Goal: Transaction & Acquisition: Purchase product/service

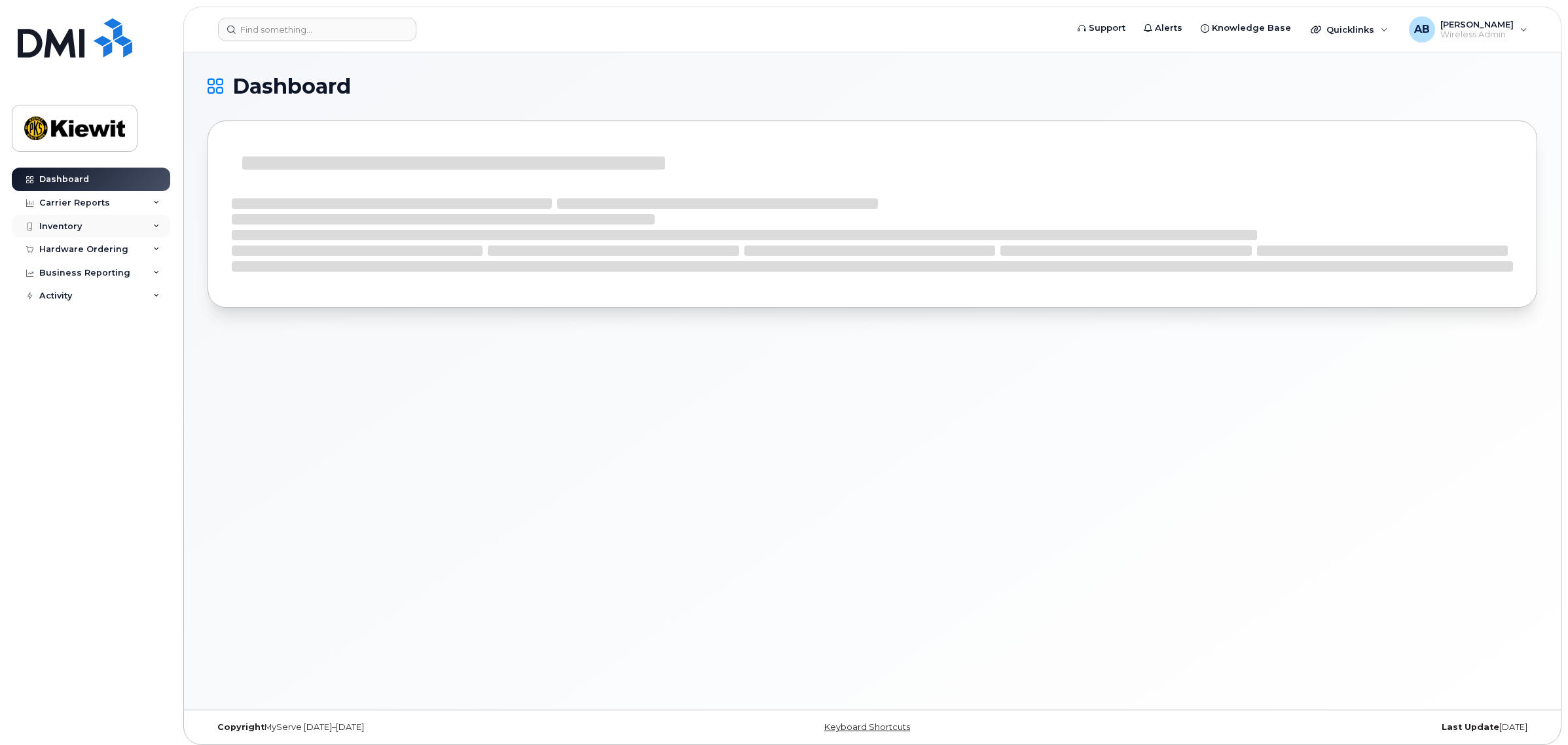
click at [110, 226] on div "Inventory" at bounding box center [91, 226] width 158 height 23
click at [102, 251] on div "Mobility Devices" at bounding box center [82, 250] width 74 height 12
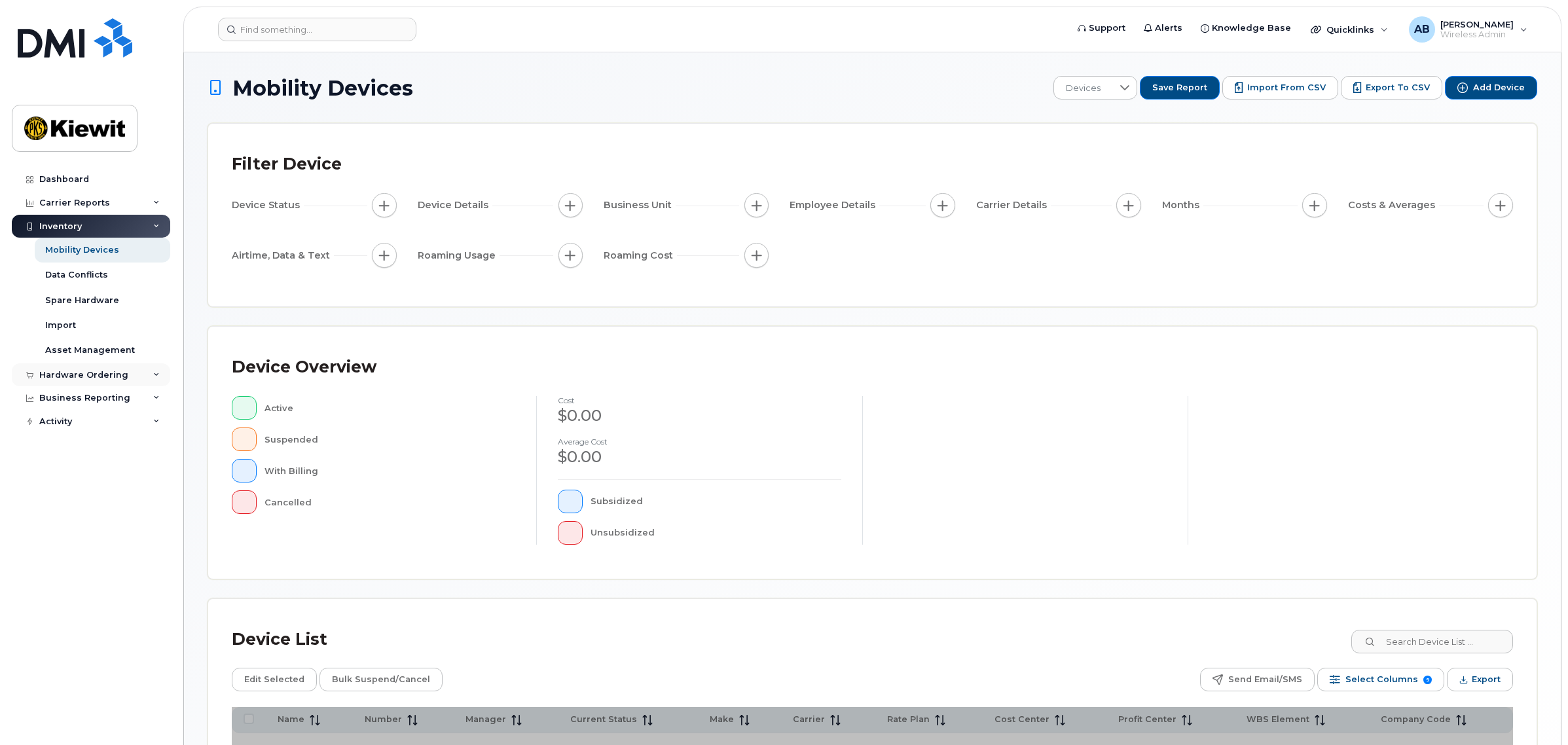
click at [86, 381] on div "Hardware Ordering" at bounding box center [84, 375] width 89 height 10
click at [86, 394] on link "Overview" at bounding box center [103, 399] width 136 height 25
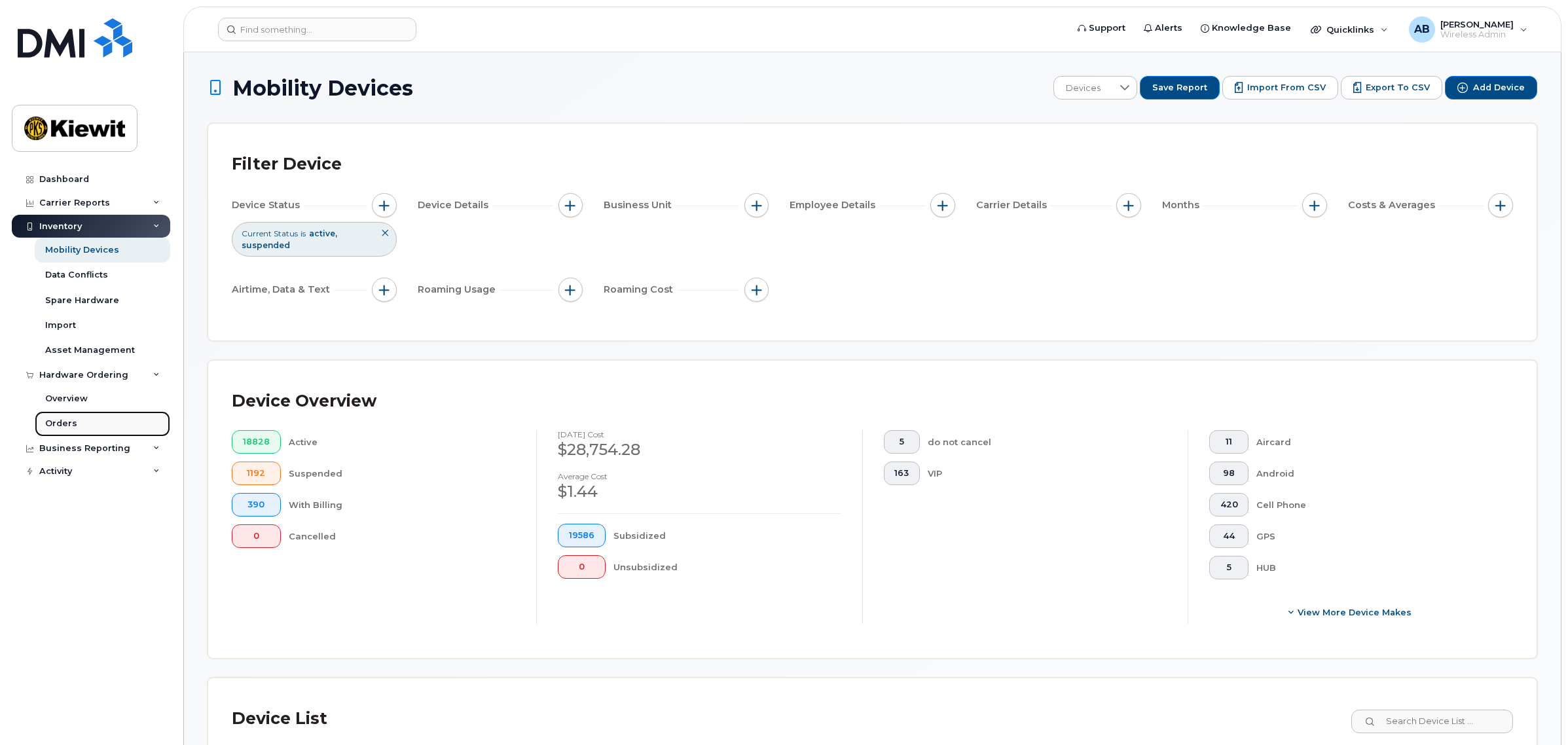
click at [80, 419] on link "Orders" at bounding box center [103, 424] width 136 height 25
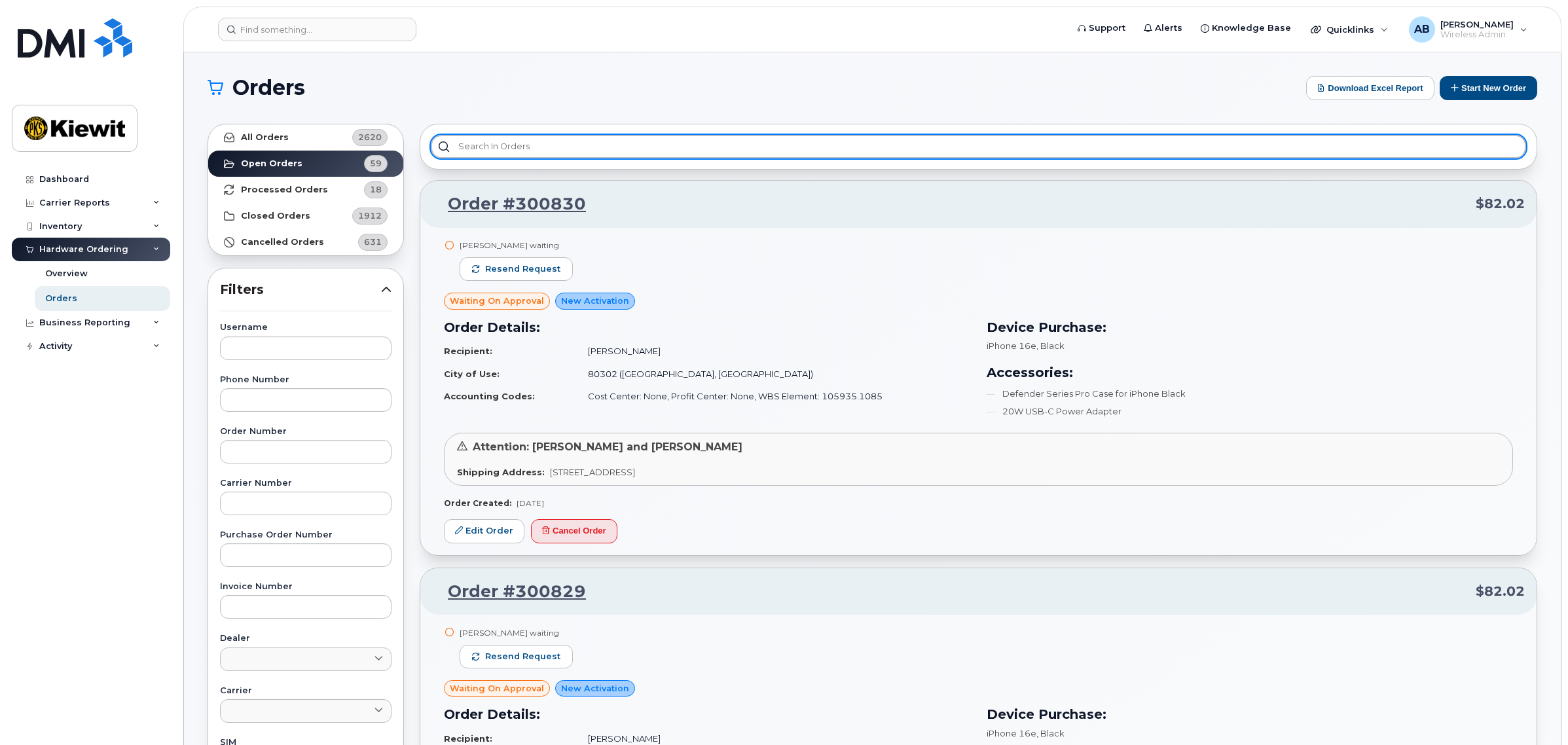
click at [754, 146] on input "text" at bounding box center [979, 147] width 1095 height 23
type input "F"
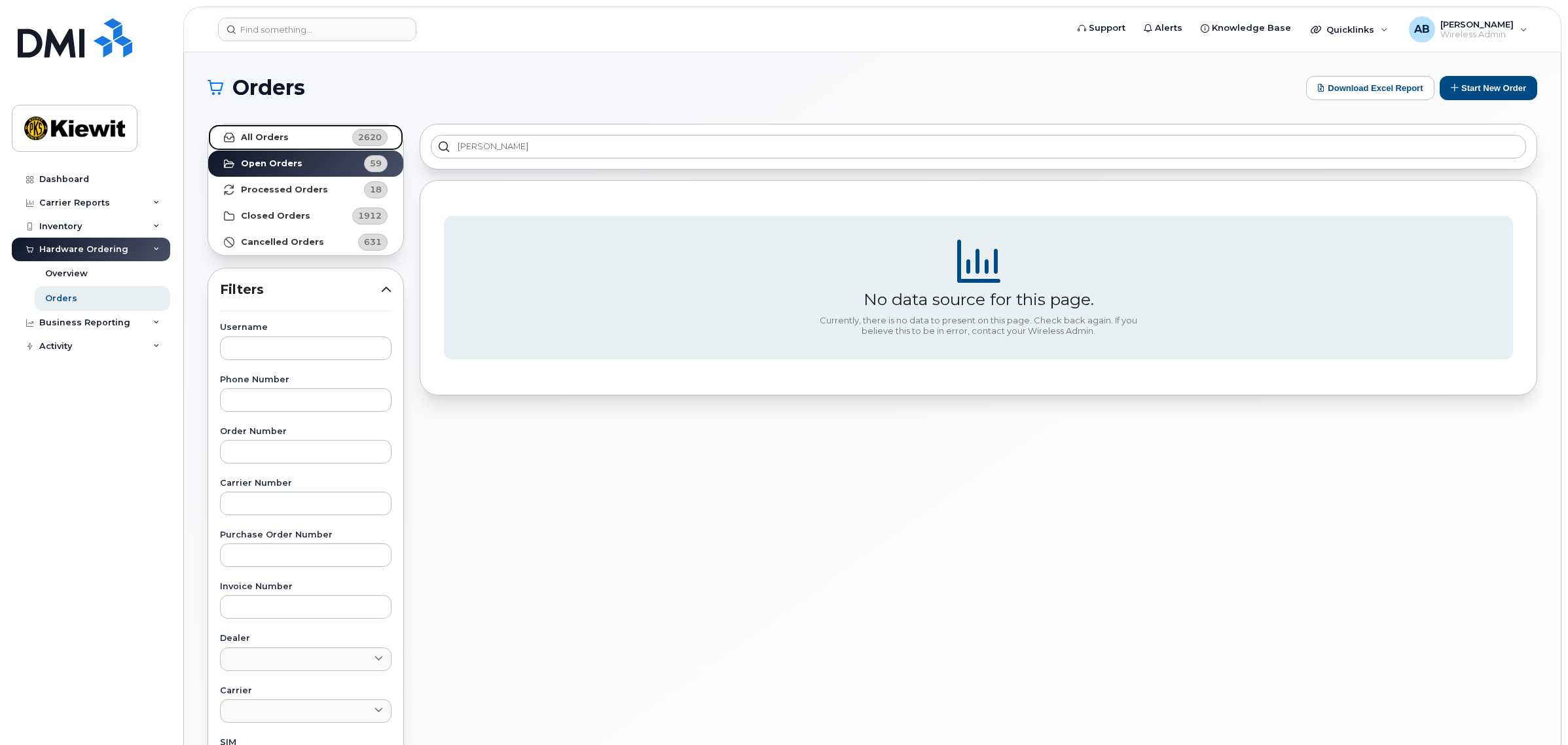
click at [328, 134] on link "All Orders 2620" at bounding box center [305, 137] width 195 height 26
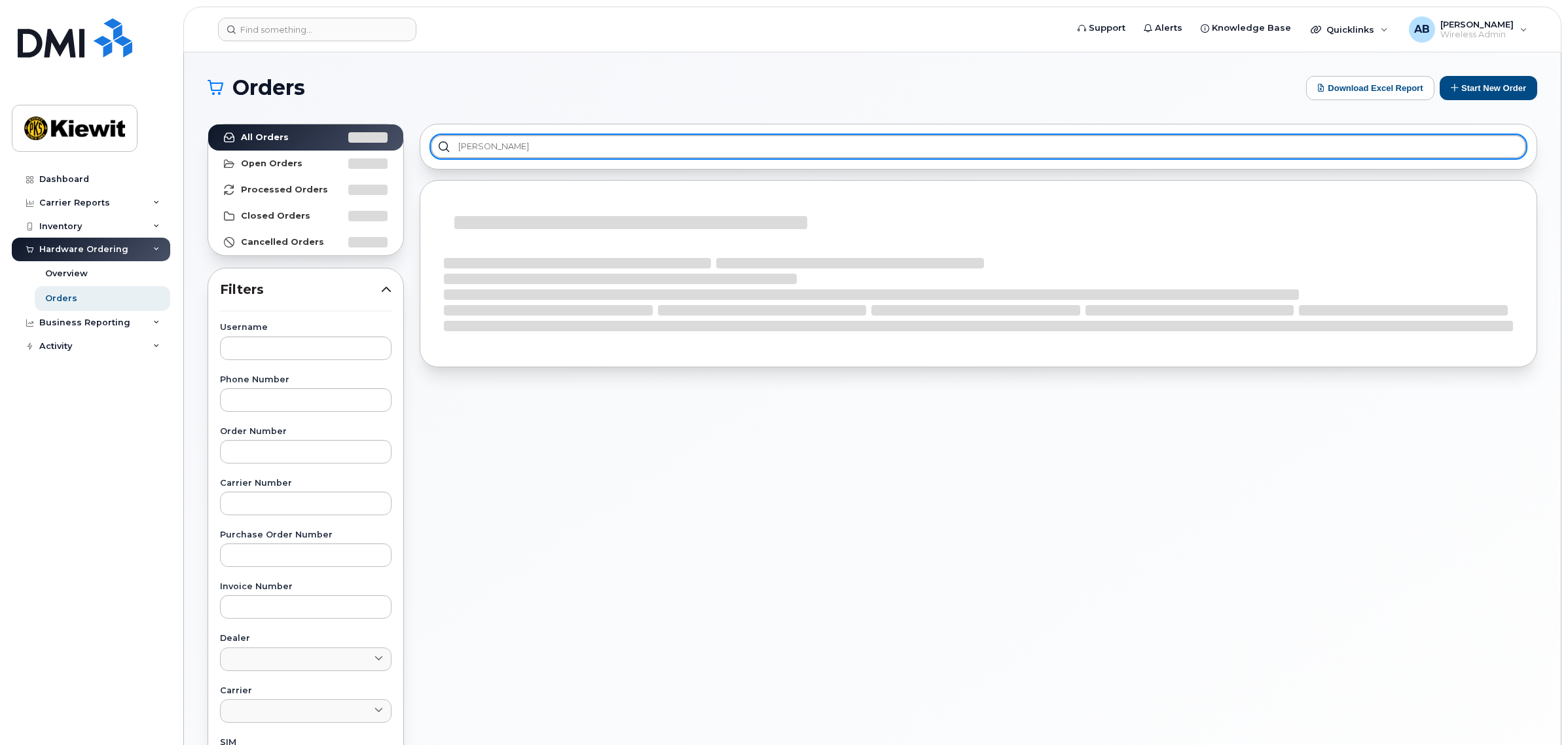
click at [512, 146] on input "Jeffe" at bounding box center [979, 147] width 1095 height 23
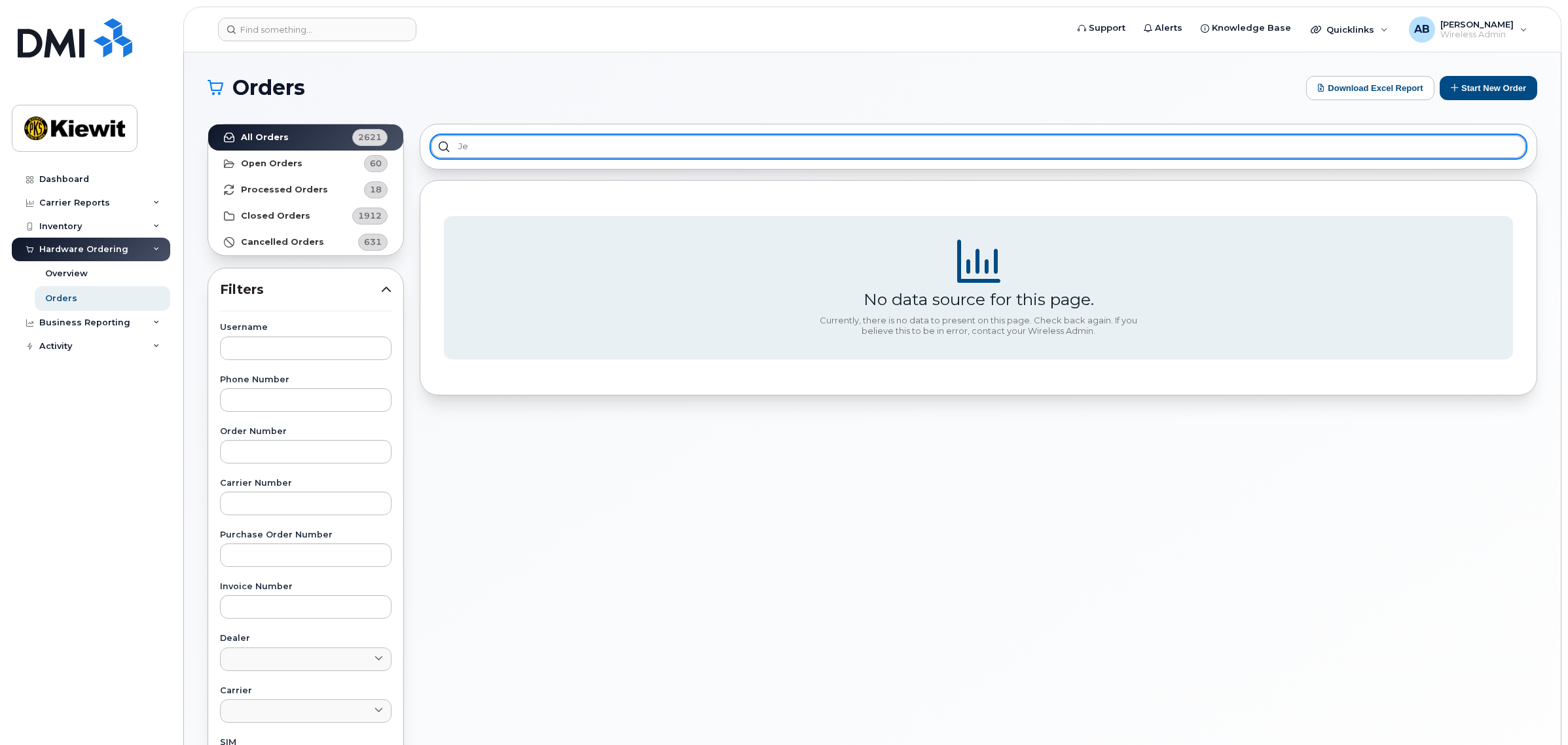
type input "J"
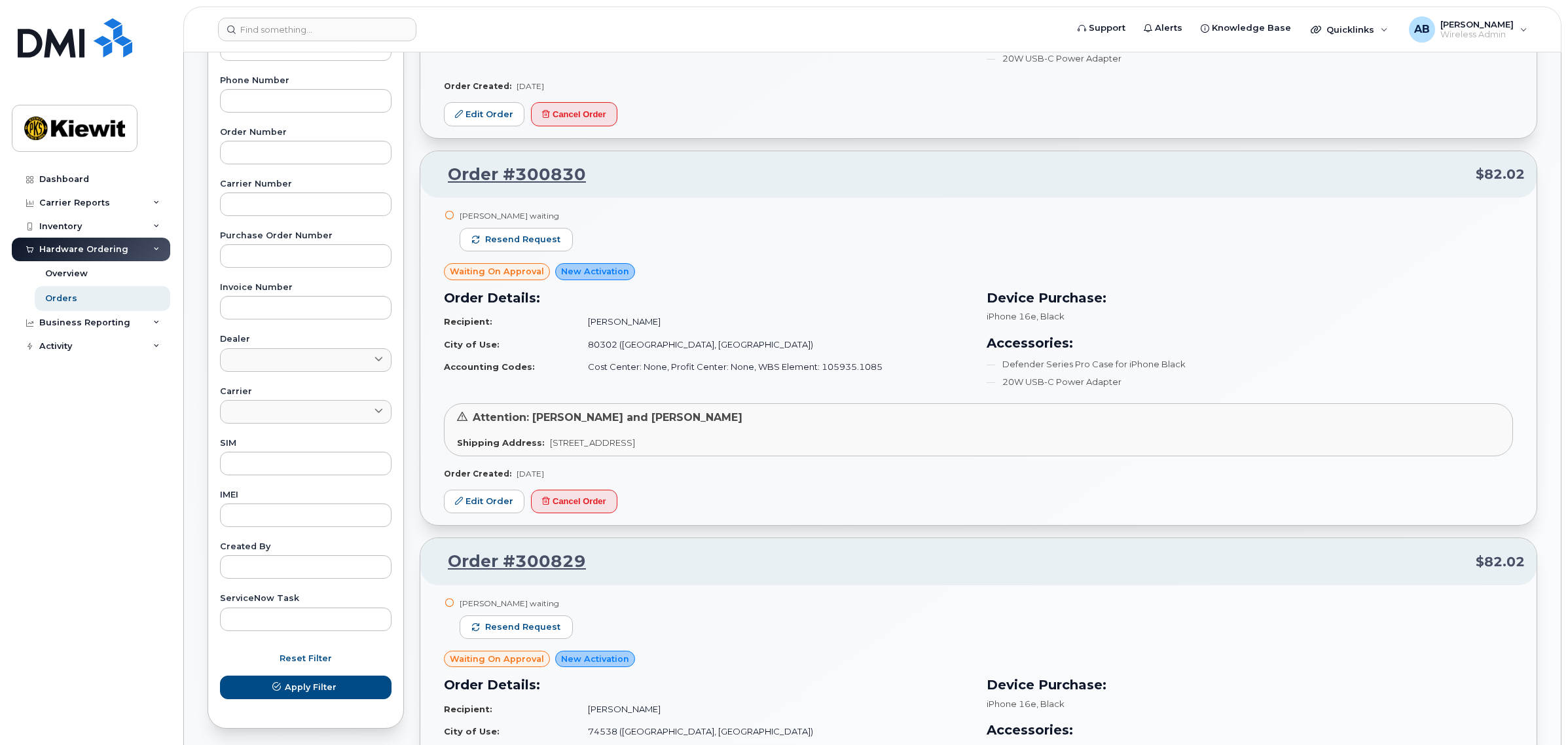
scroll to position [327, 0]
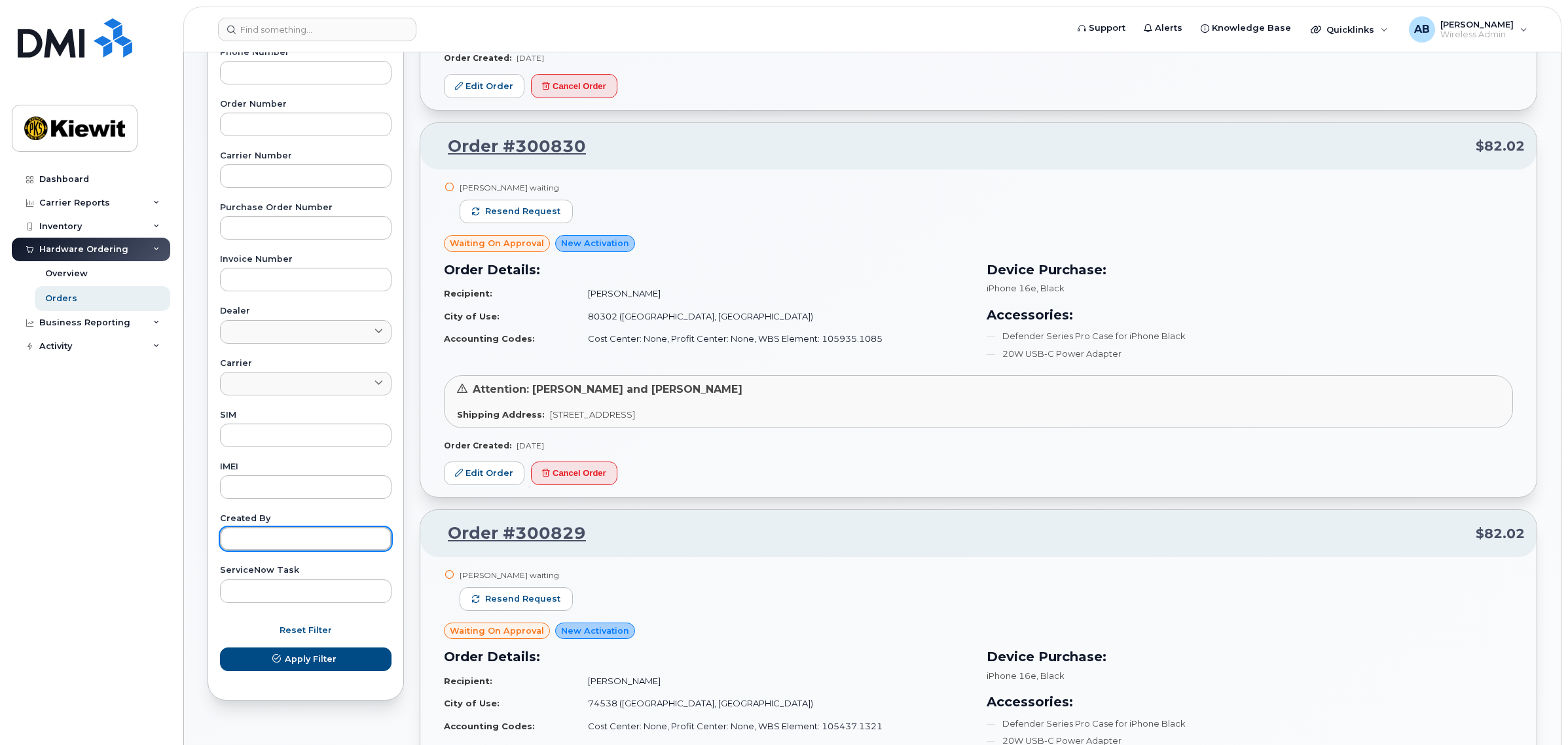
click at [318, 529] on input "text" at bounding box center [305, 539] width 172 height 23
click at [220, 647] on button "Apply Filter" at bounding box center [305, 659] width 172 height 23
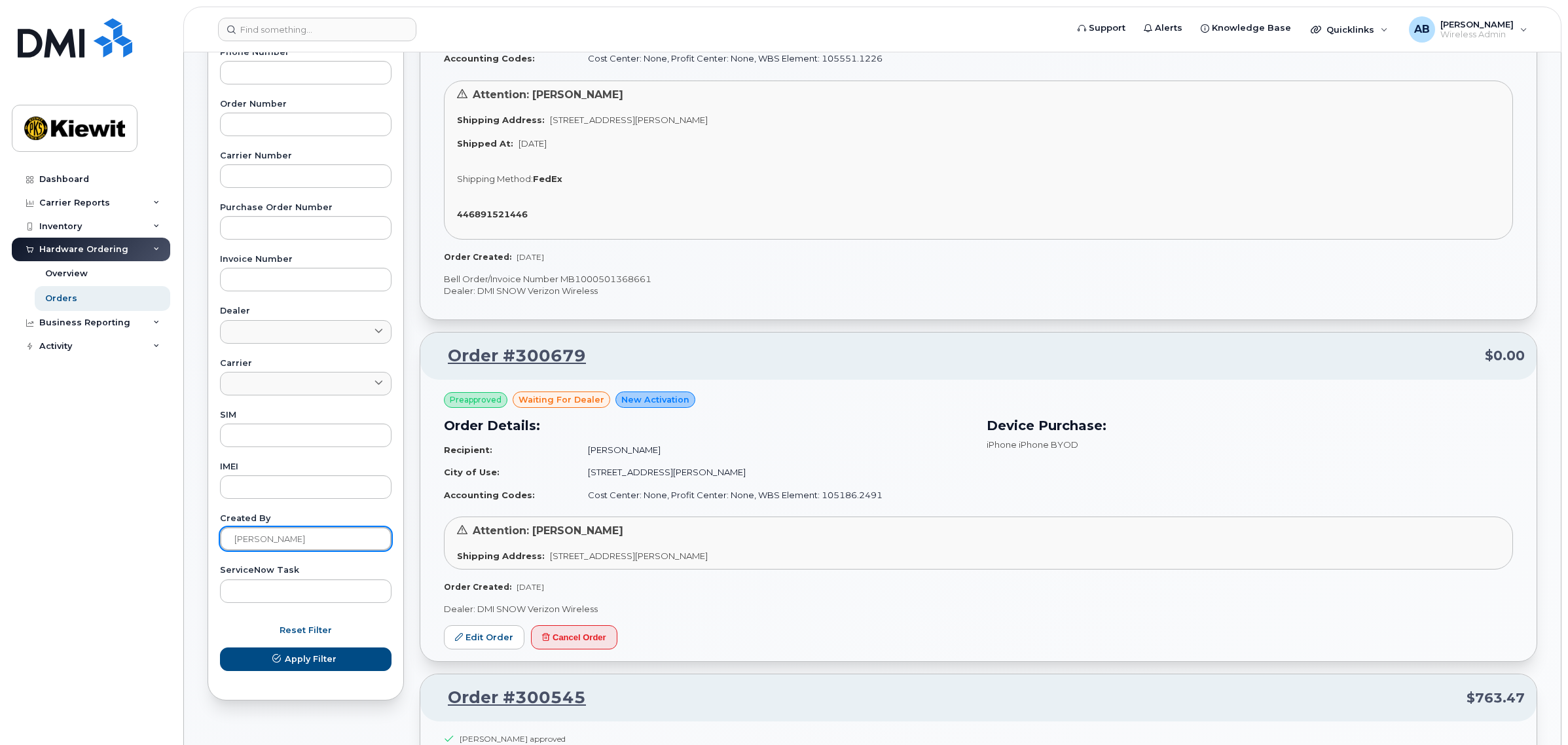
type input "ALEX bANUELOS"
click at [220, 647] on button "Apply Filter" at bounding box center [305, 659] width 172 height 23
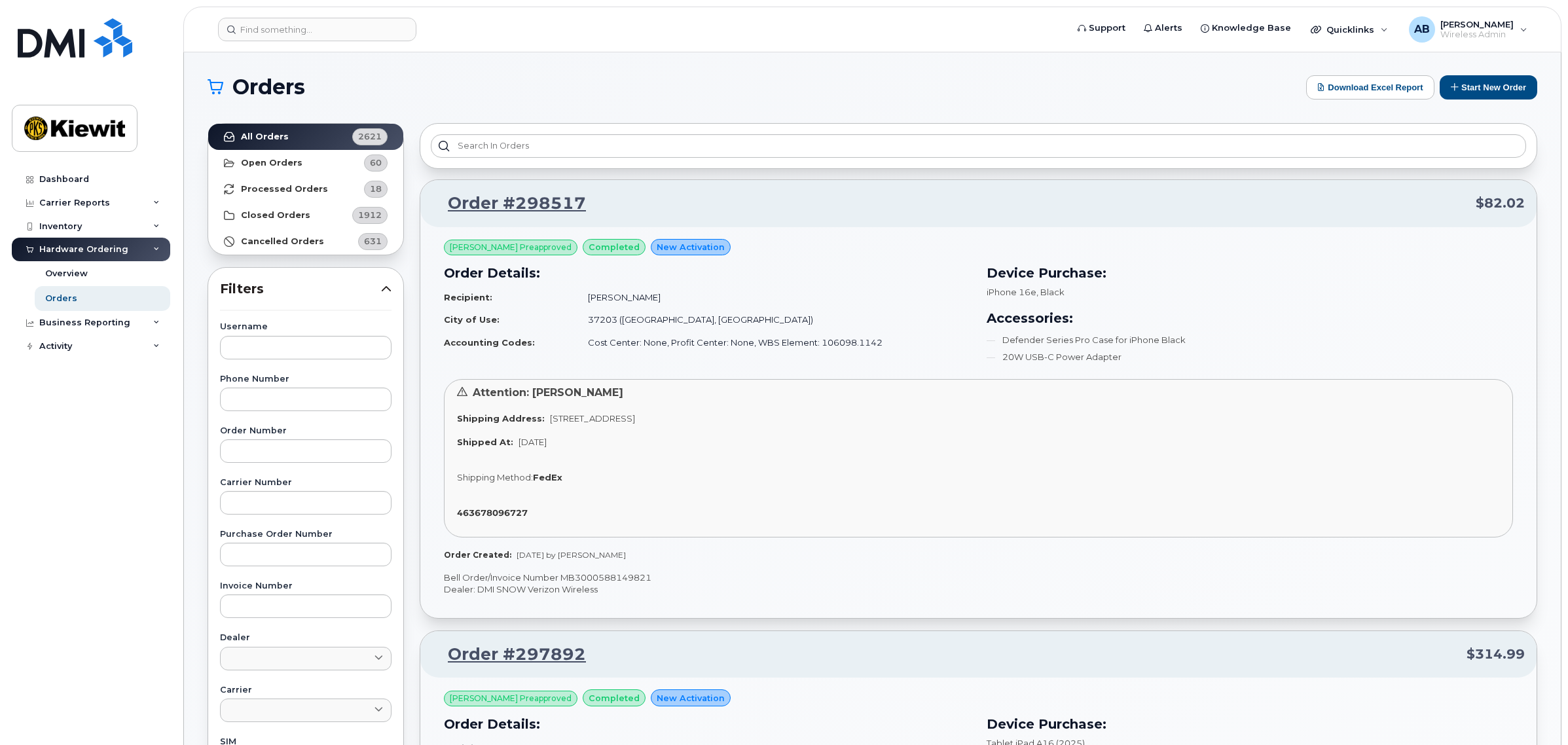
scroll to position [0, 0]
click at [1503, 85] on button "Start New Order" at bounding box center [1488, 88] width 98 height 24
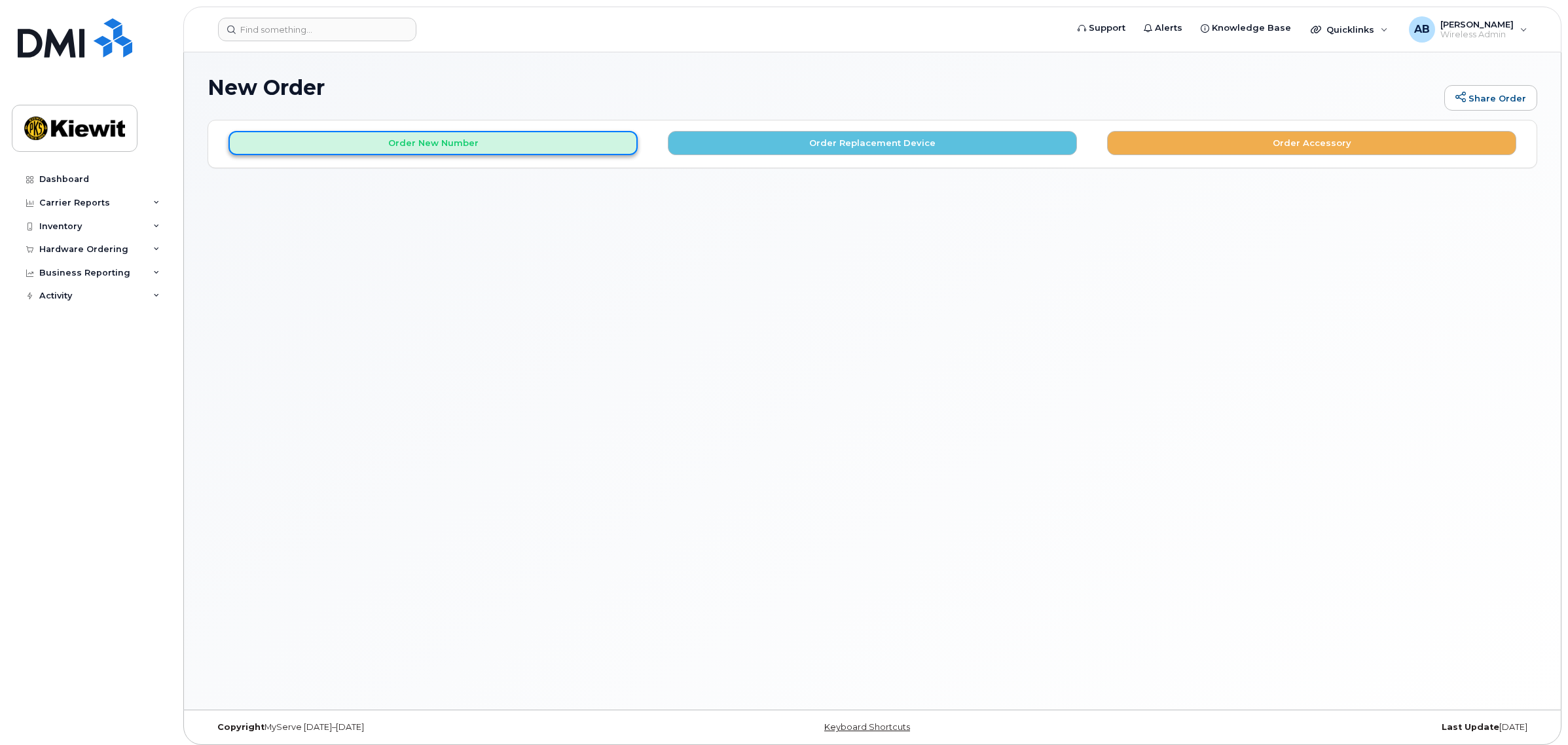
click at [557, 148] on button "Order New Number" at bounding box center [433, 142] width 409 height 24
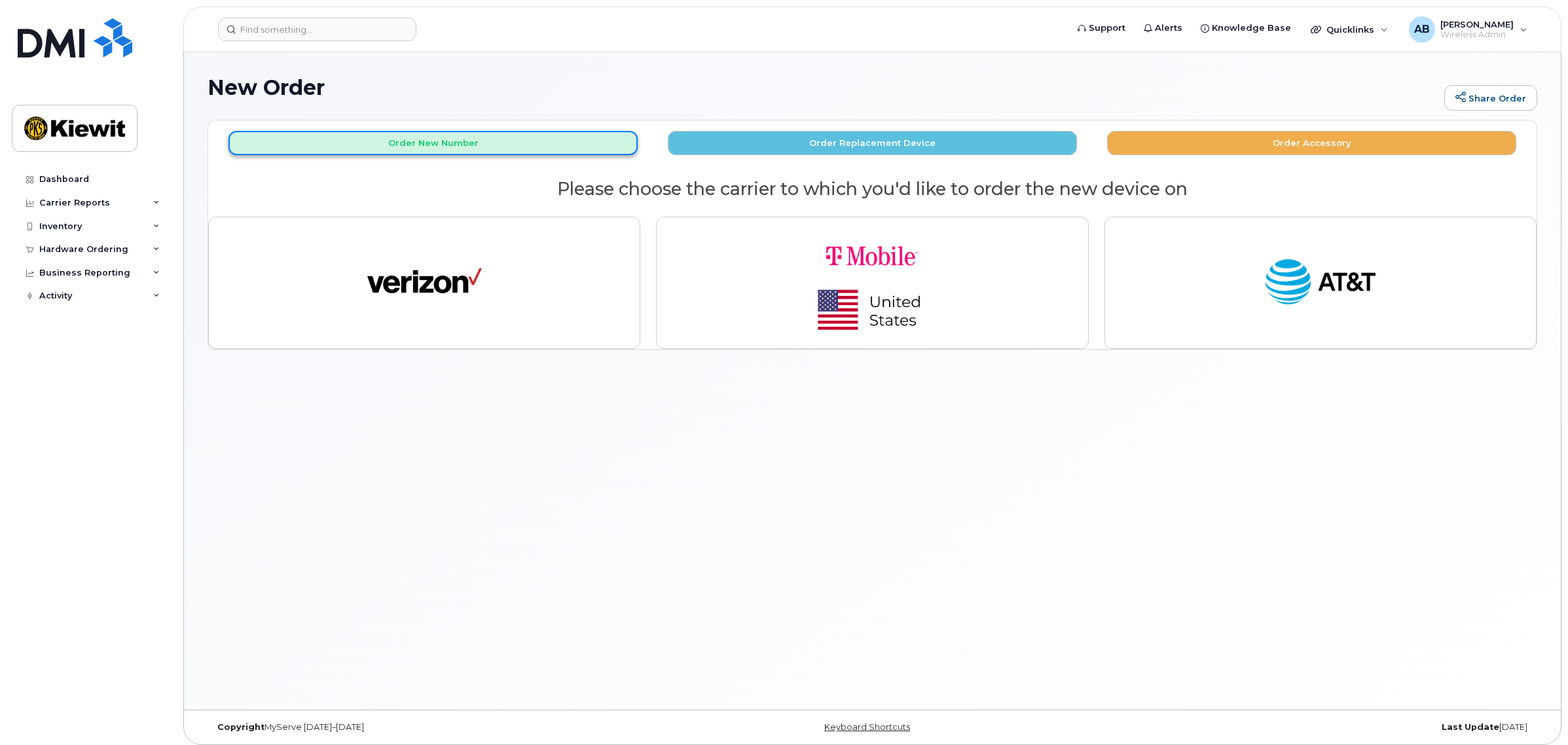
click at [557, 148] on button "Order New Number" at bounding box center [433, 142] width 409 height 24
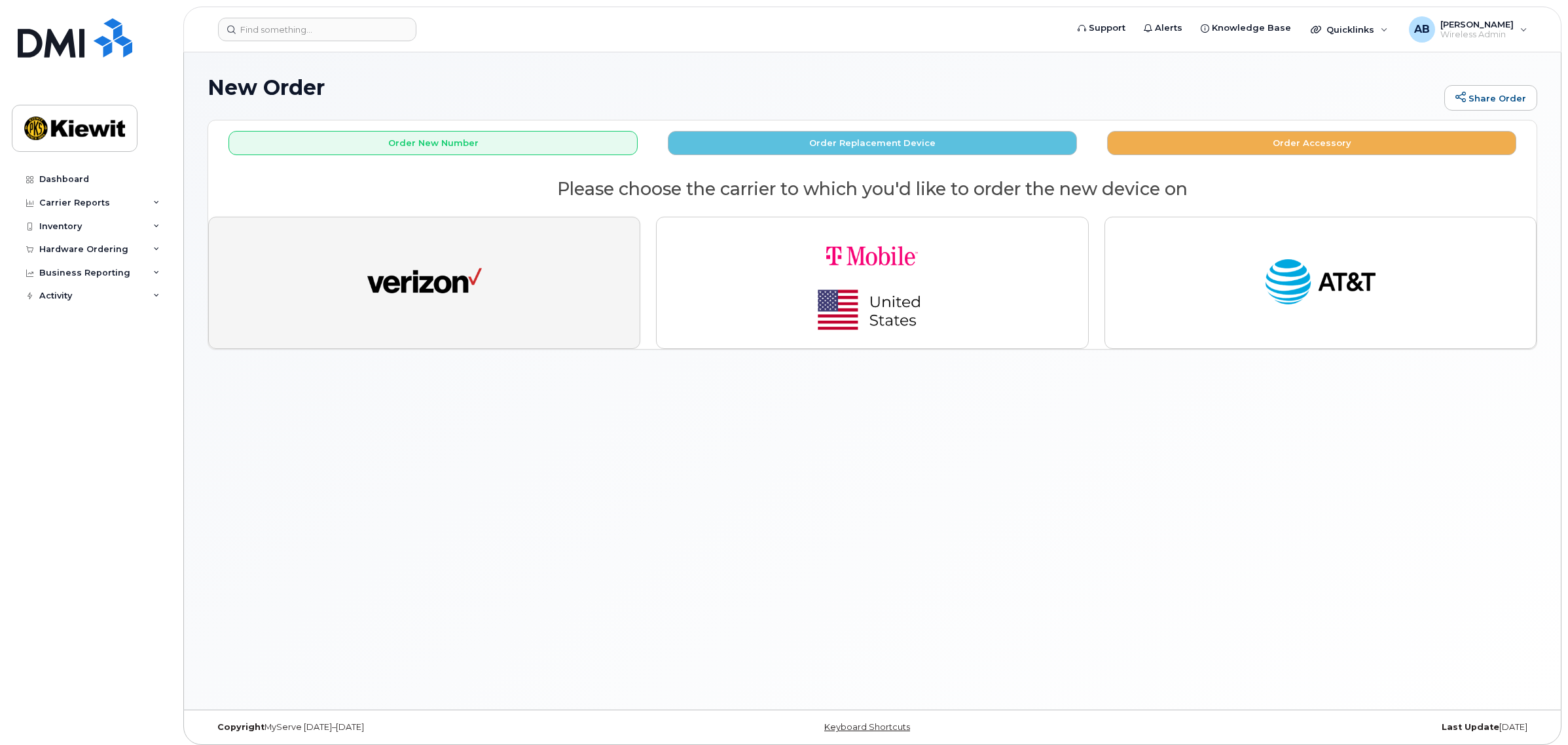
click at [562, 303] on button "button" at bounding box center [424, 283] width 432 height 132
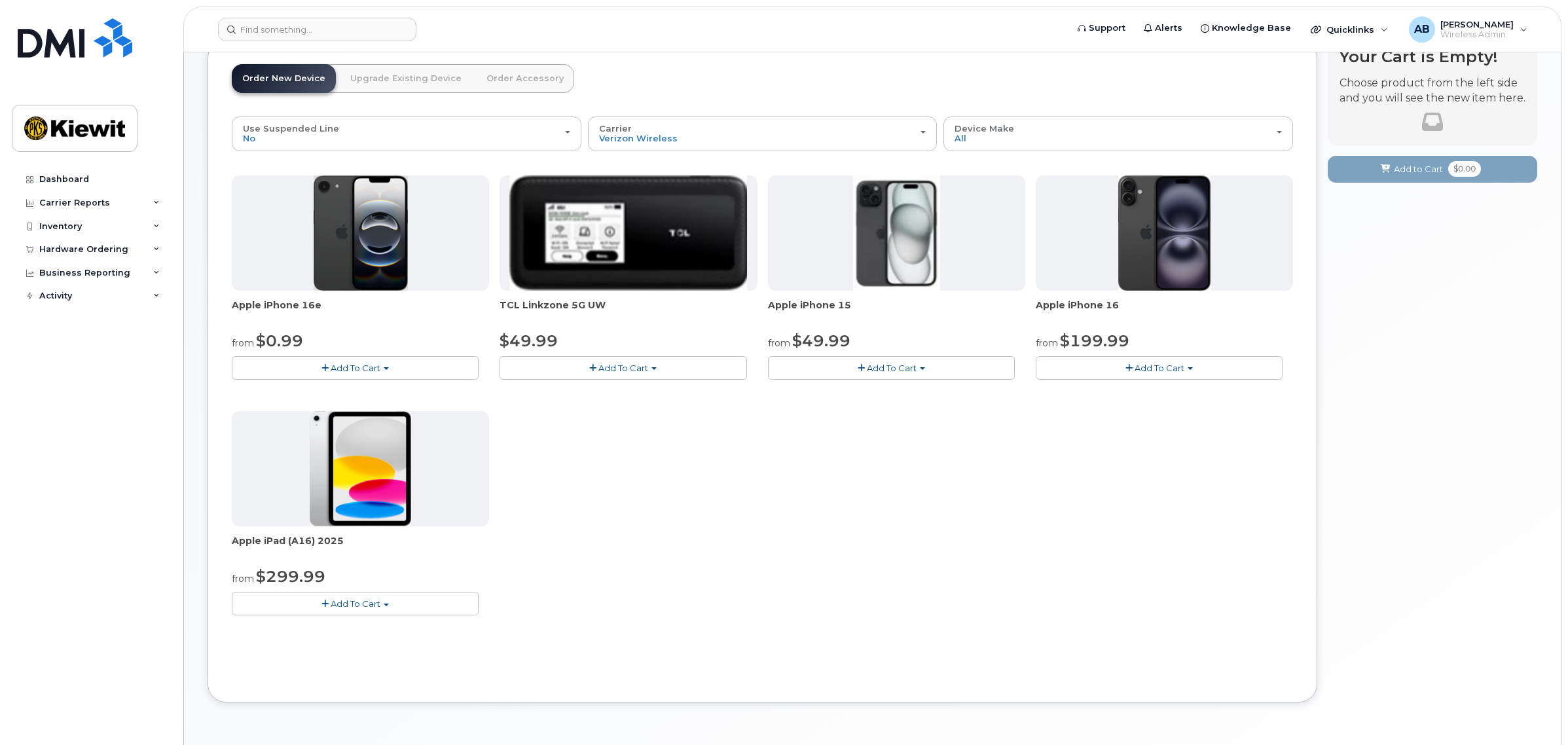
scroll to position [82, 0]
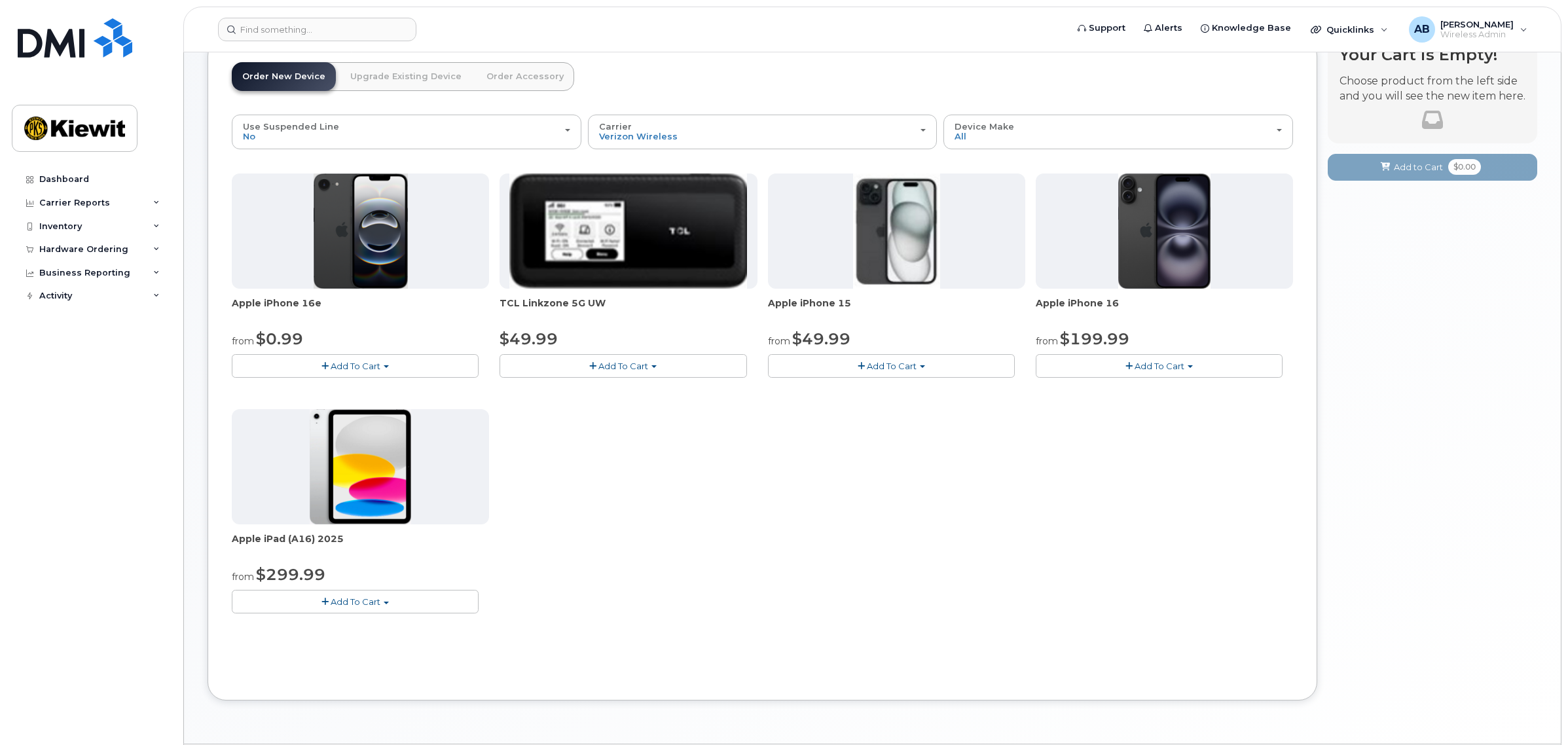
click at [382, 603] on button "Add To Cart" at bounding box center [355, 601] width 247 height 23
click at [314, 625] on link "$299.99 - 2 Year Activation (128GB)" at bounding box center [325, 626] width 180 height 16
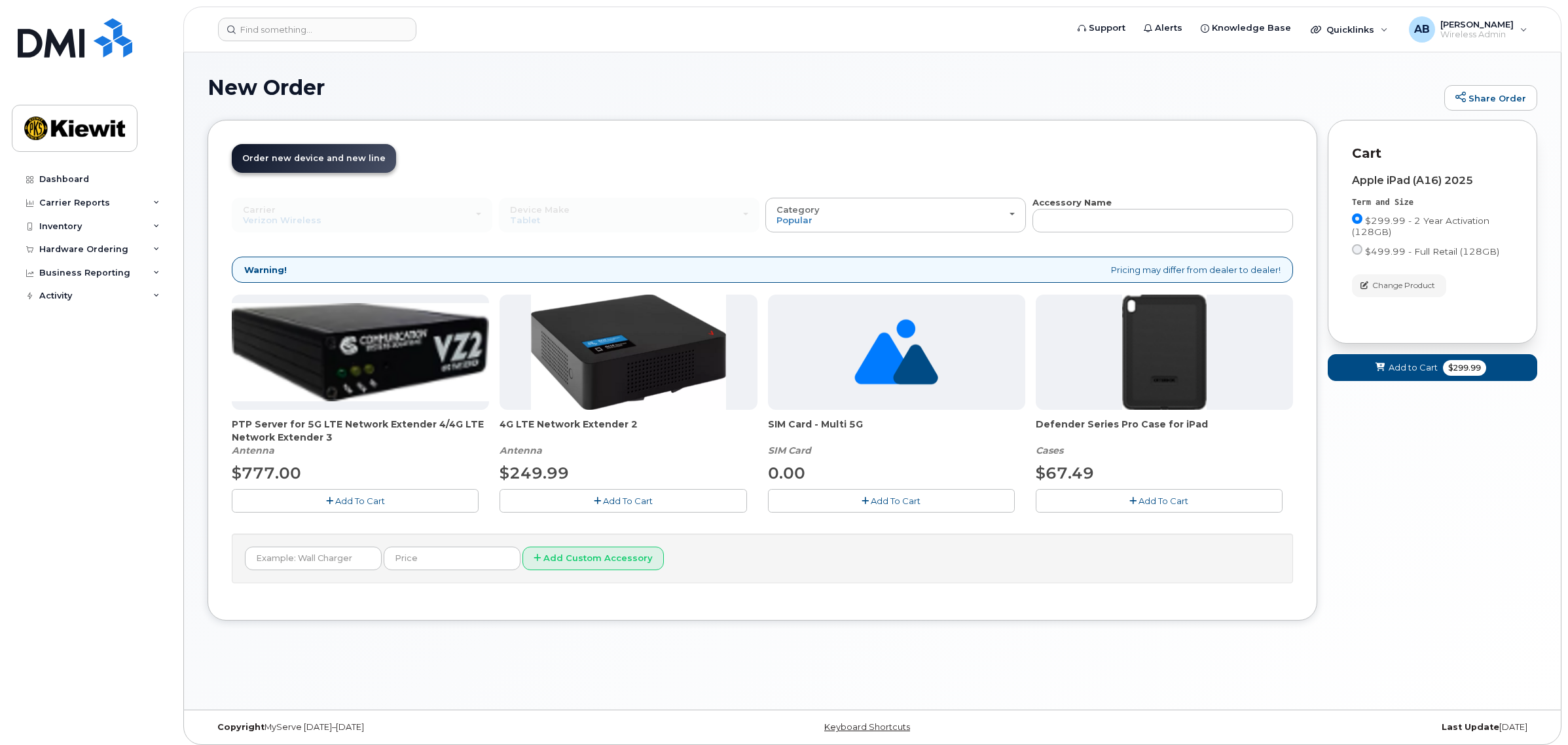
scroll to position [7, 0]
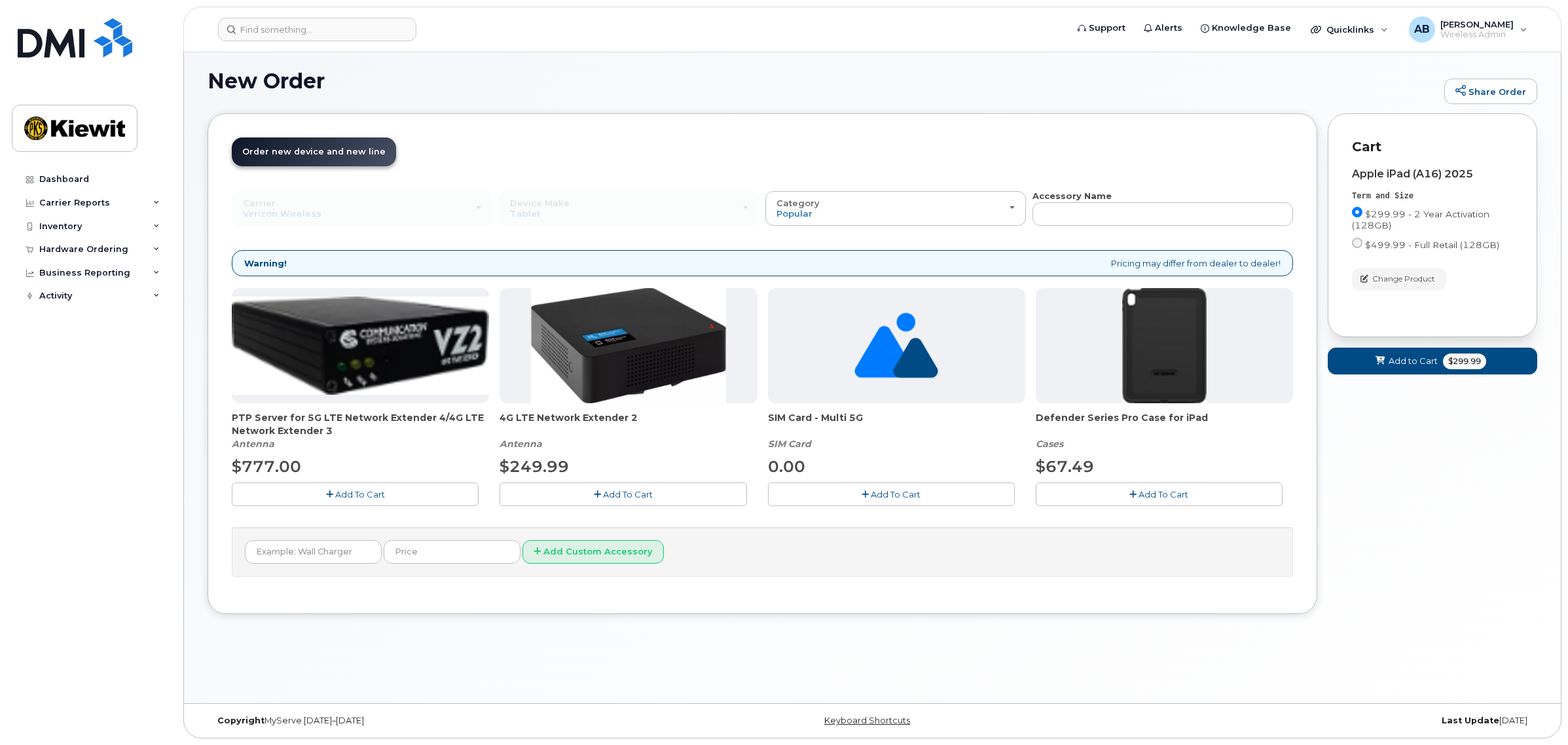
click at [1154, 495] on span "Add To Cart" at bounding box center [1163, 494] width 50 height 10
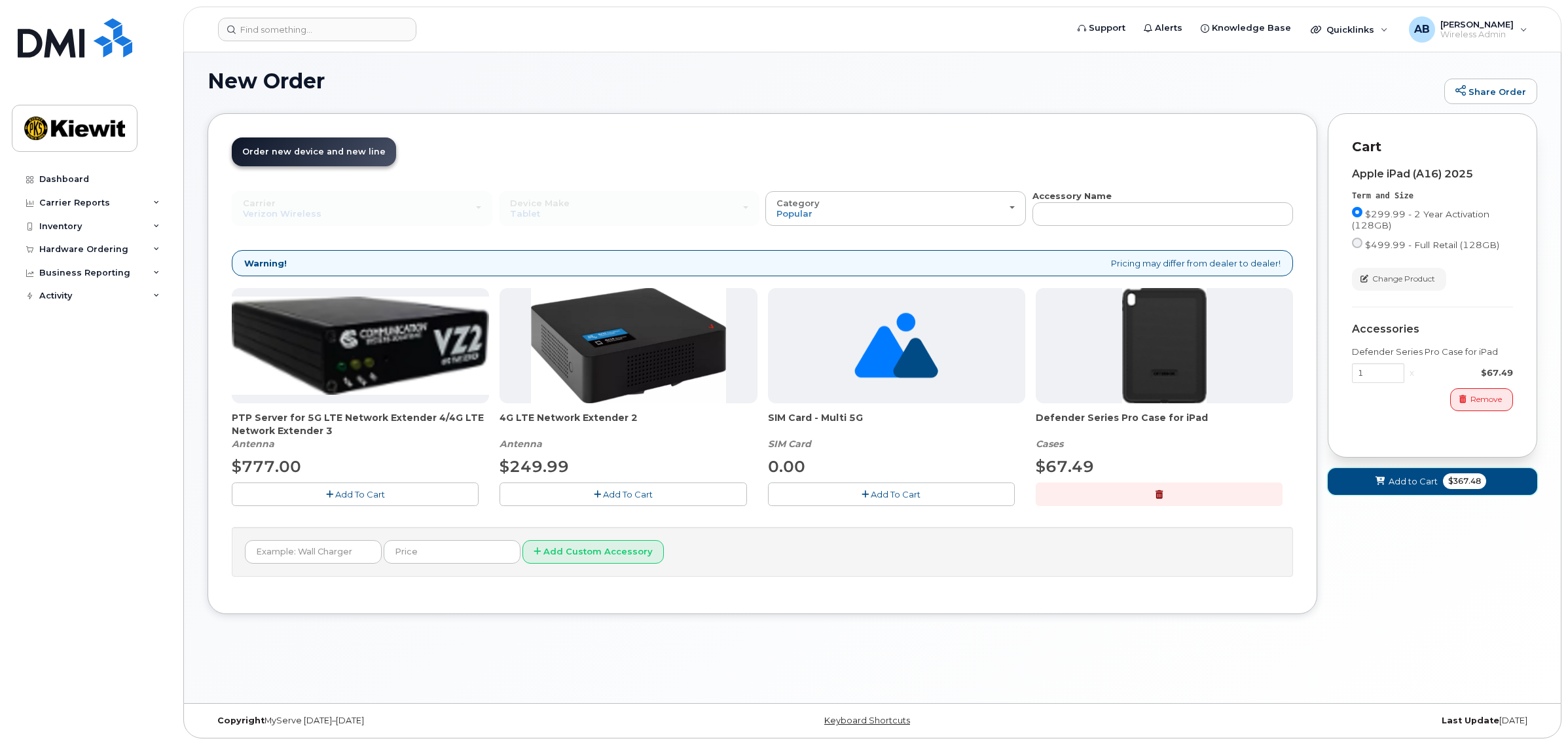
click at [1401, 478] on span "Add to Cart" at bounding box center [1412, 481] width 49 height 12
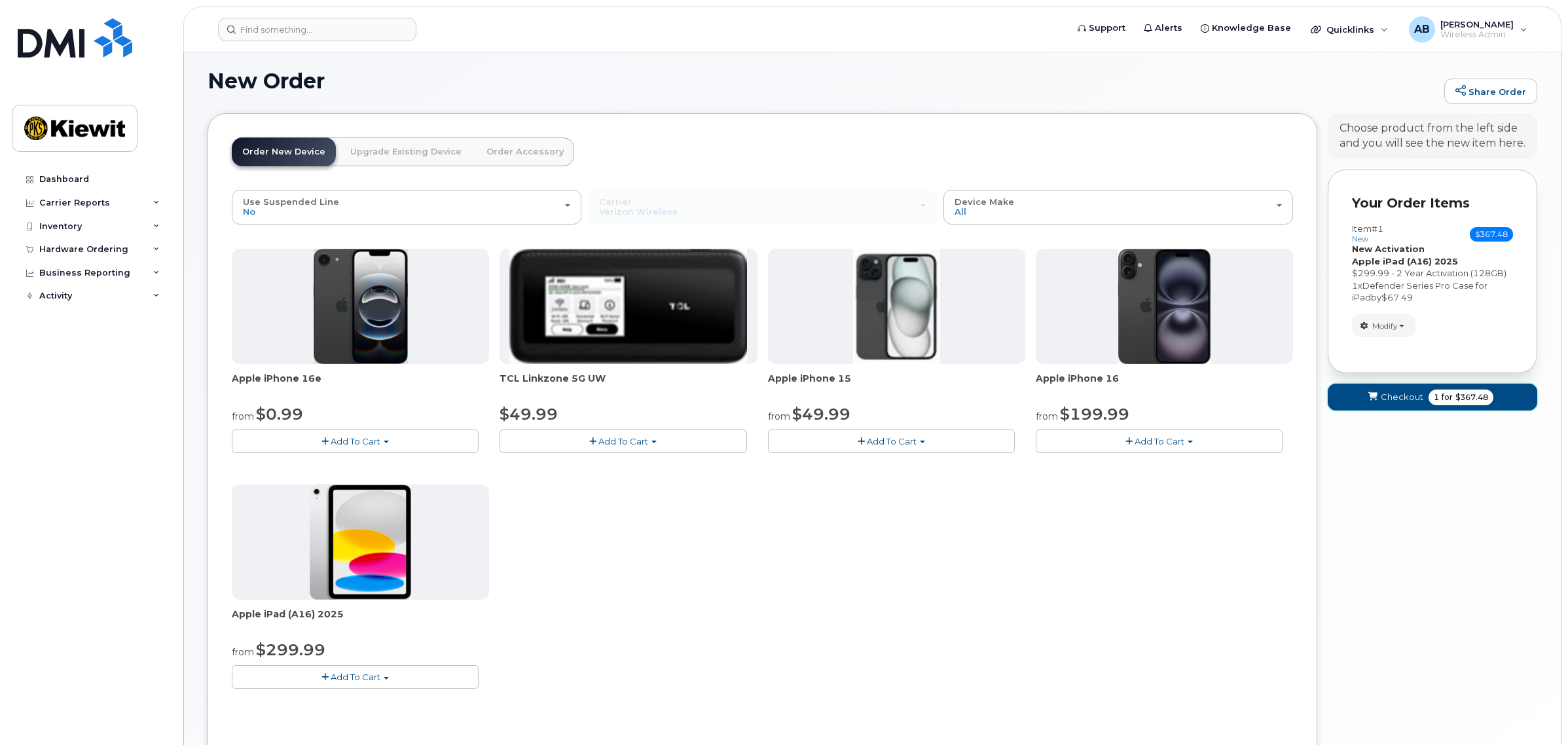
click at [1392, 400] on span "Checkout" at bounding box center [1401, 397] width 42 height 12
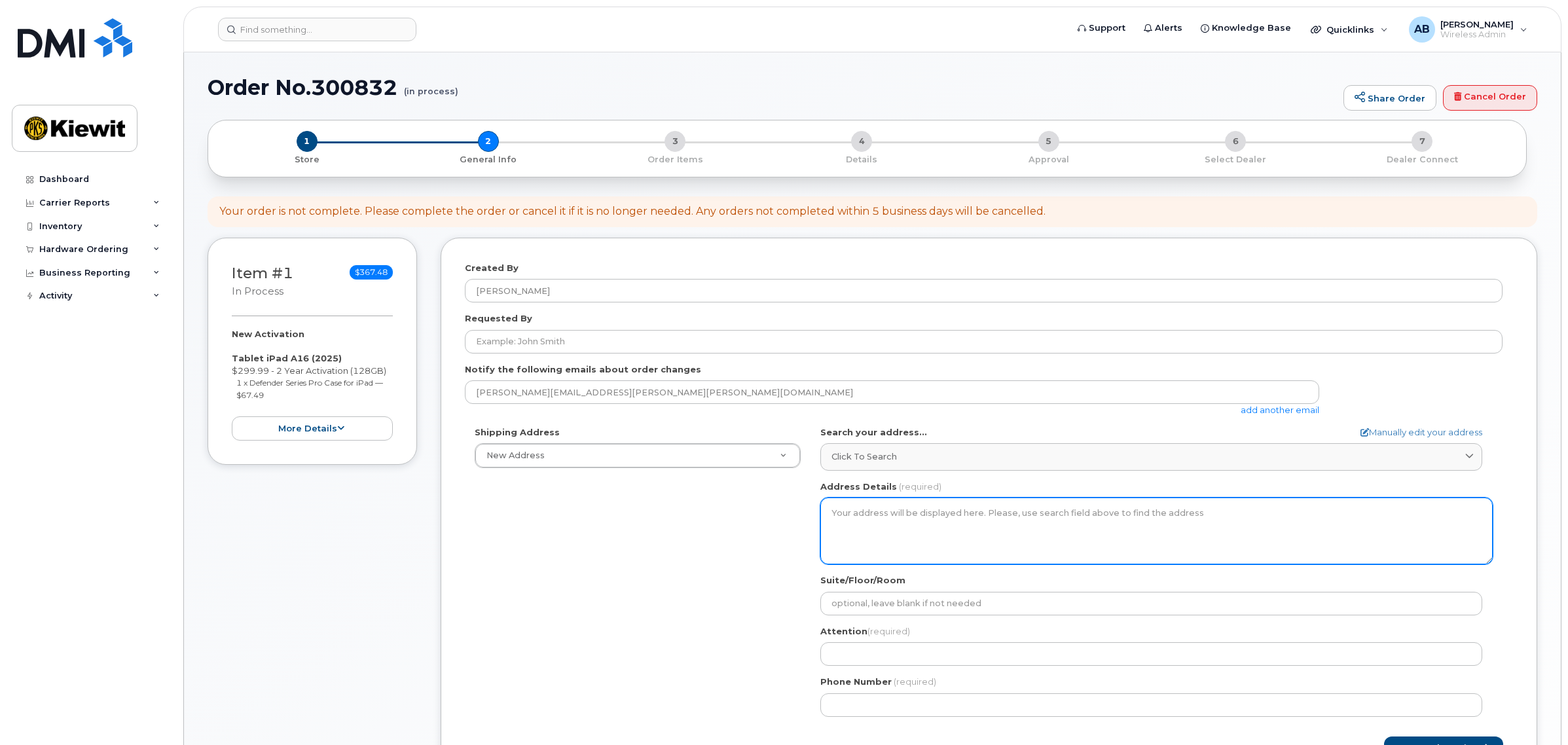
click at [944, 521] on textarea "Address Details" at bounding box center [1156, 530] width 673 height 66
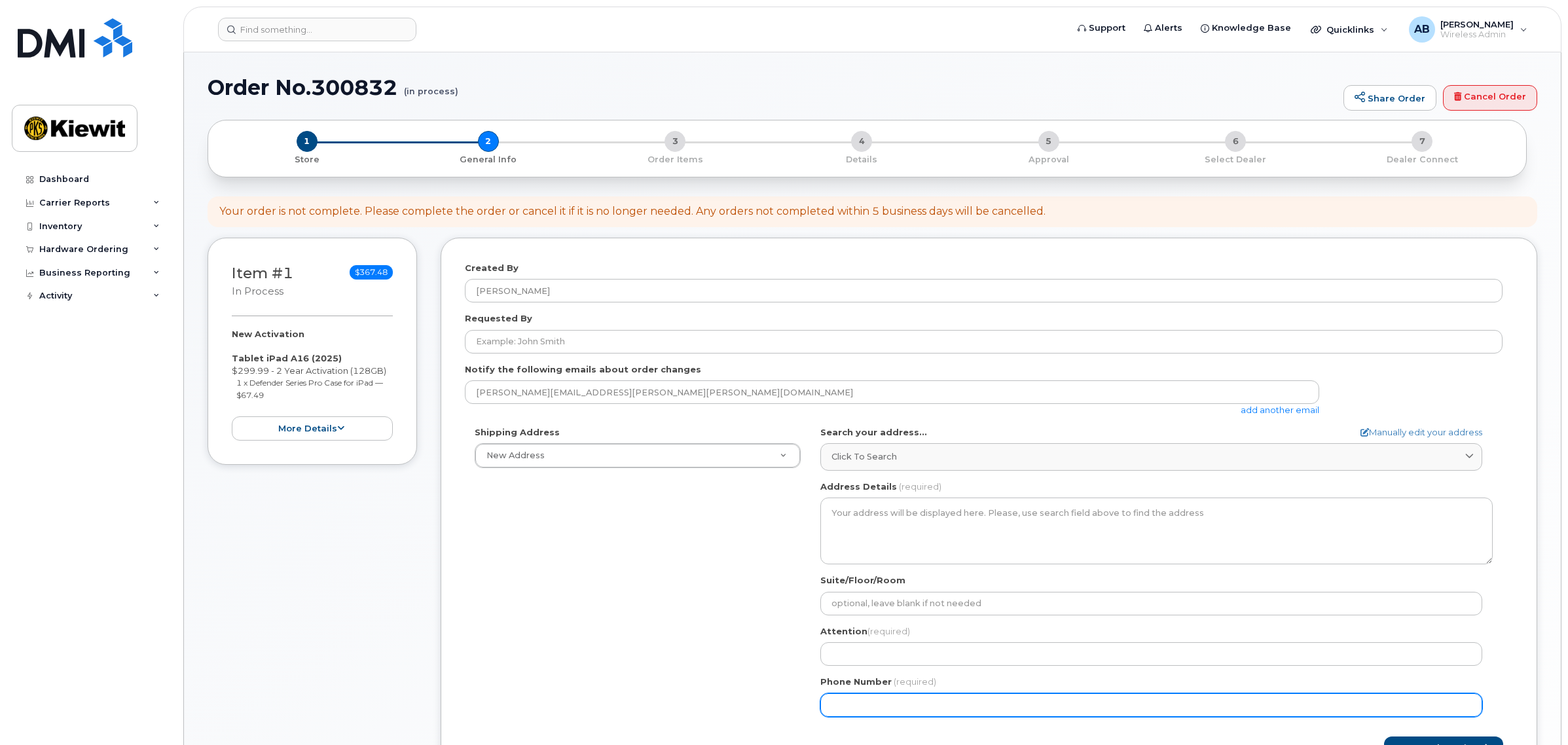
click at [565, 641] on div "Shipping Address New Address New Address [STREET_ADDRESS] AB Search your addres…" at bounding box center [983, 576] width 1038 height 300
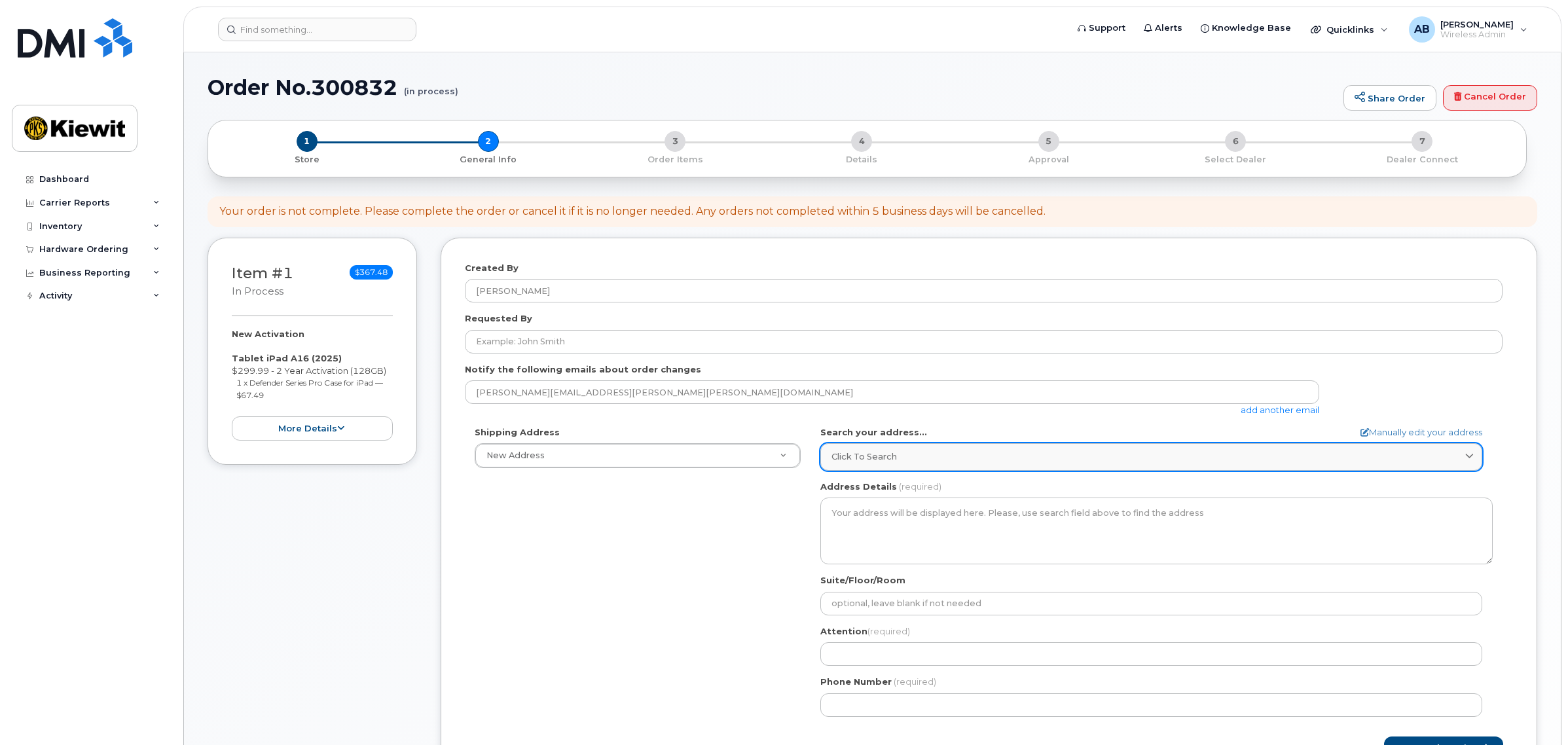
click at [1061, 464] on link "Click to search" at bounding box center [1151, 456] width 662 height 27
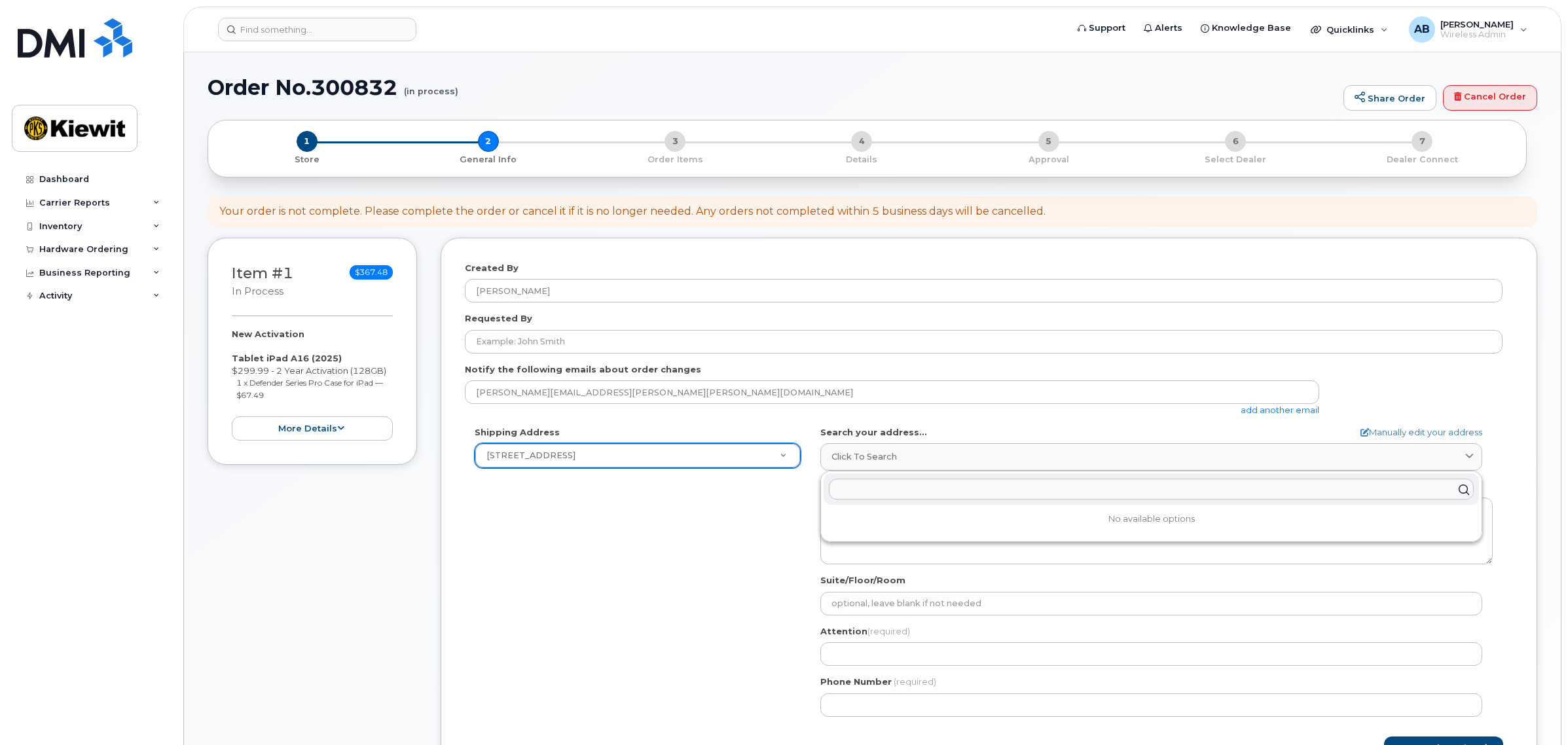
select select "[STREET_ADDRESS]"
type textarea "[STREET_ADDRESS]"
type input "303"
type input "Bradley Earnest"
type input "7207711256"
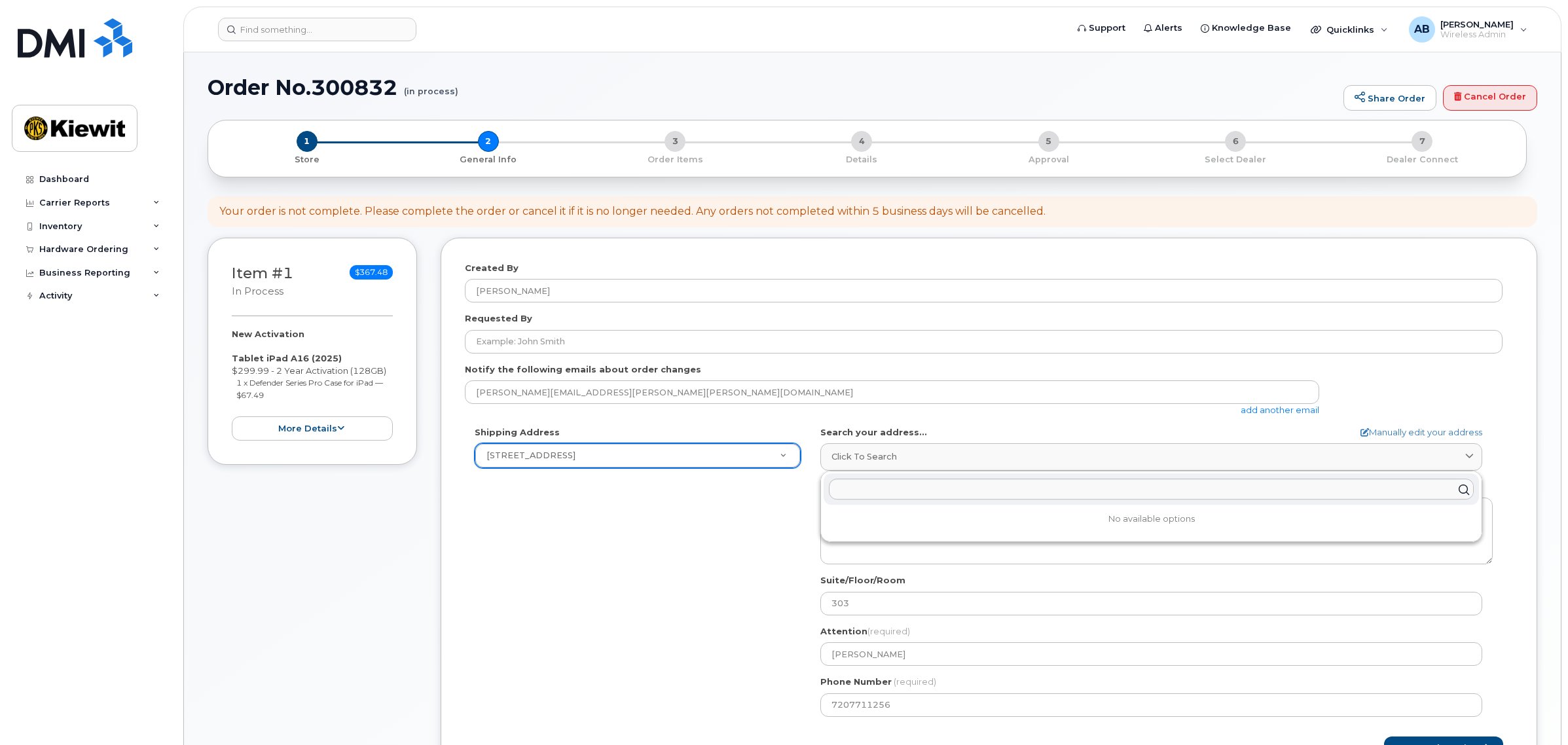
click at [665, 553] on div "Shipping Address 15 Century Blvd Ste 303 New Address 15 Century Blvd Ste 303 TN…" at bounding box center [983, 576] width 1038 height 300
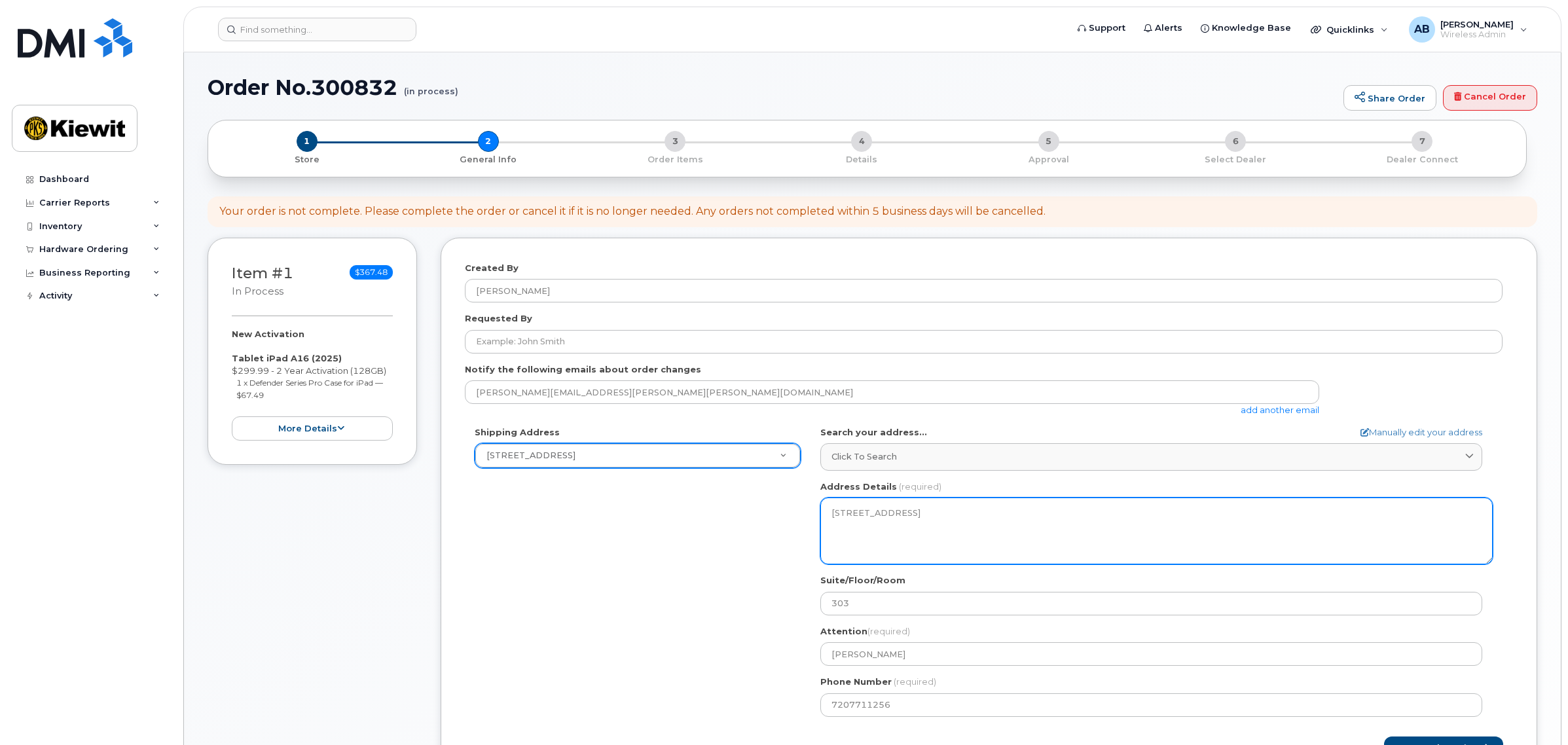
click at [894, 540] on textarea "15 Century Blvd Ste 303 NASHVILLE TN 37214-3692 UNITED STATES" at bounding box center [1156, 530] width 673 height 66
click at [911, 540] on textarea "15 Century Blvd Ste 303 NASHVILLE TN 37214-3692 UNITED STATES" at bounding box center [1156, 530] width 673 height 66
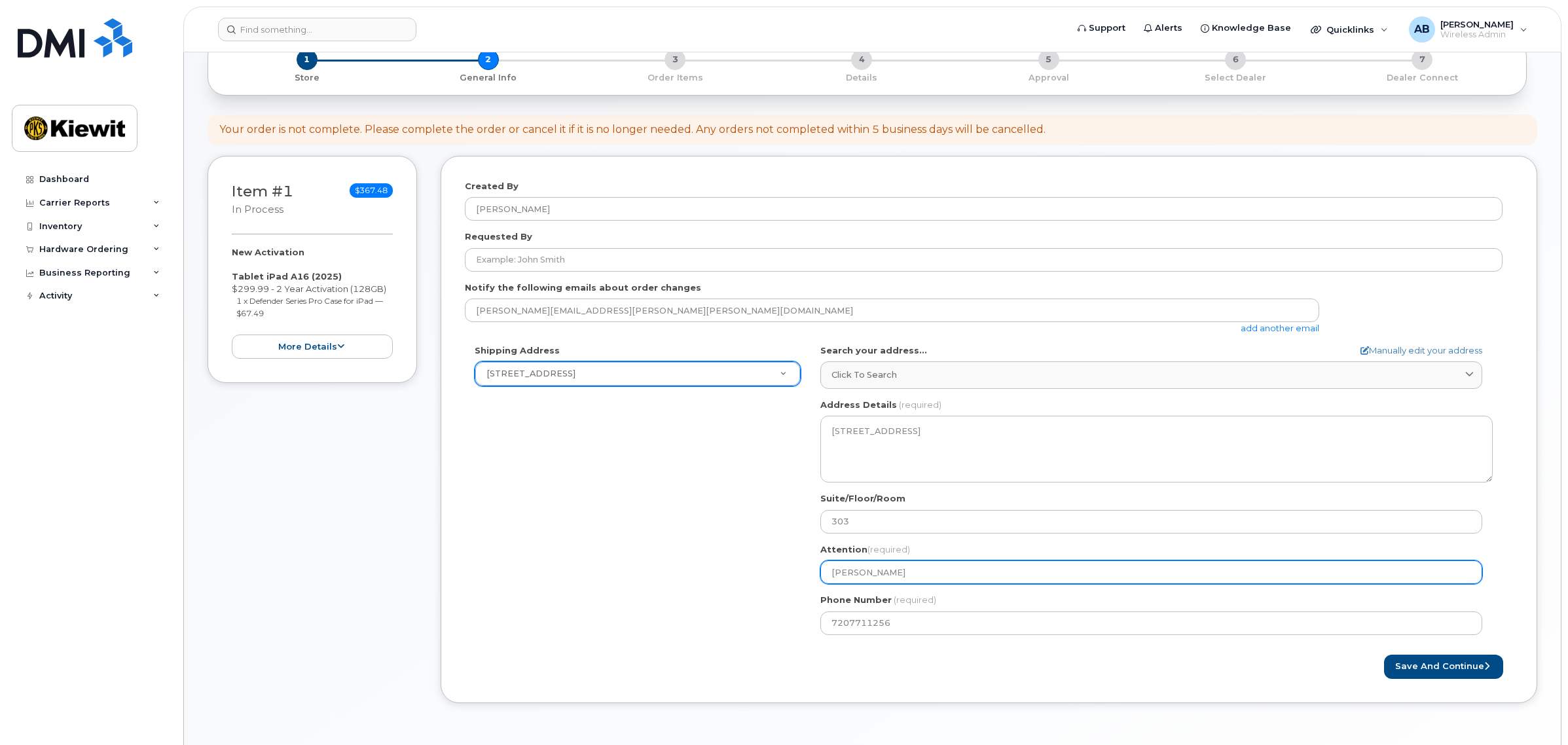
click at [921, 571] on input "Bradley Earnest" at bounding box center [1151, 572] width 662 height 23
drag, startPoint x: 886, startPoint y: 575, endPoint x: 747, endPoint y: 564, distance: 139.4
click at [747, 564] on div "Shipping Address 15 Century Blvd Ste 303 New Address 15 Century Blvd Ste 303 TN…" at bounding box center [983, 494] width 1038 height 300
select select
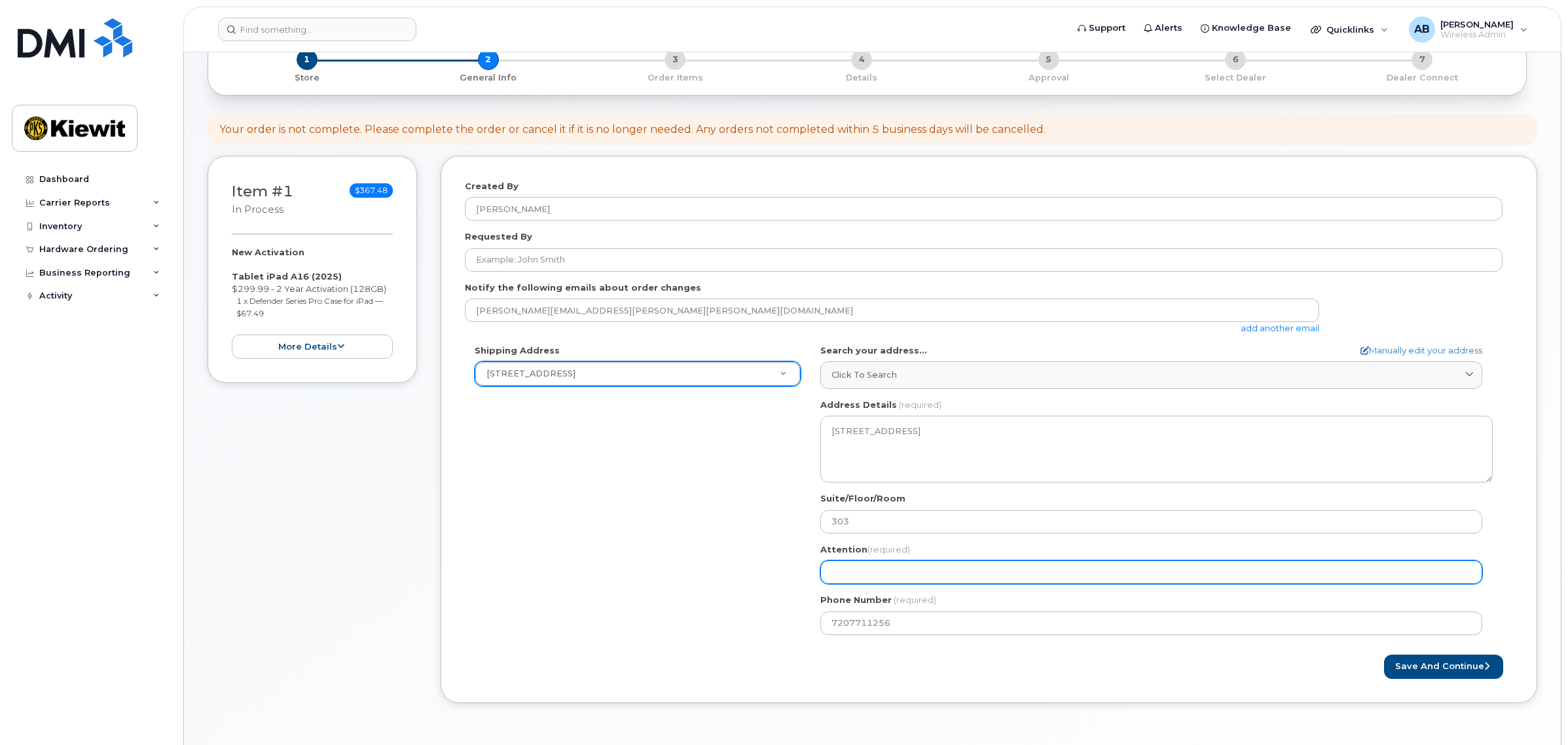
type input "j"
select select
type input "jE"
select select
type input "jEF"
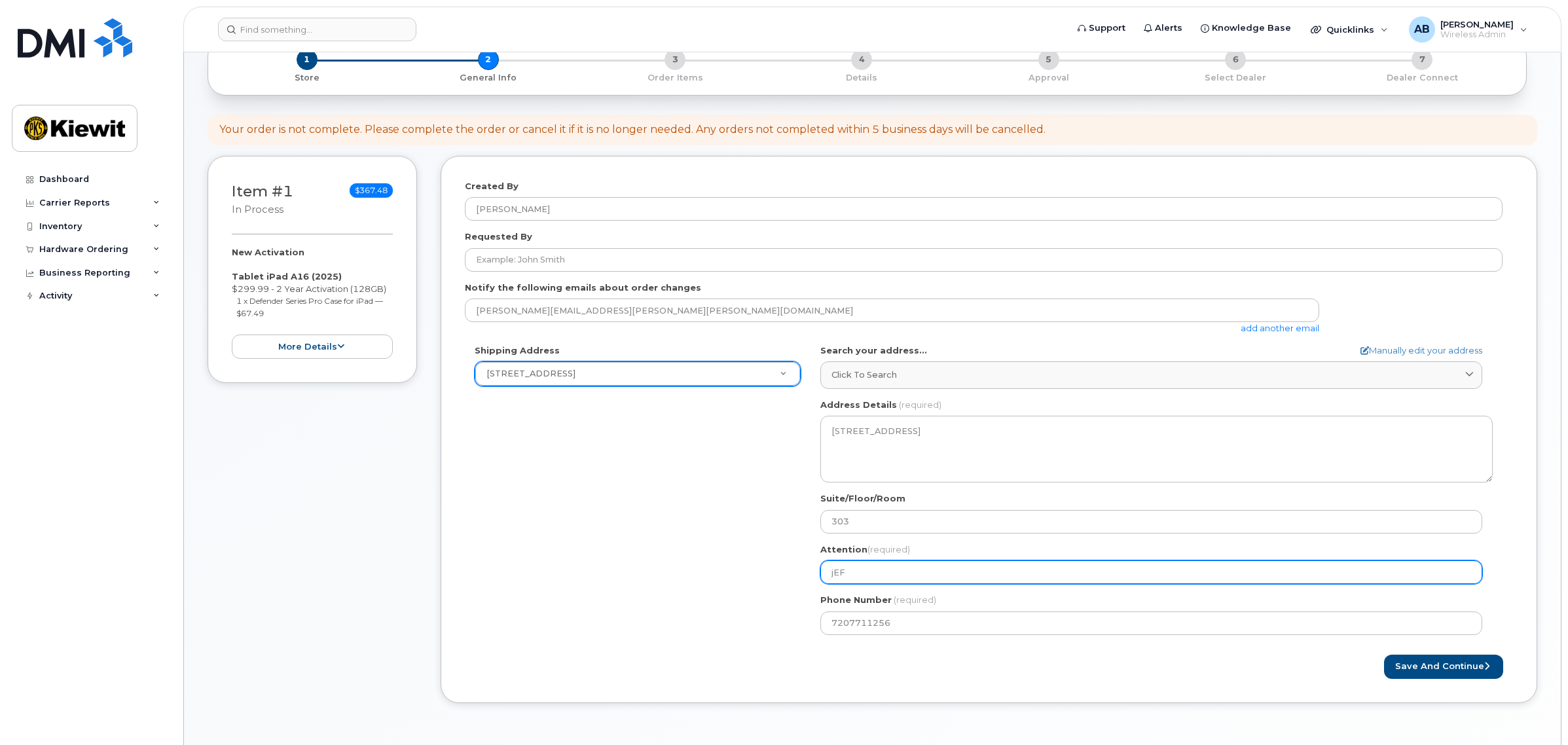
select select
type input "jEFF"
select select
type input "jEFFE"
select select
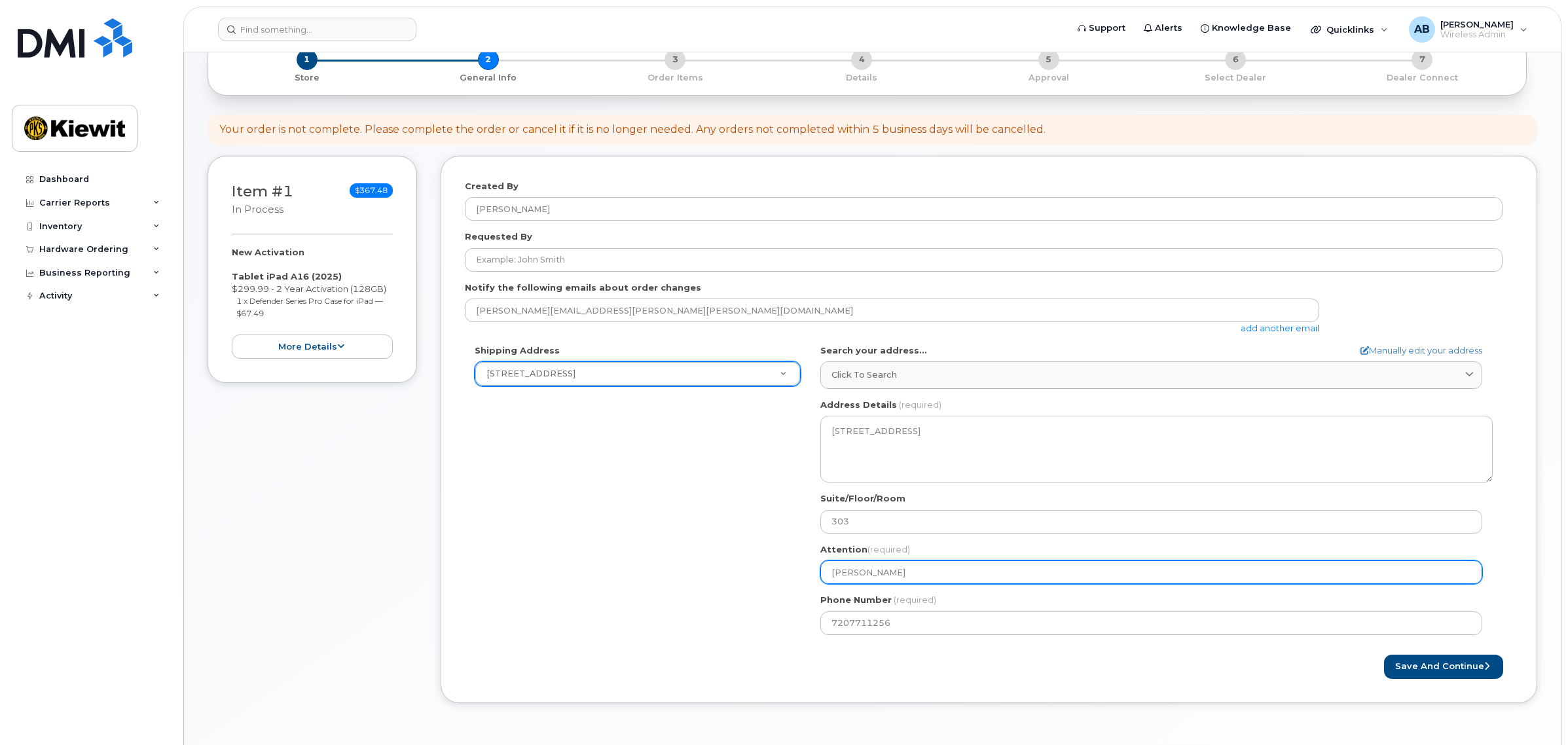
type input "jEFFER"
select select
type input "jEFFERY"
select select
type input "jEFFER"
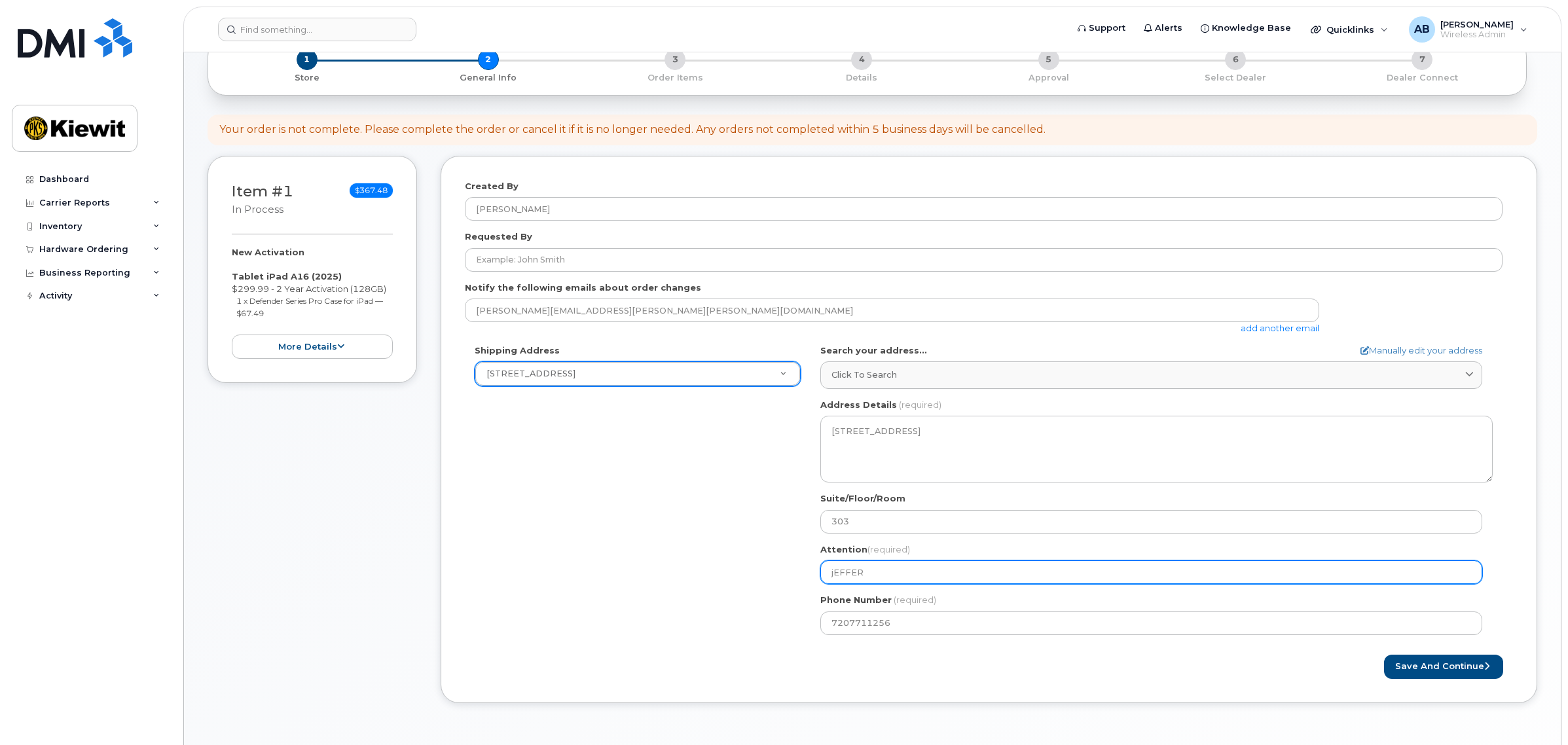
select select
type input "jEFFE"
select select
type input "jEFF"
select select
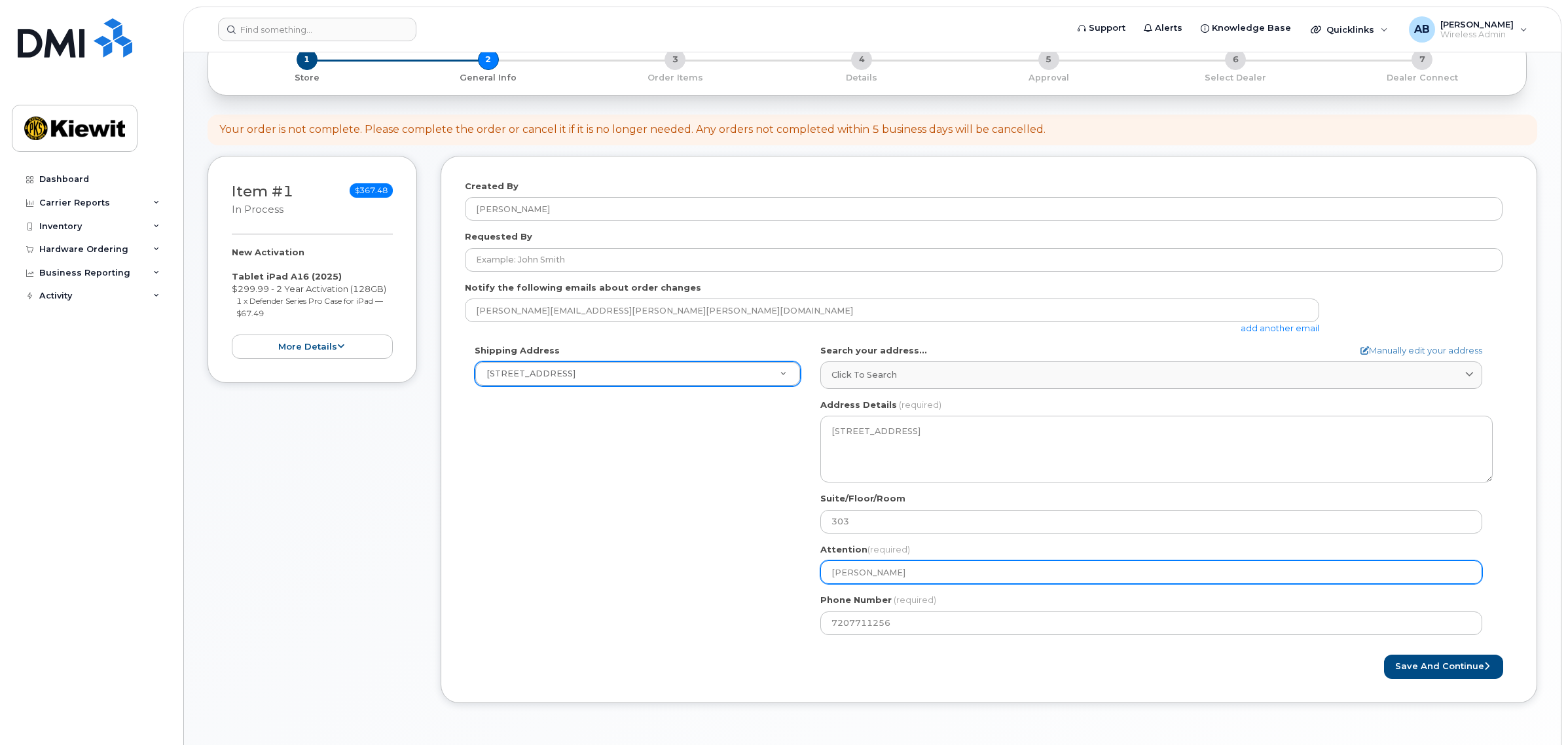
type input "jEF"
select select
type input "jE"
select select
type input "j"
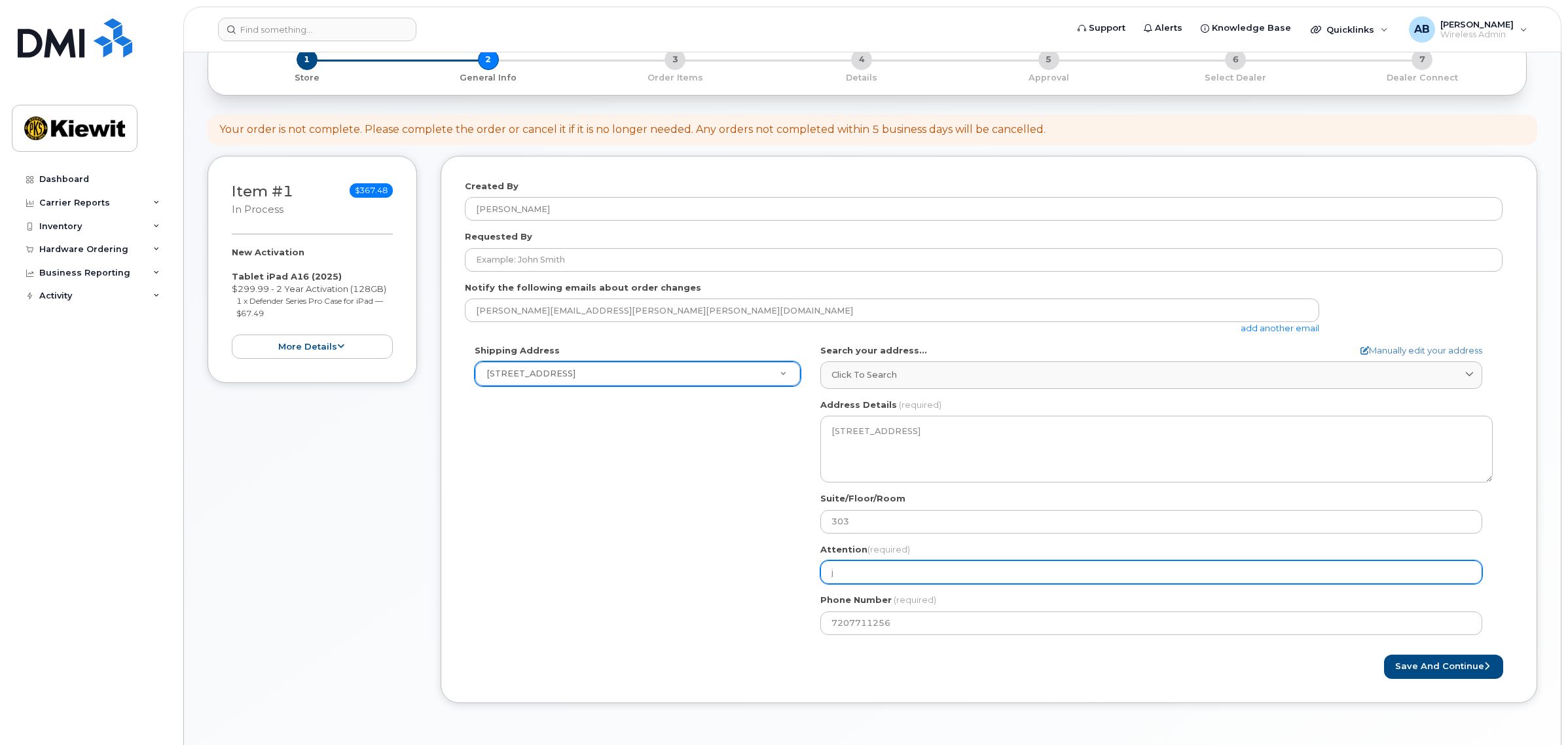
select select
type input "J"
select select
type input "Je"
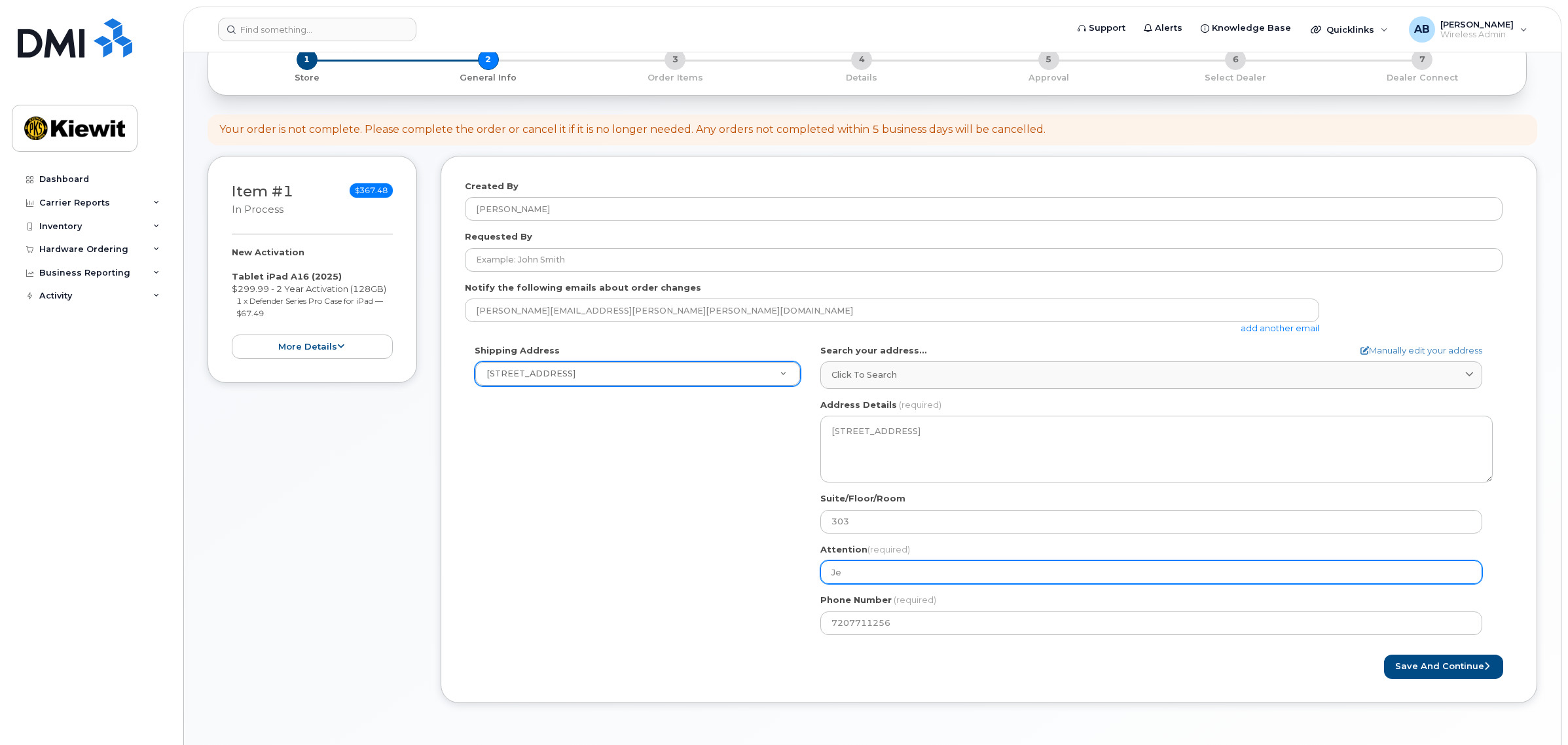
select select
type input "Jef"
select select
type input "Jeff"
select select
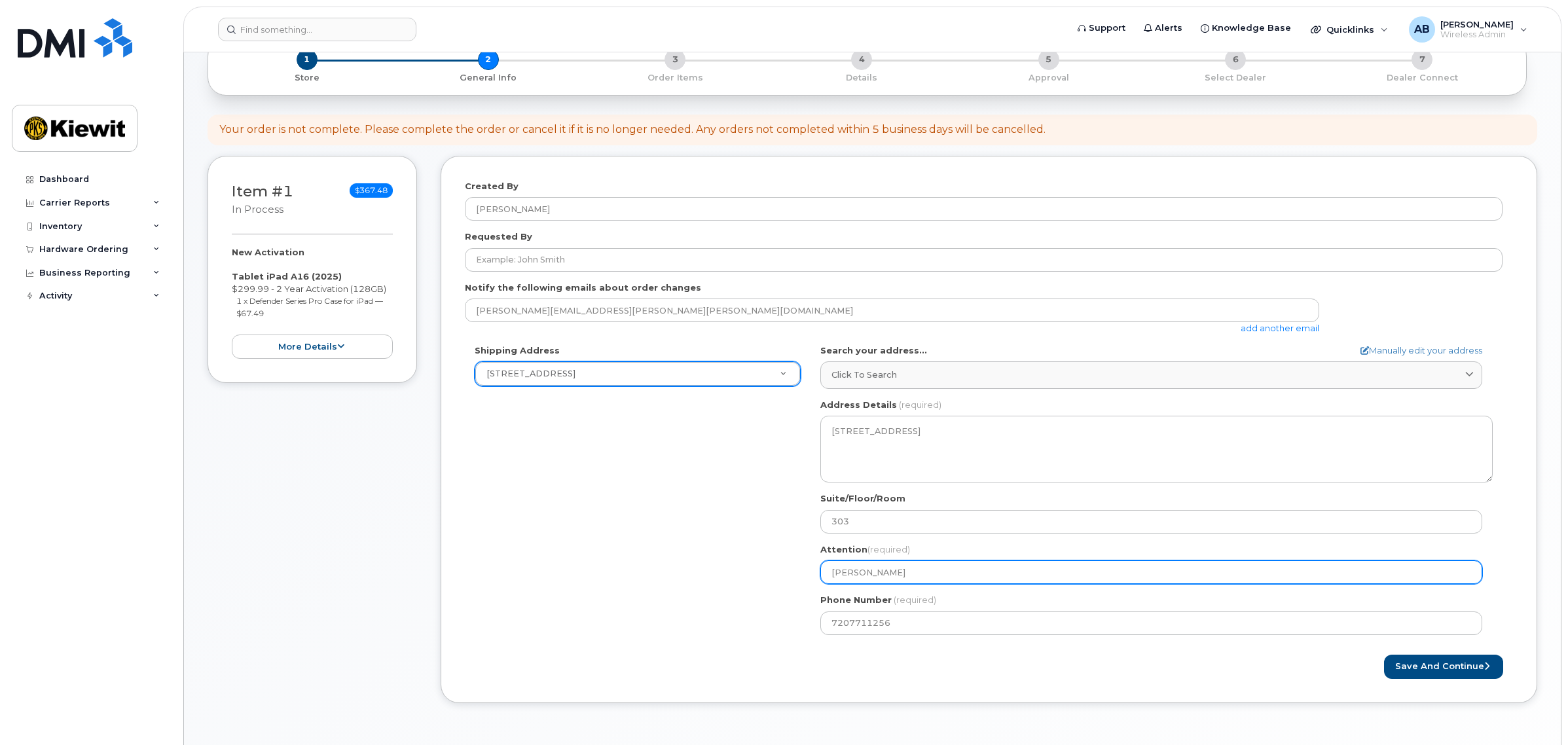
type input "Jeffe"
select select
type input "Jeffer"
select select
type input "Jeffery"
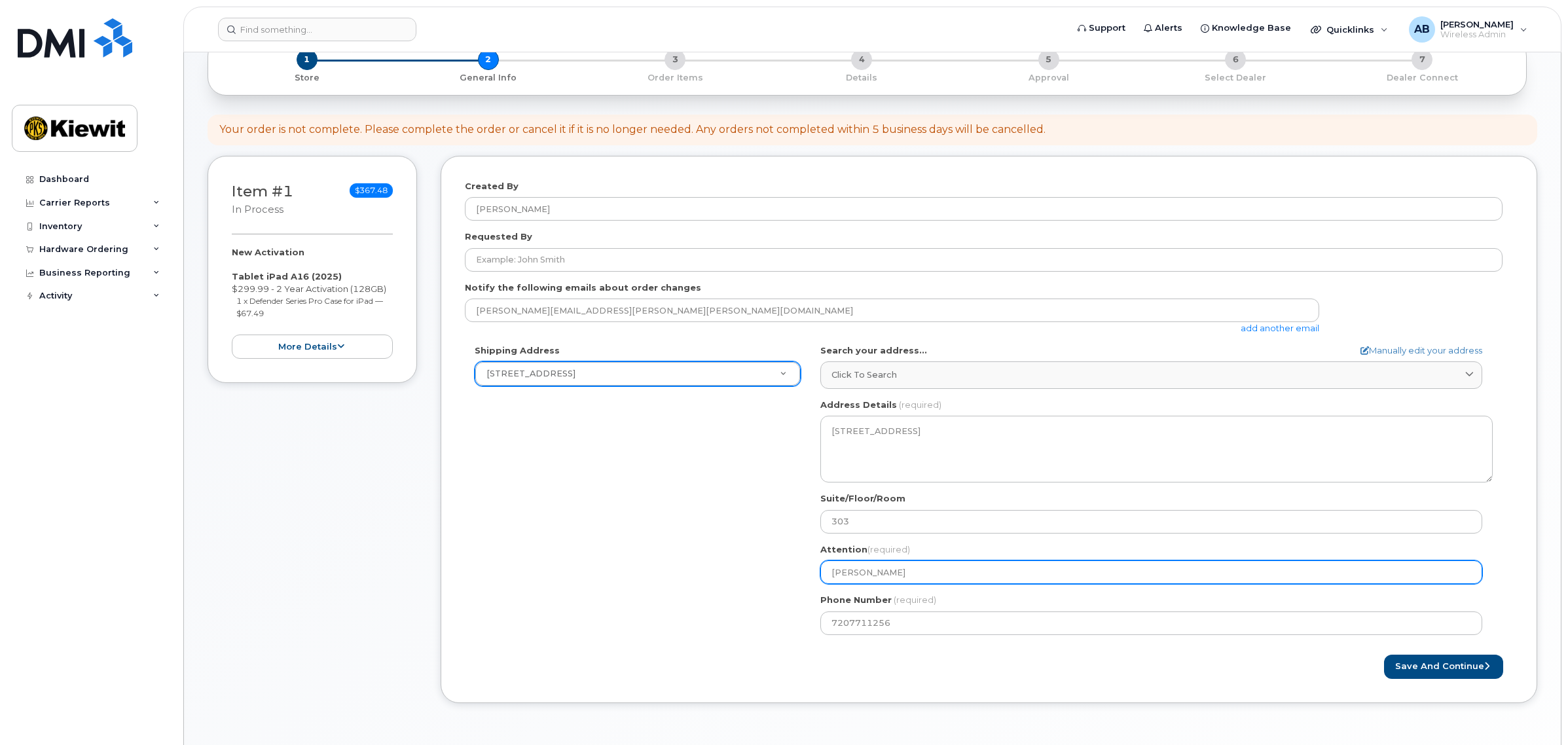
select select
type input "Jeffery S"
select select
type input "Jeffery St"
select select
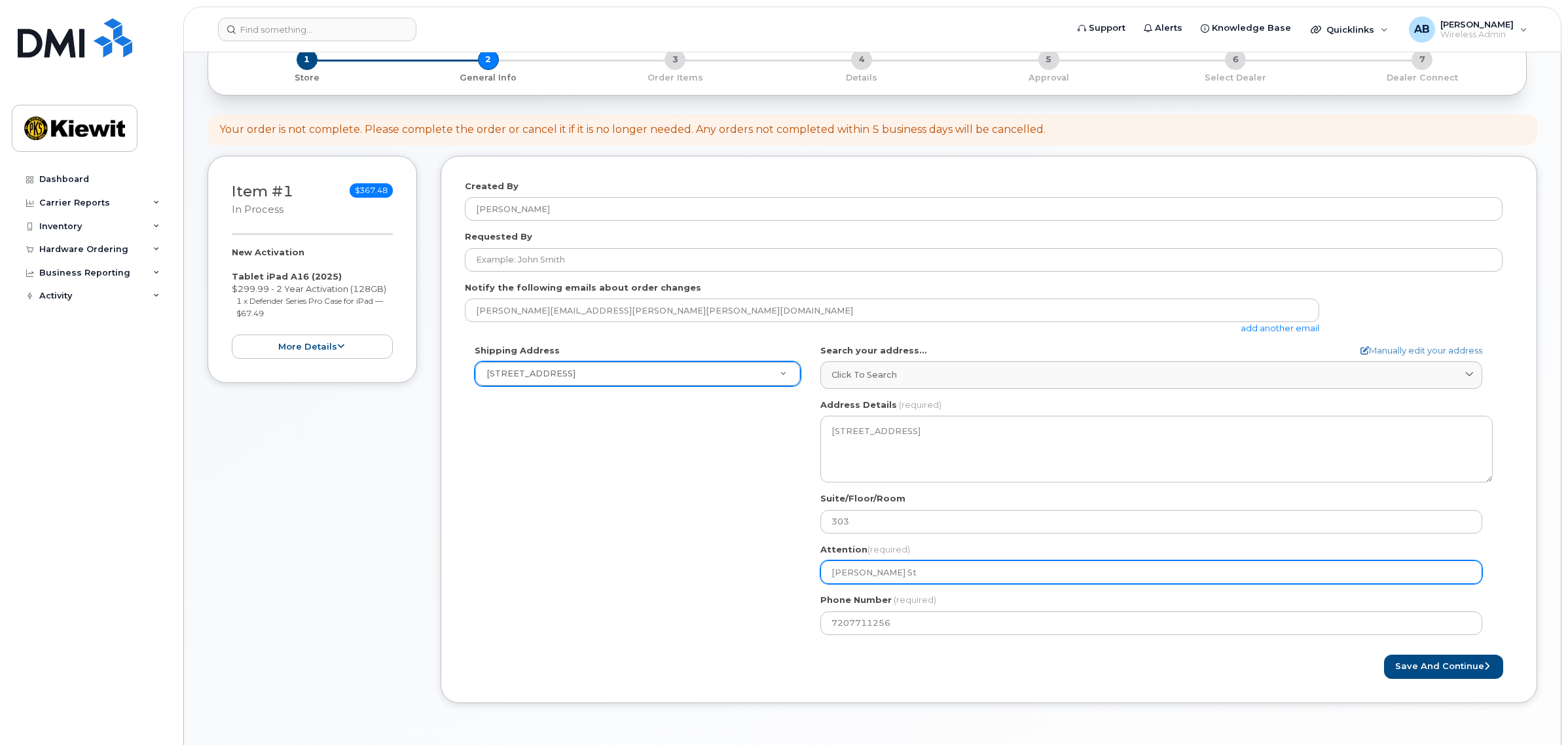
type input "Jeffery Sth"
select select
type input "Jeffery Sthe"
select select
type input "Jeffery Sthea"
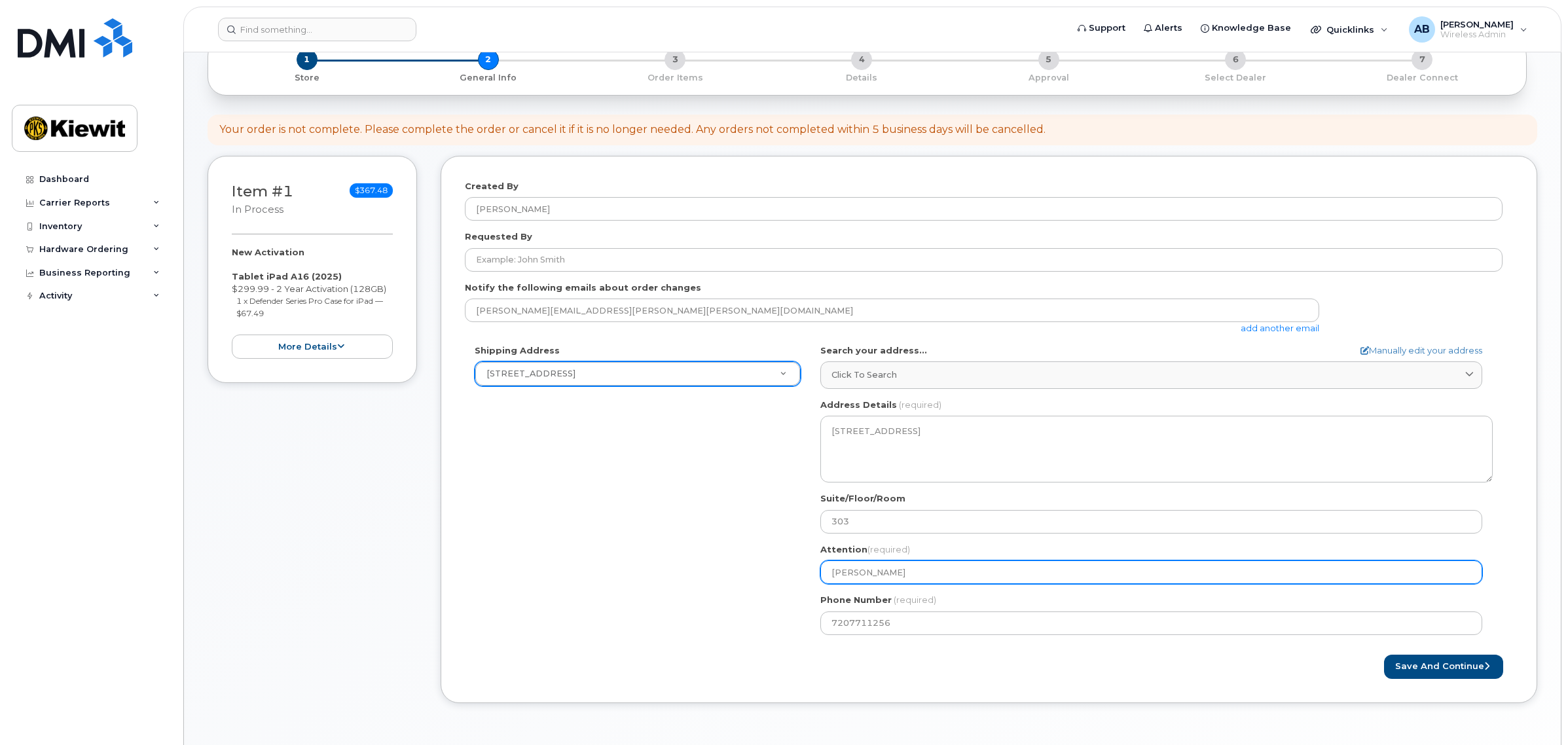
select select
type input "[PERSON_NAME]"
click at [1384, 654] on button "Save and Continue" at bounding box center [1443, 666] width 119 height 24
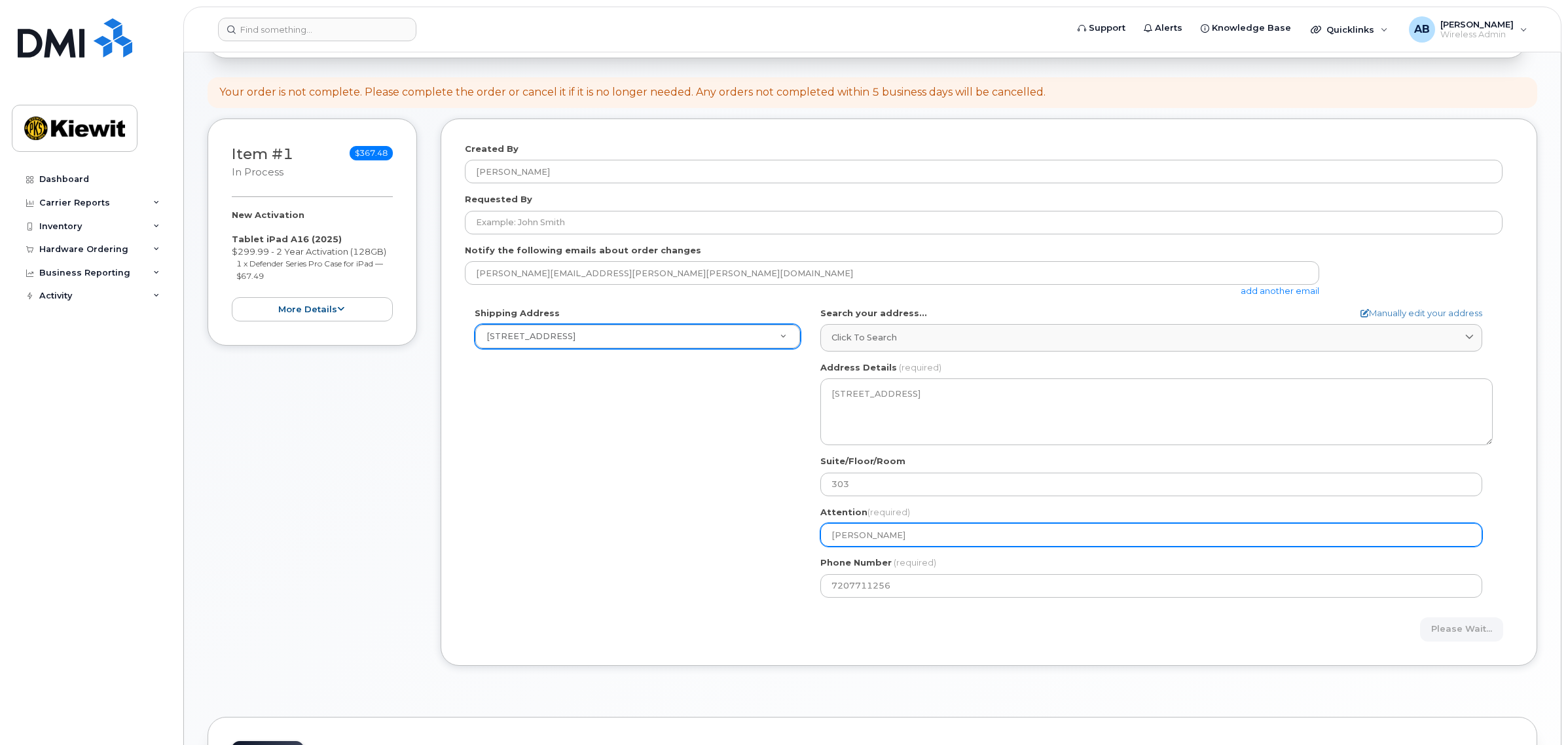
scroll to position [164, 0]
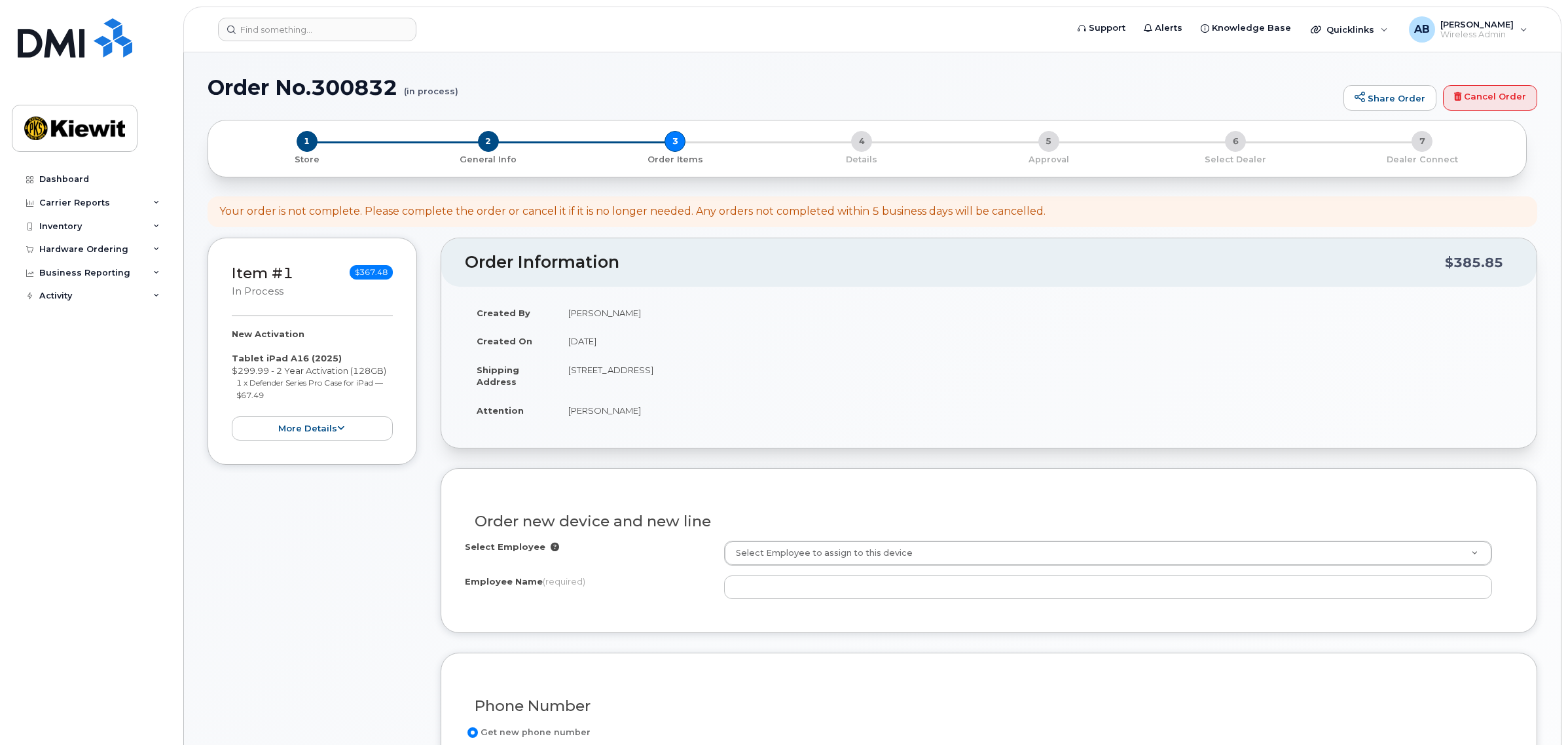
select select
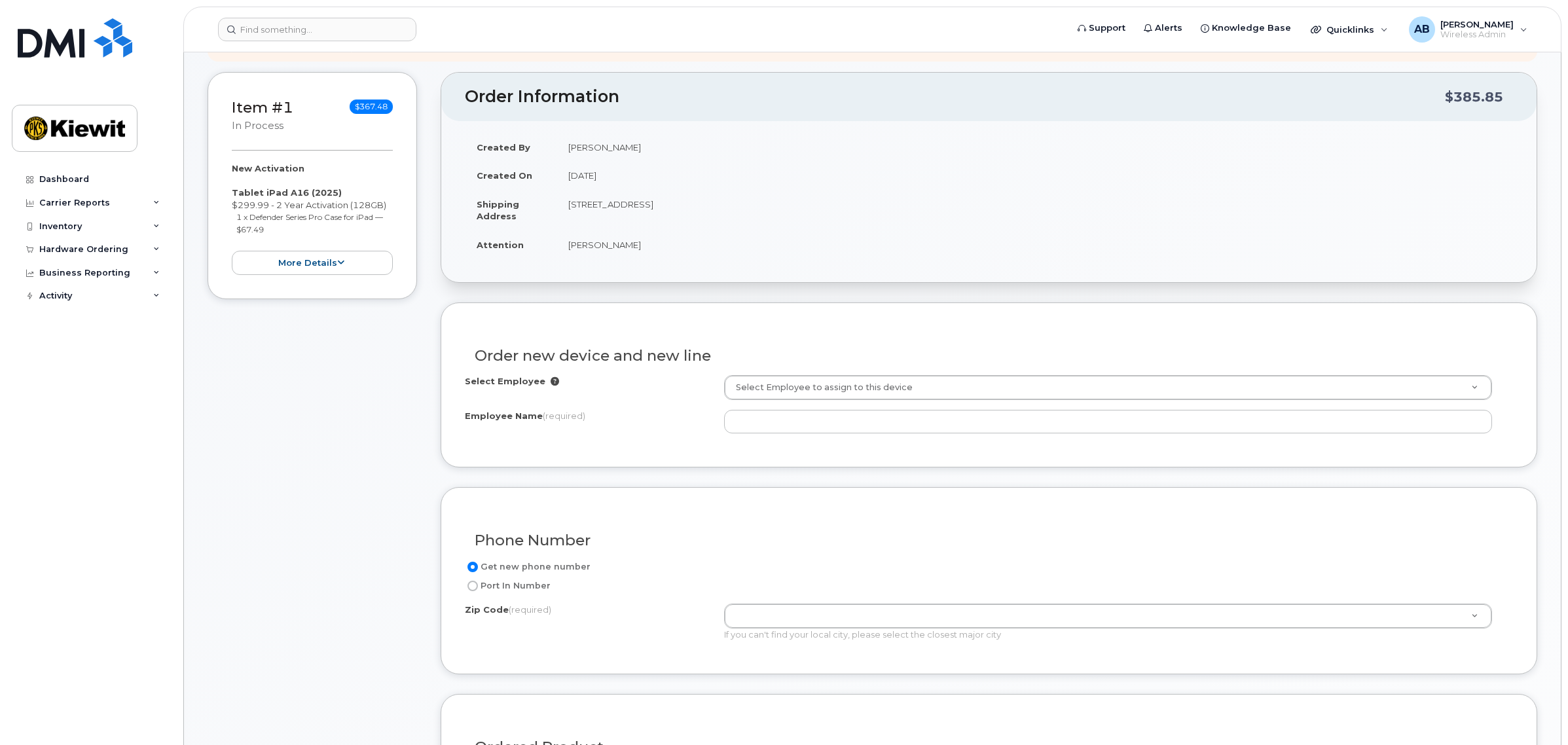
scroll to position [164, 0]
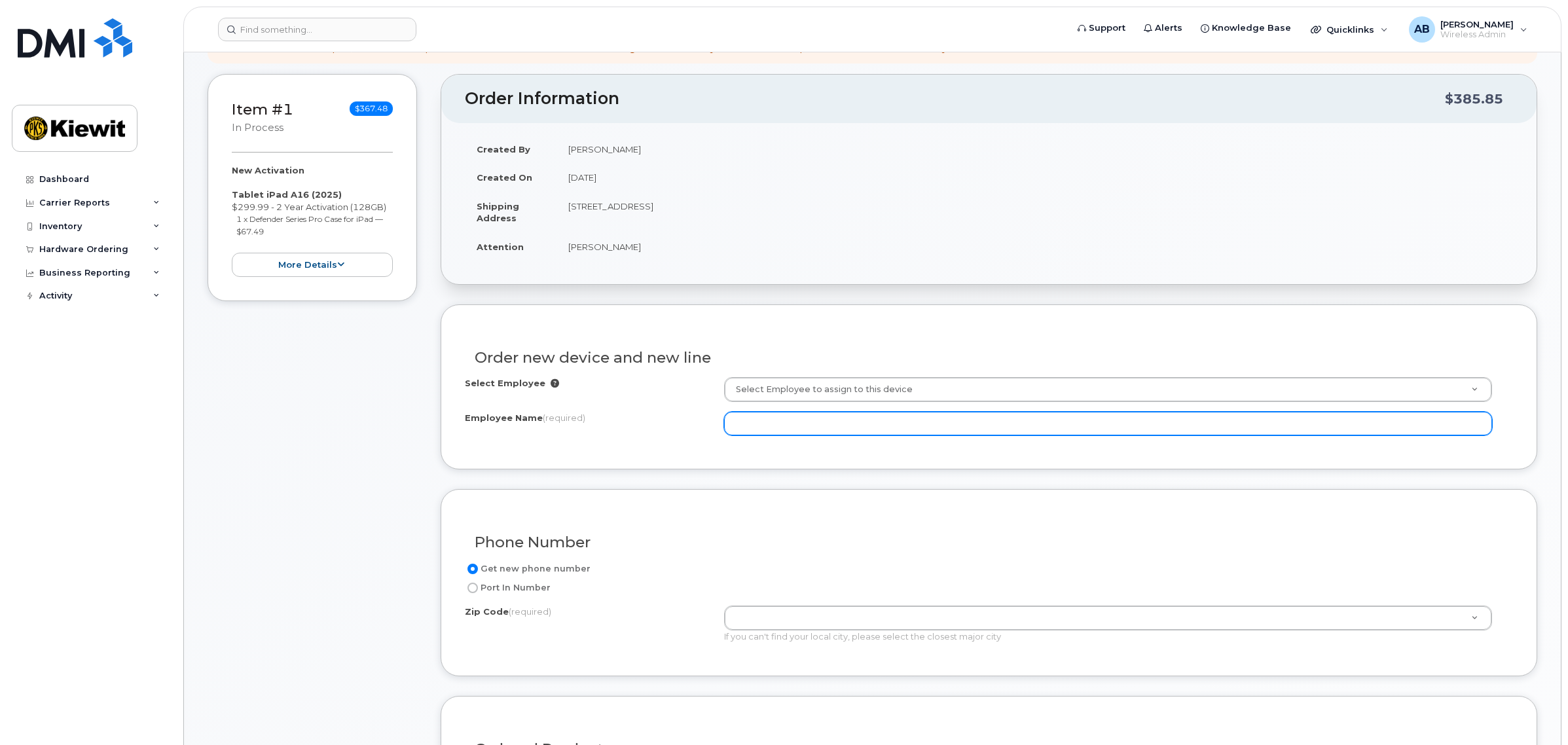
click at [822, 426] on input "Employee Name (required)" at bounding box center [1107, 424] width 768 height 23
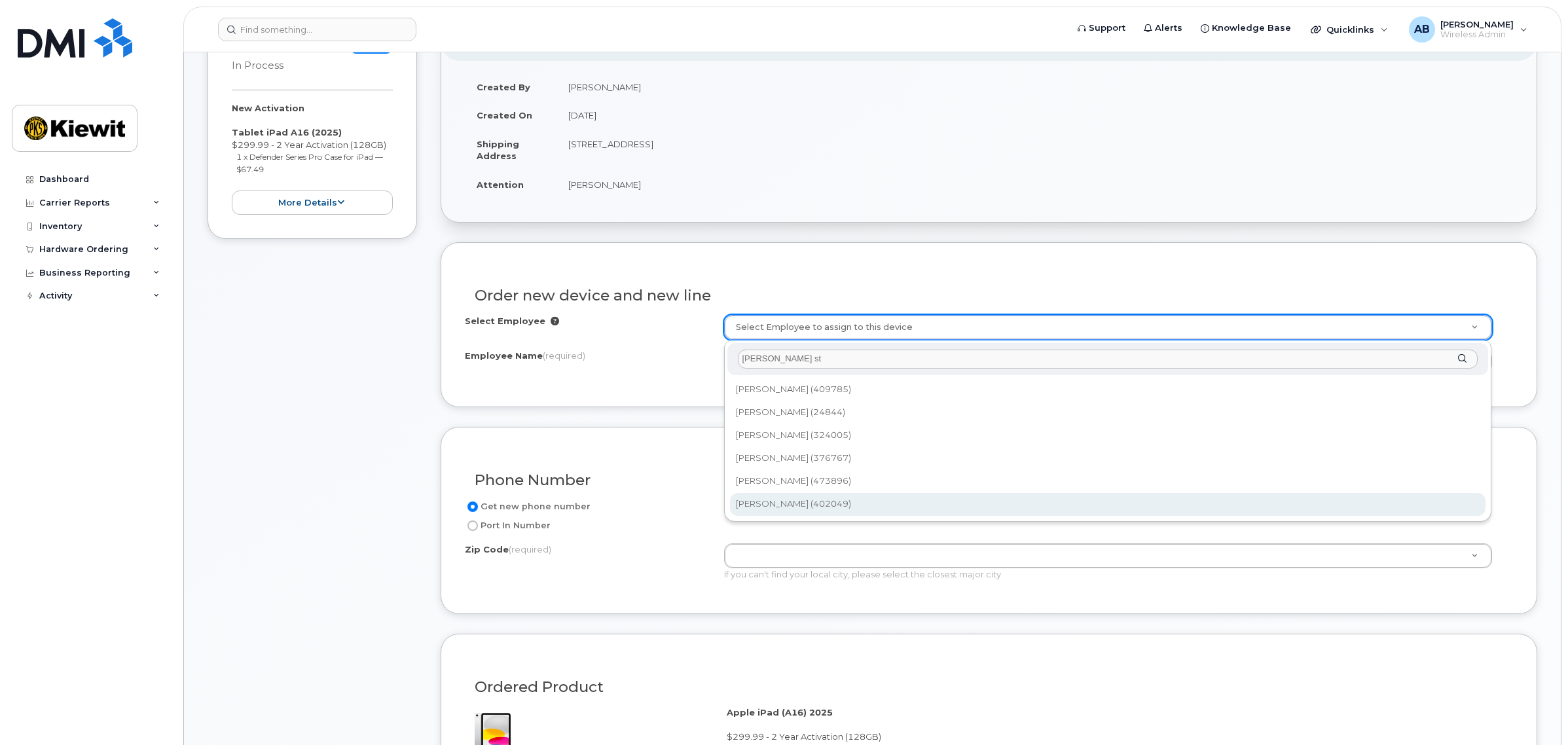
scroll to position [245, 0]
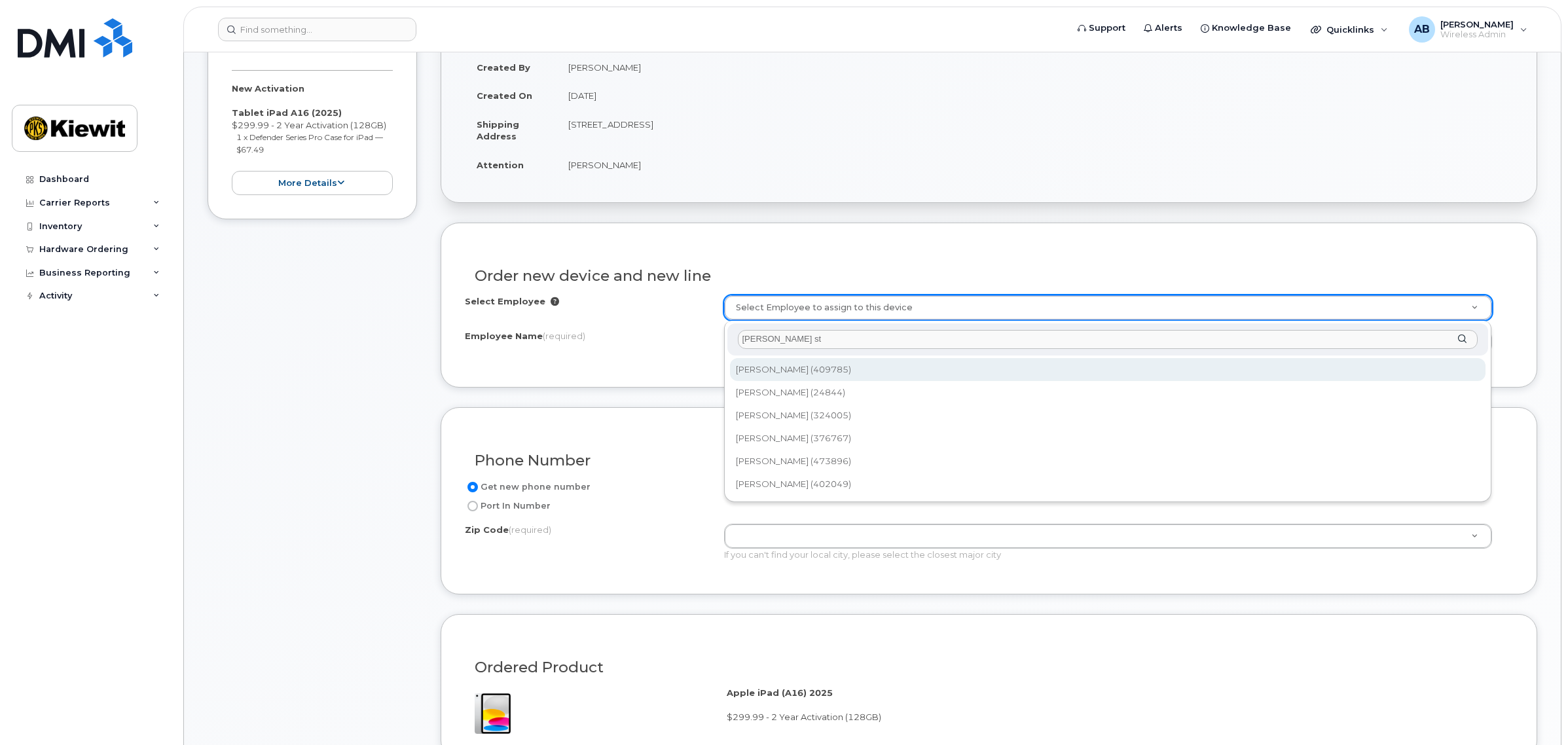
type input "jeffery st"
drag, startPoint x: 826, startPoint y: 340, endPoint x: 685, endPoint y: 326, distance: 141.7
type input "581414"
type input "2981570"
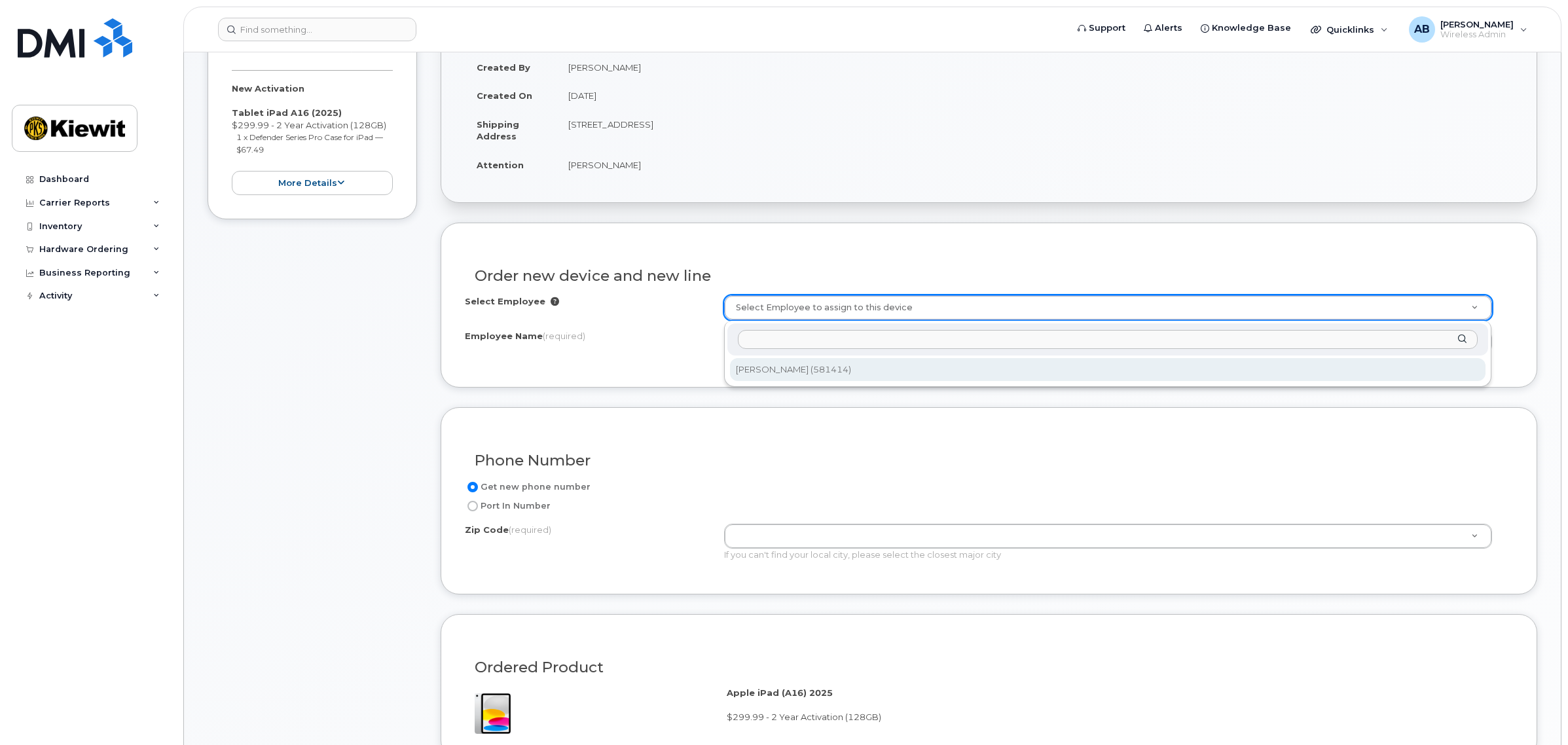
type input "Jeffrey Stehle"
type input "15 Century Blvd, Ste. 303"
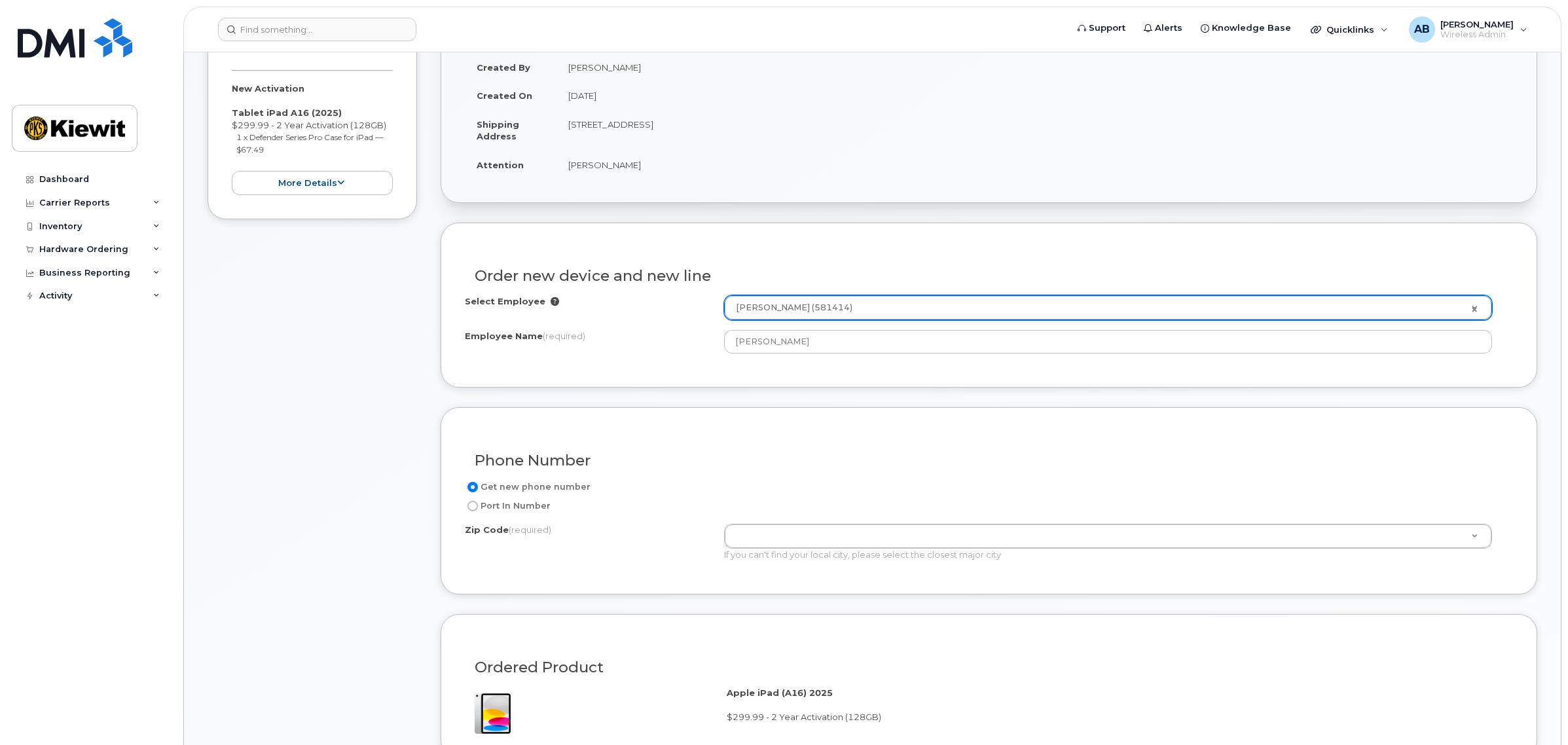
click at [616, 424] on div "Phone Number Get new phone number Port In Number Zip Code (required) Zip Code (…" at bounding box center [988, 501] width 1096 height 188
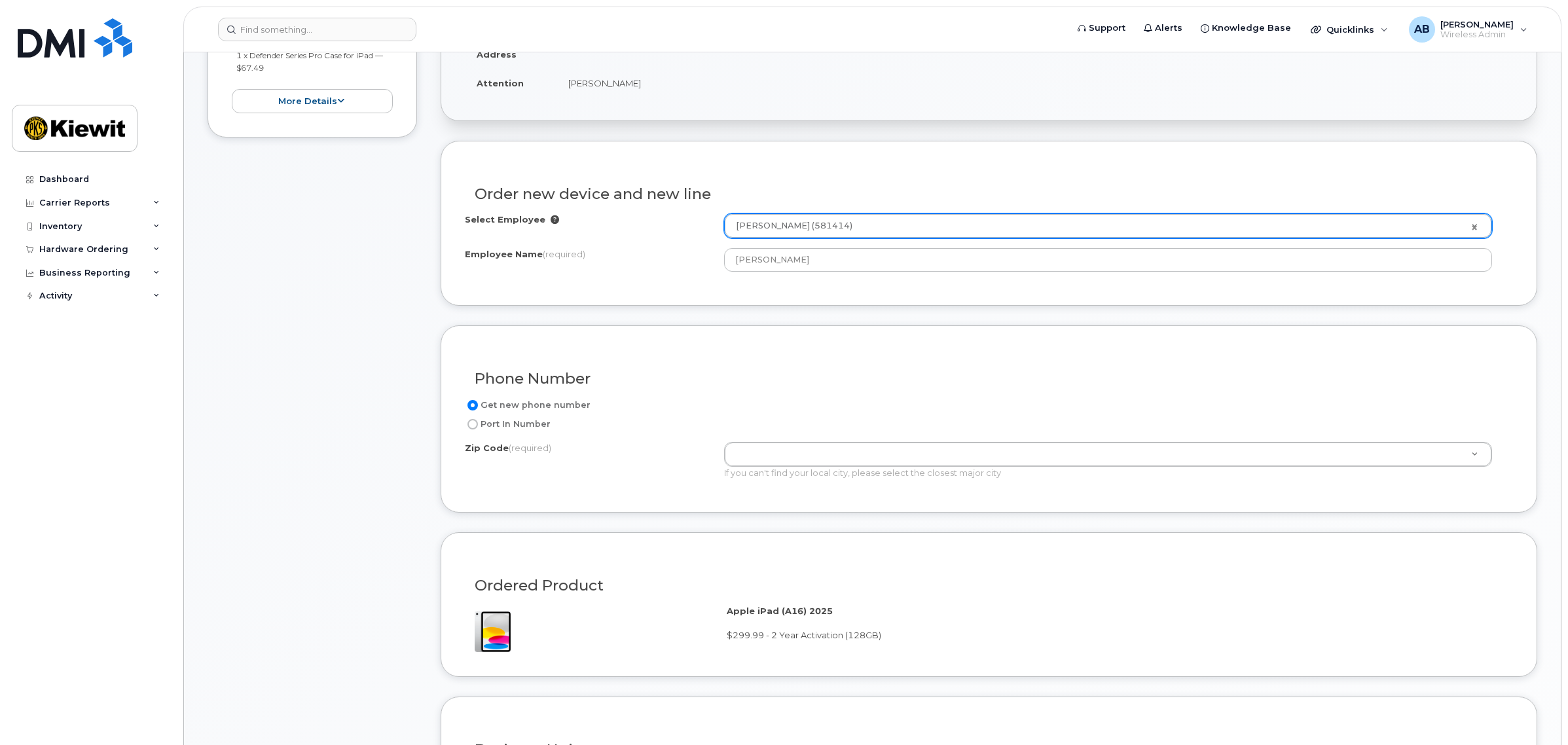
scroll to position [409, 0]
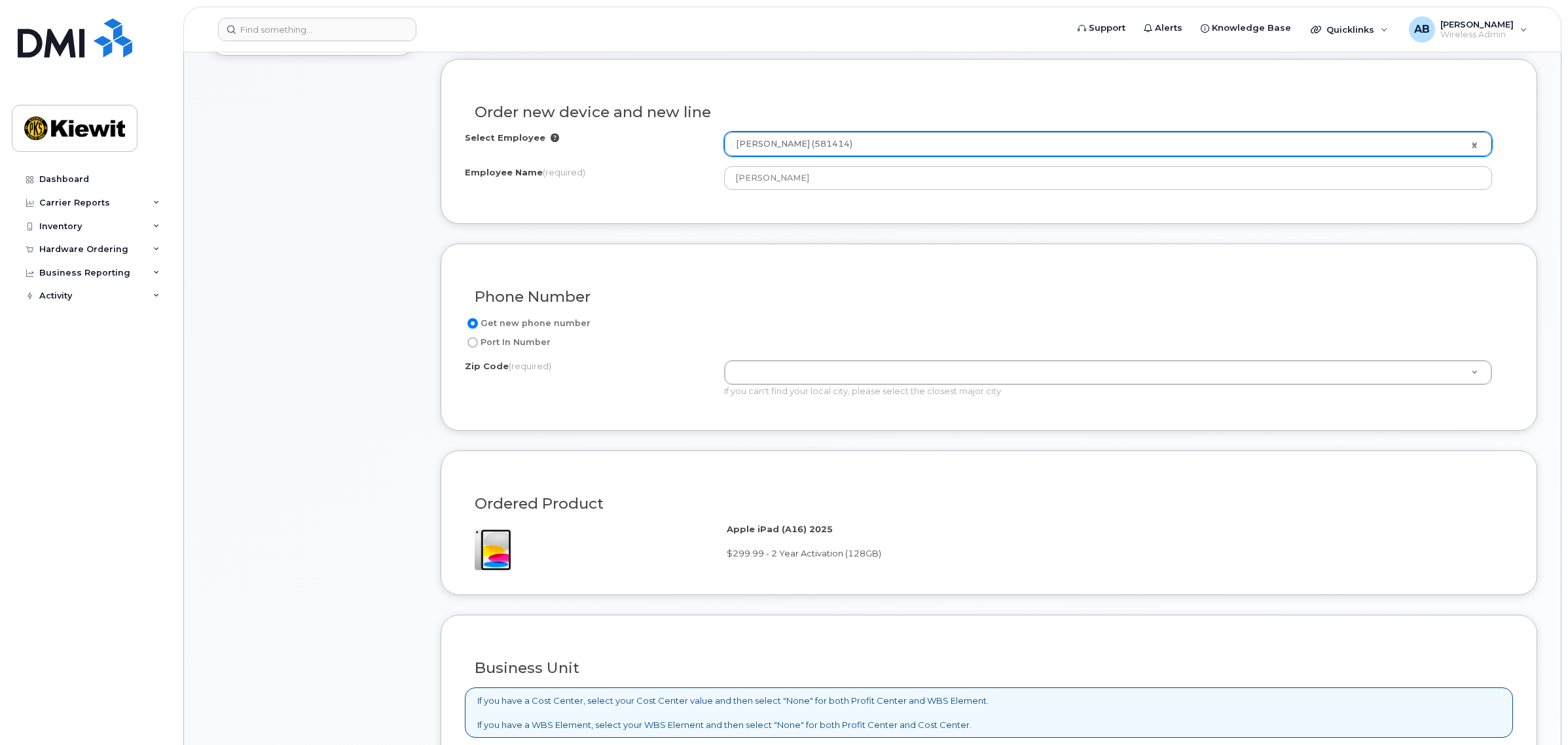
drag, startPoint x: 740, startPoint y: 362, endPoint x: 752, endPoint y: 363, distance: 12.0
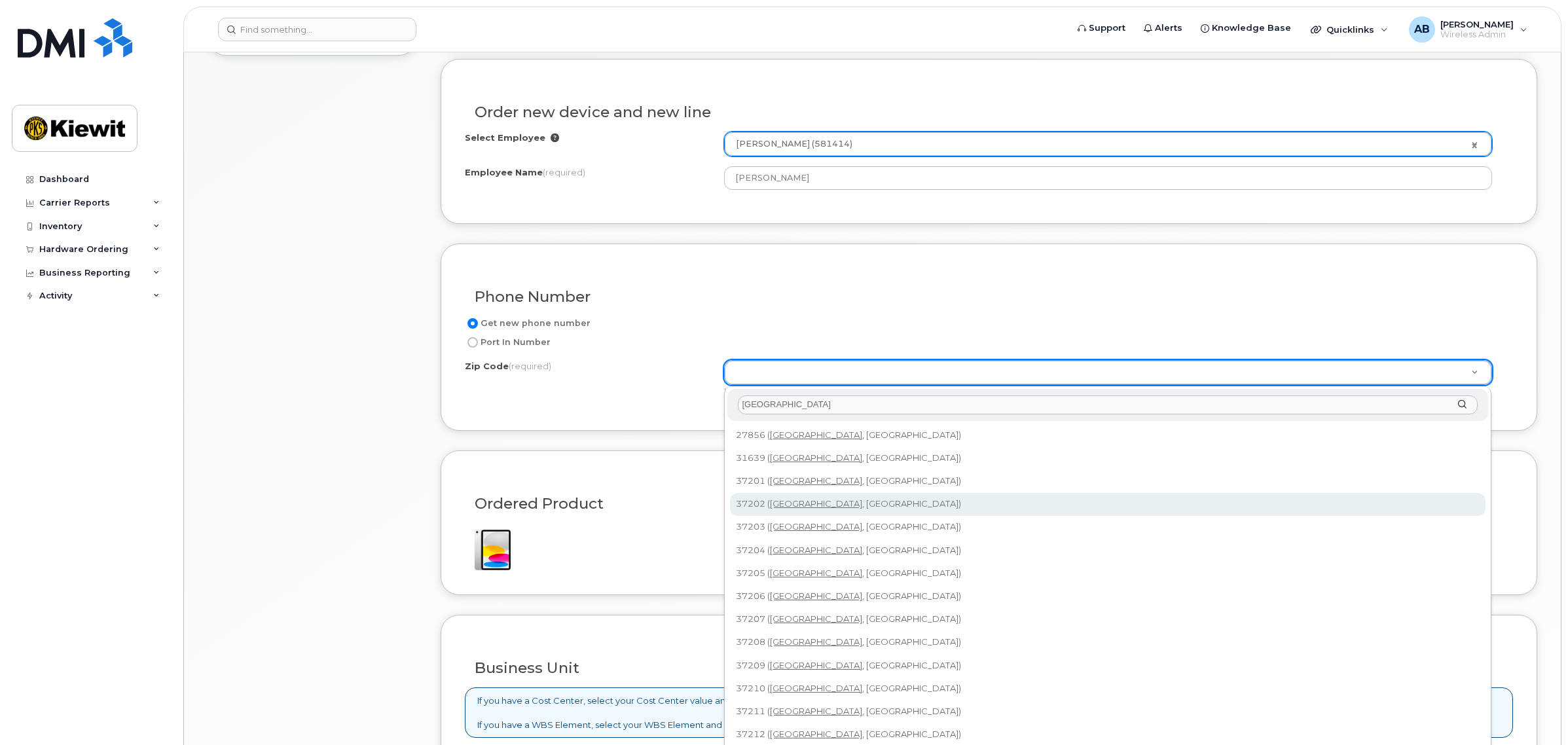
type input "NAshville"
type input "37202 (Nashville, TN)"
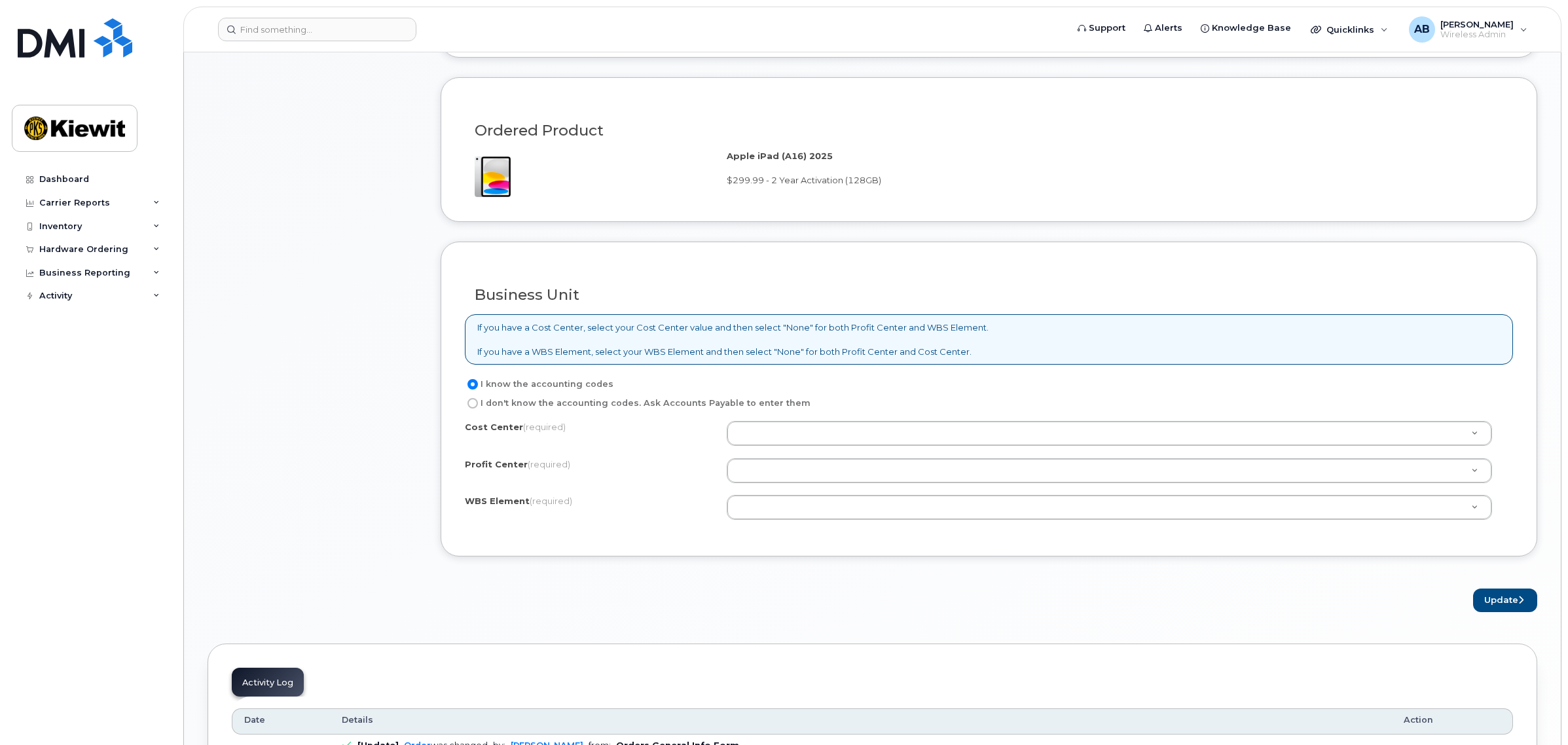
scroll to position [818, 0]
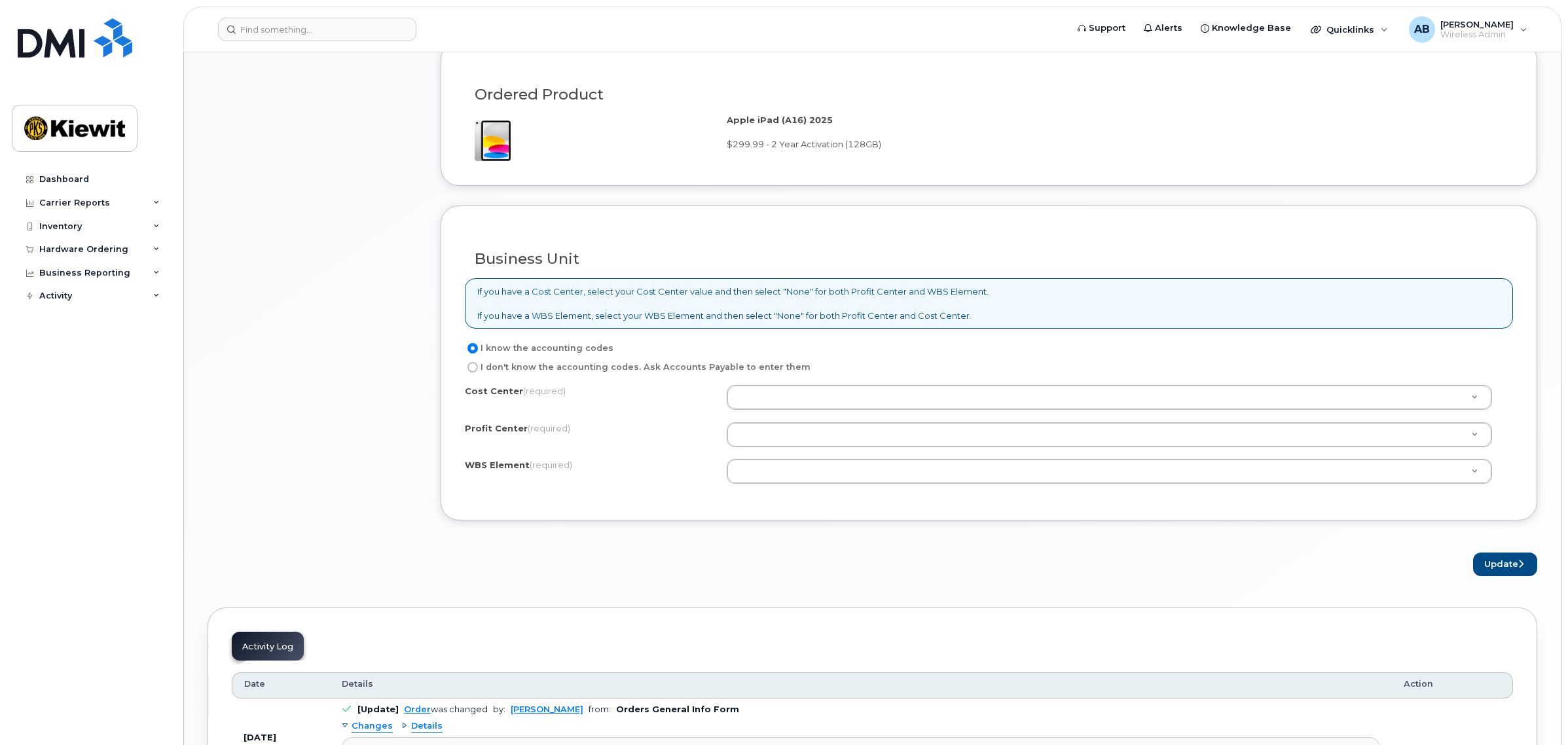
click at [551, 372] on label "I don't know the accounting codes. Ask Accounts Payable to enter them" at bounding box center [637, 367] width 345 height 16
click at [478, 372] on input "I don't know the accounting codes. Ask Accounts Payable to enter them" at bounding box center [473, 367] width 10 height 10
radio input "true"
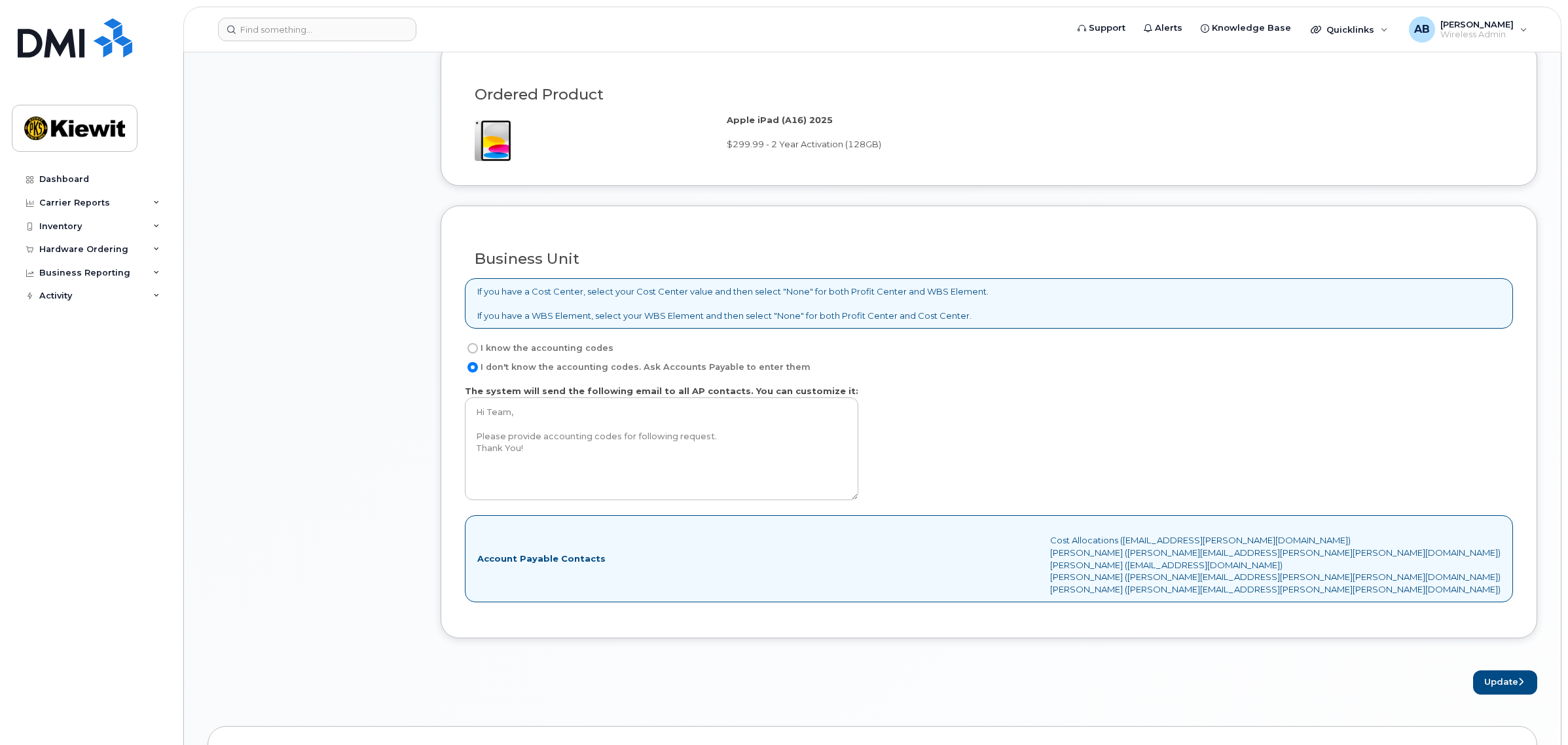
click at [548, 351] on label "I know the accounting codes" at bounding box center [538, 348] width 148 height 16
click at [478, 351] on input "I know the accounting codes" at bounding box center [473, 348] width 10 height 10
radio input "true"
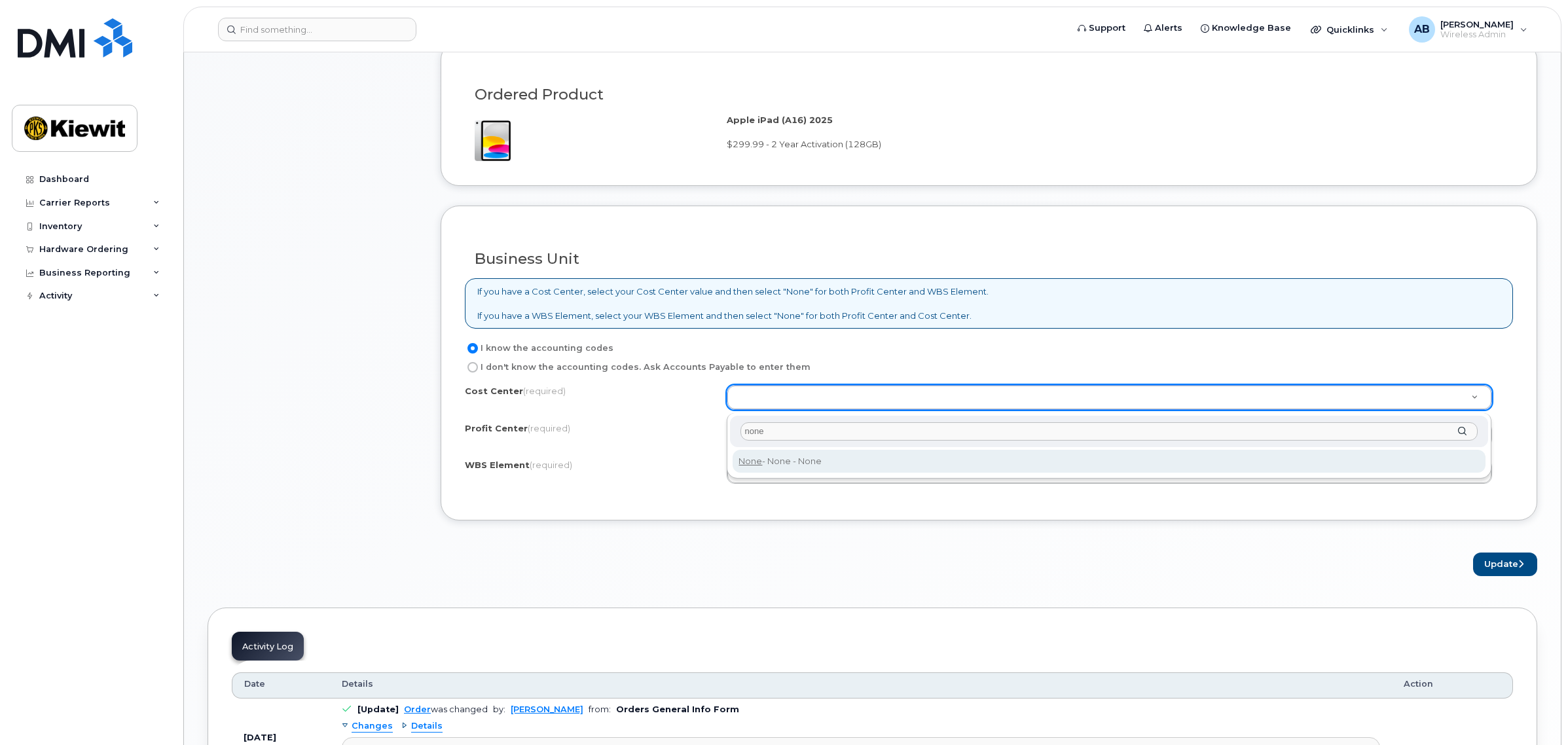
type input "none"
type input "None"
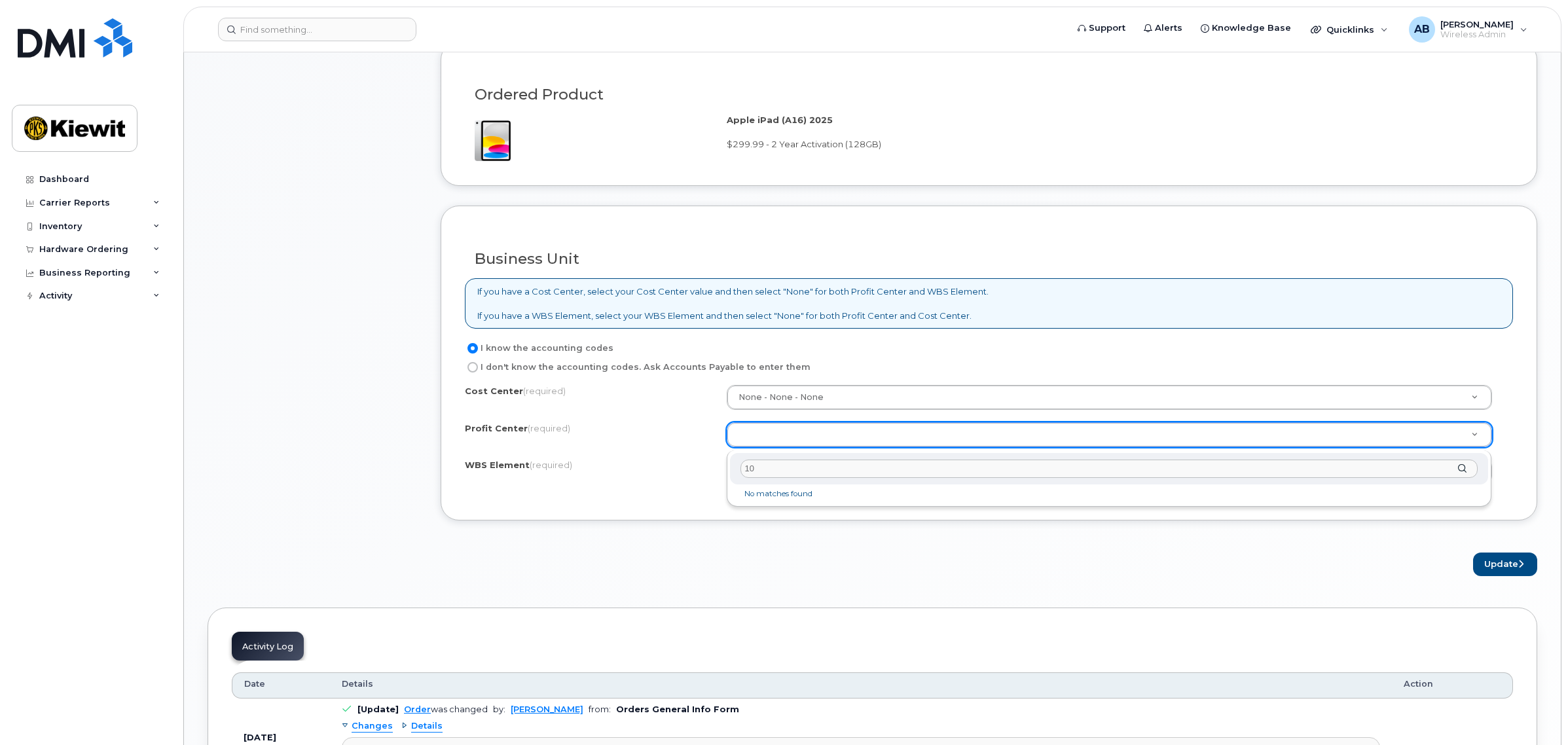
type input "1"
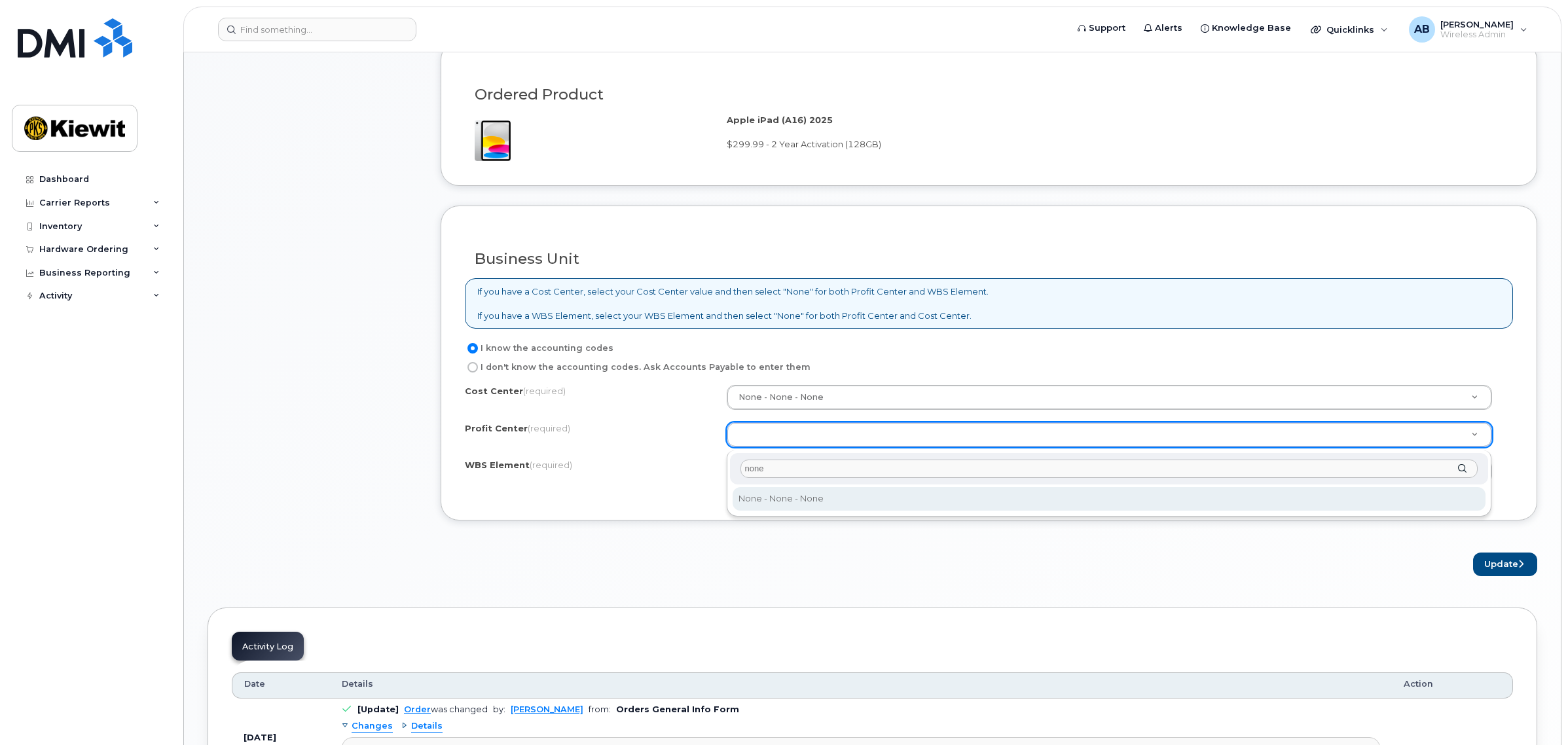
type input "none"
select select "None"
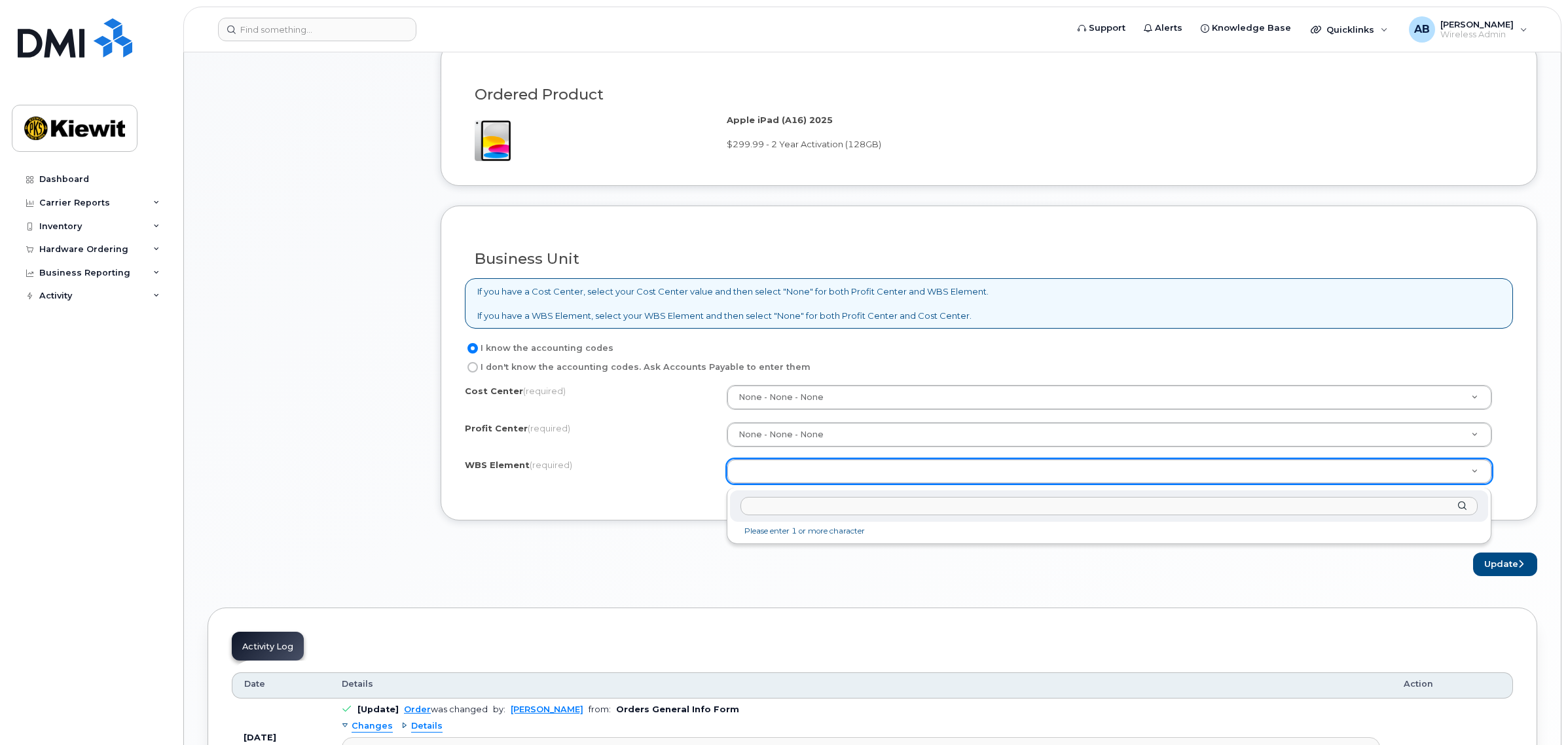
click at [881, 497] on input "text" at bounding box center [1109, 506] width 737 height 19
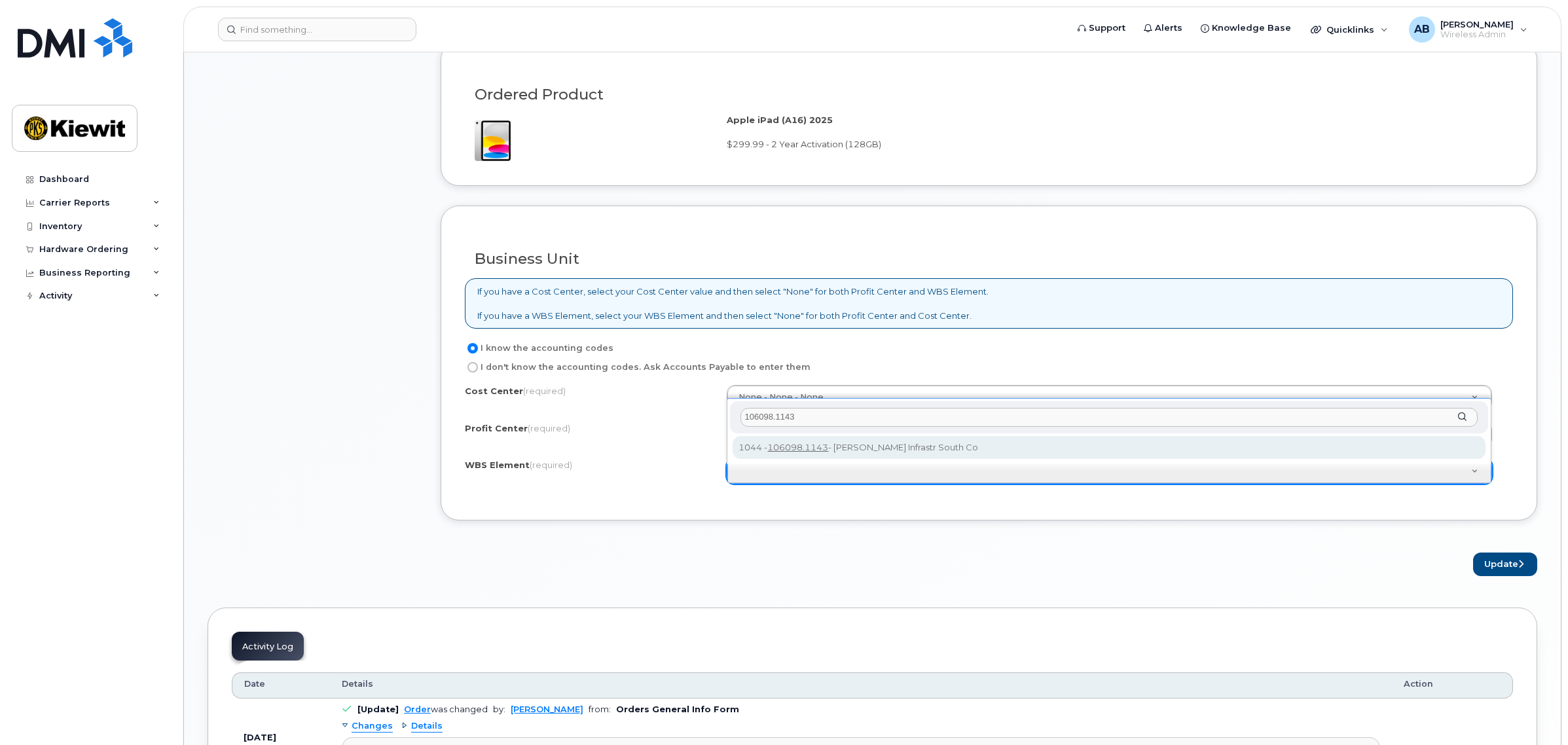
type input "106098.1143"
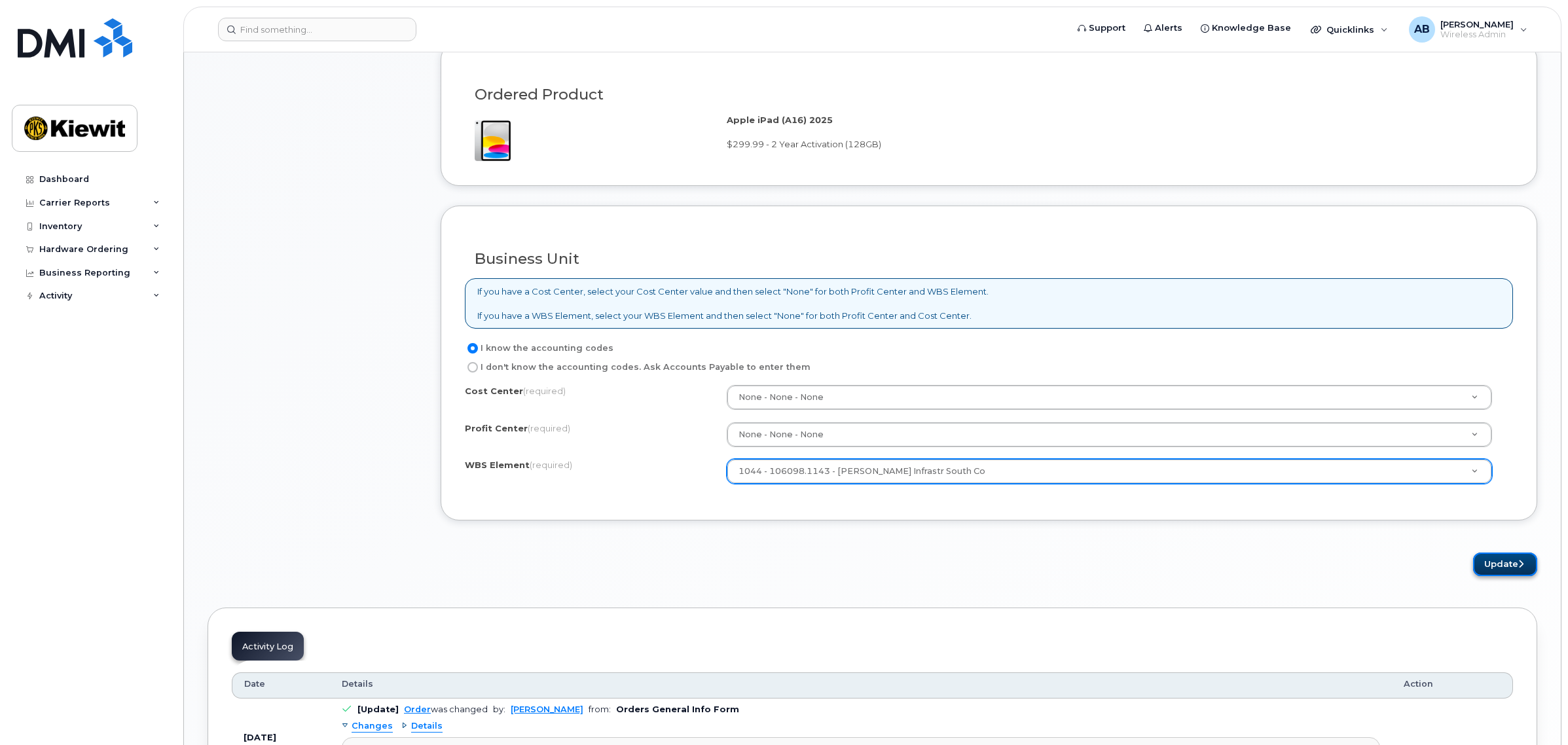
click at [1493, 568] on button "Update" at bounding box center [1505, 564] width 64 height 24
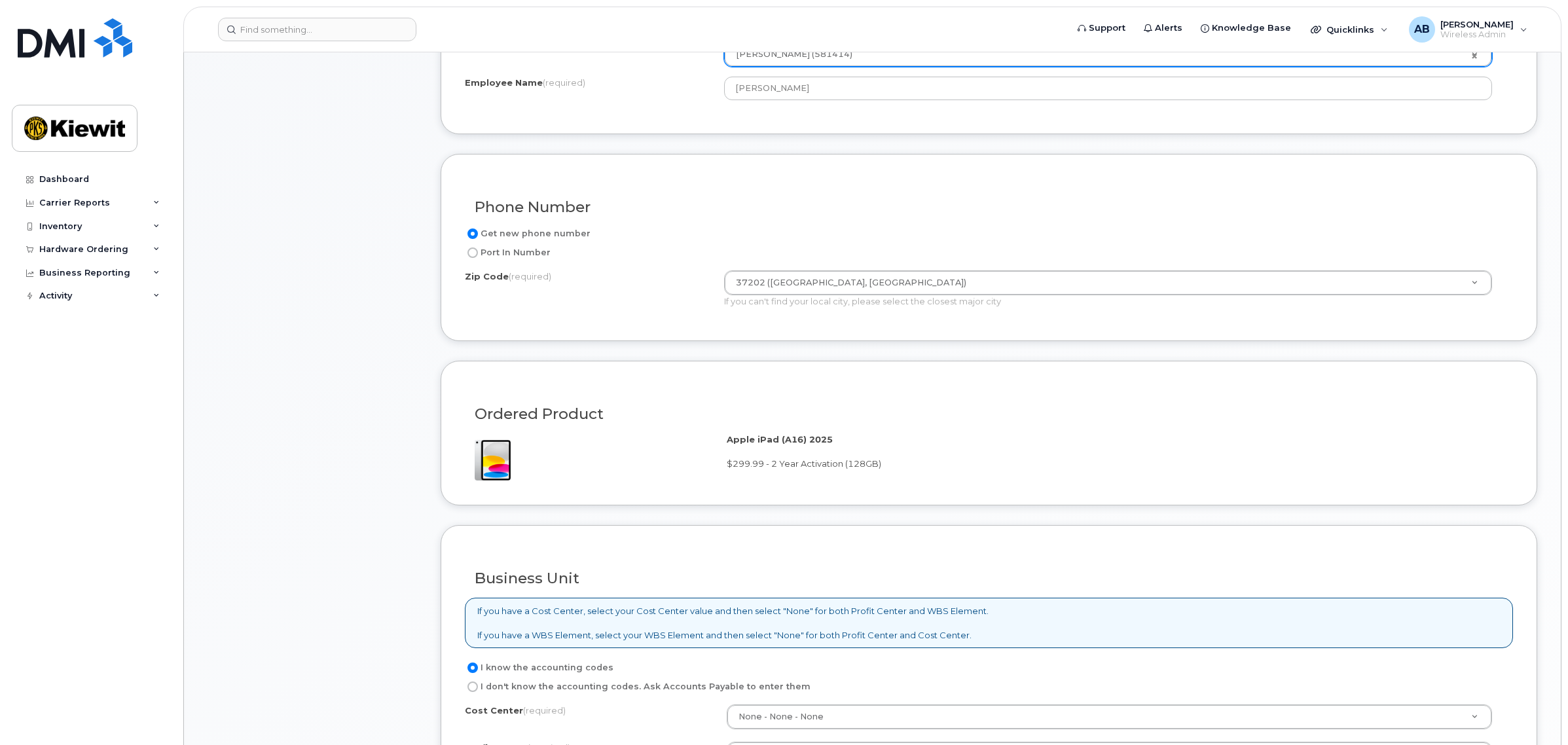
scroll to position [491, 0]
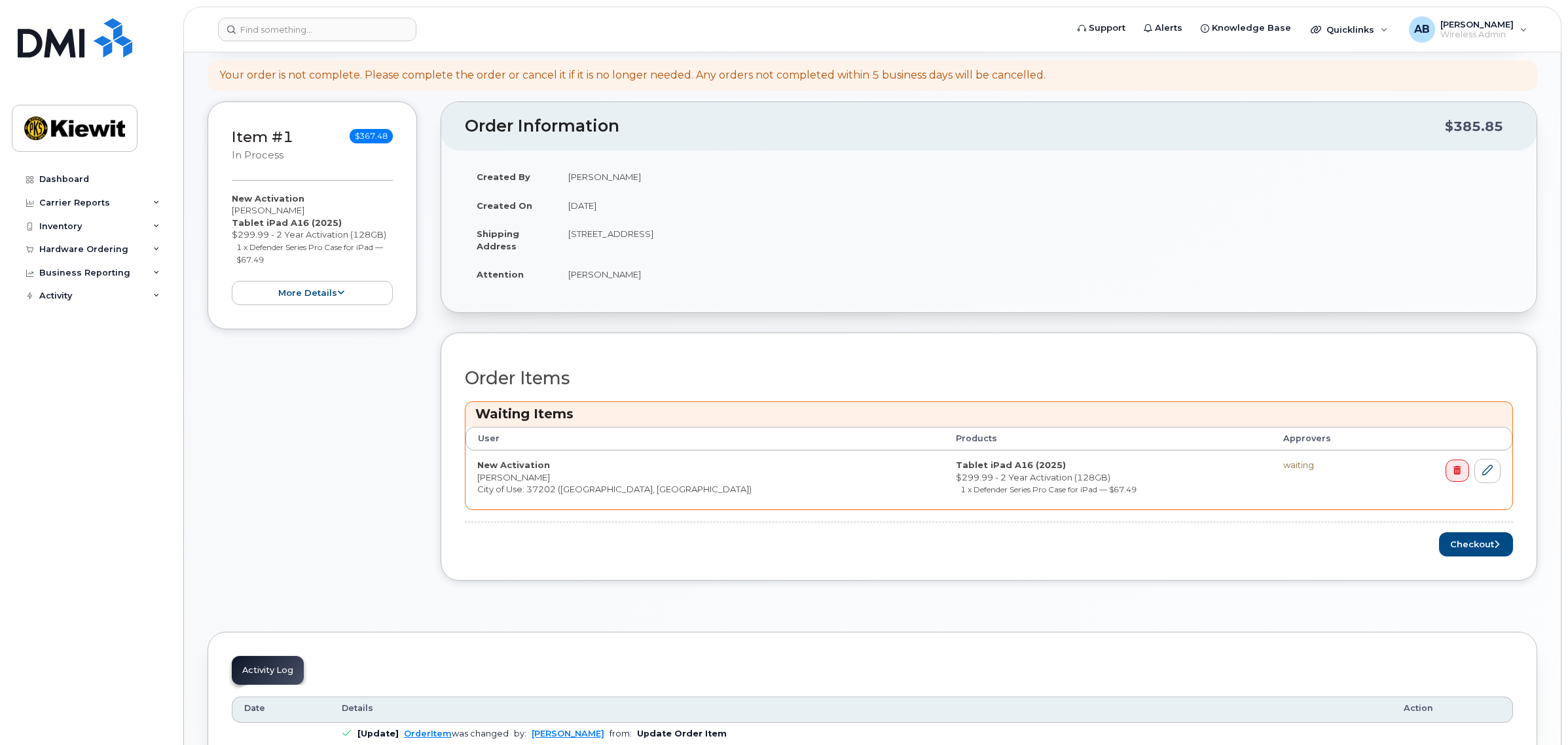
scroll to position [245, 0]
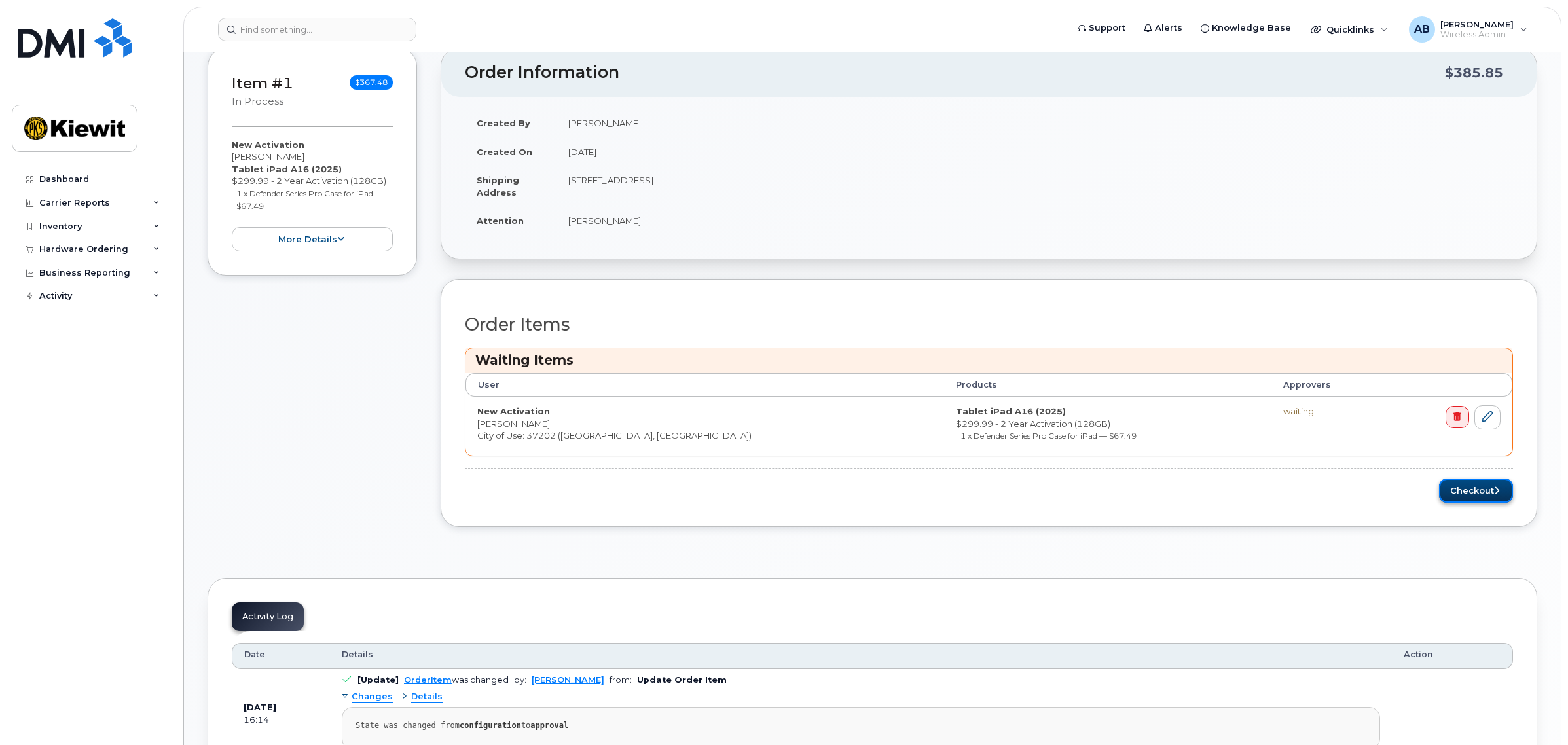
click at [1449, 493] on button "Checkout" at bounding box center [1475, 490] width 74 height 24
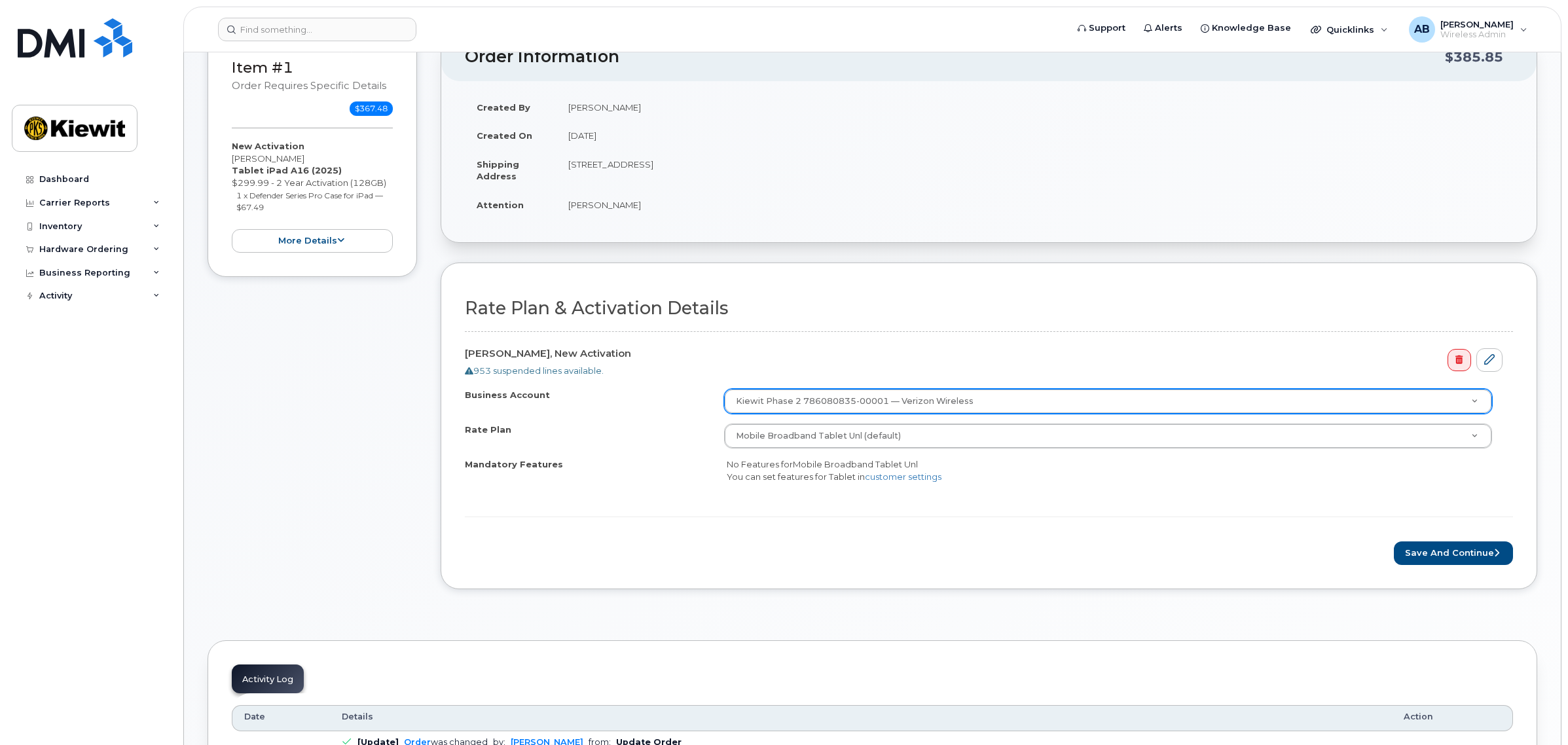
scroll to position [245, 0]
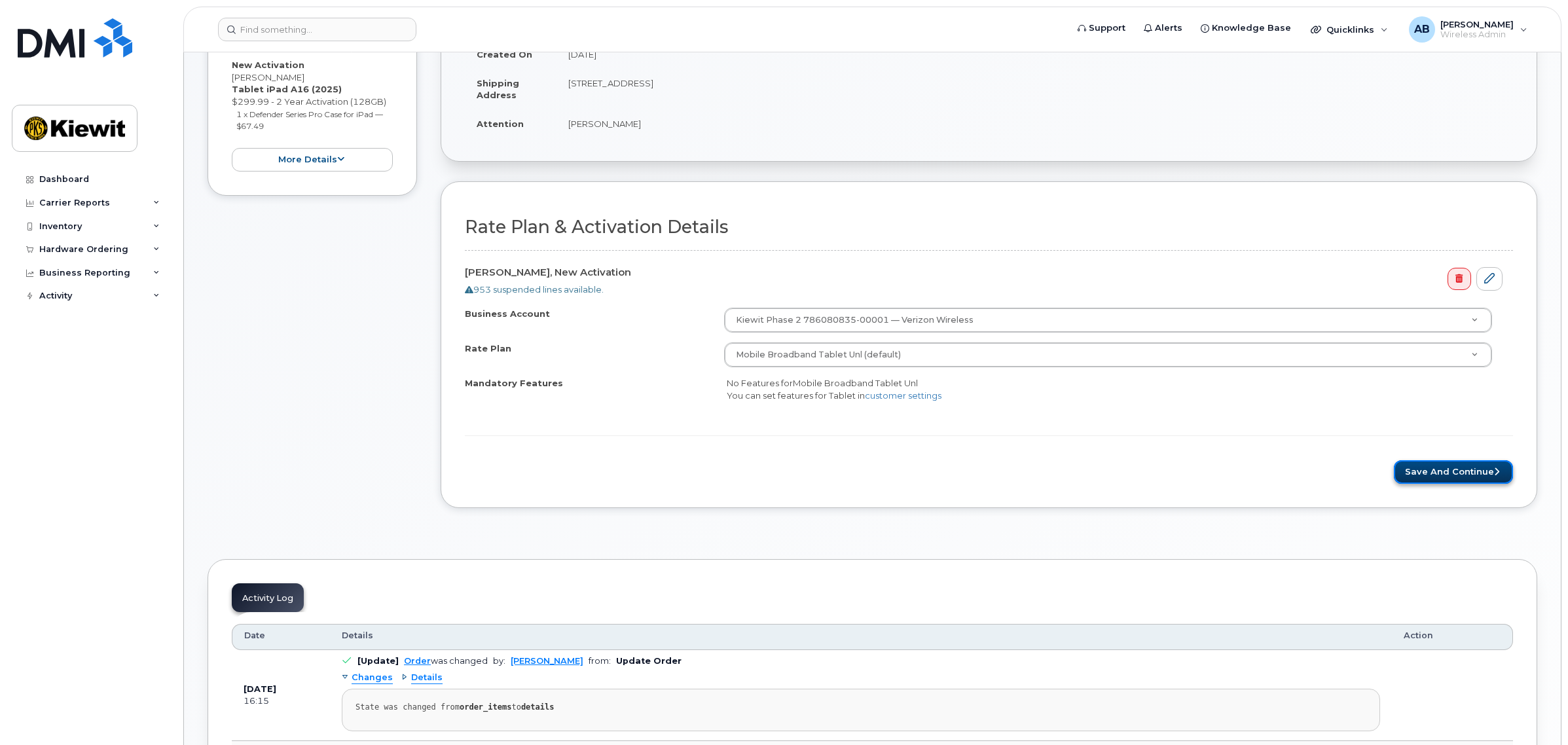
click at [1448, 476] on button "Save and Continue" at bounding box center [1453, 472] width 119 height 24
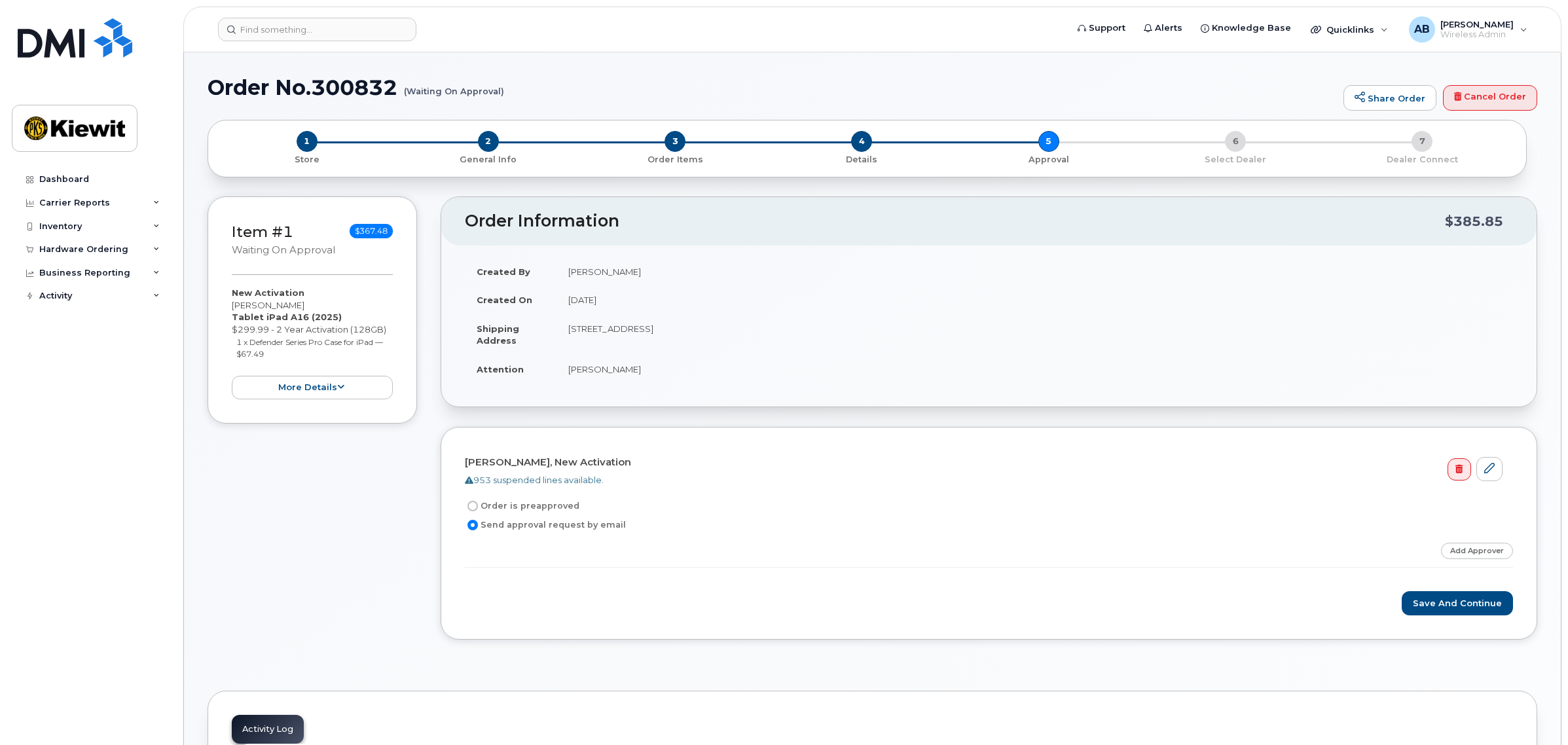
click at [529, 514] on label "Order is preapproved" at bounding box center [521, 506] width 115 height 16
click at [478, 511] on input "Order is preapproved" at bounding box center [473, 506] width 10 height 10
radio input "true"
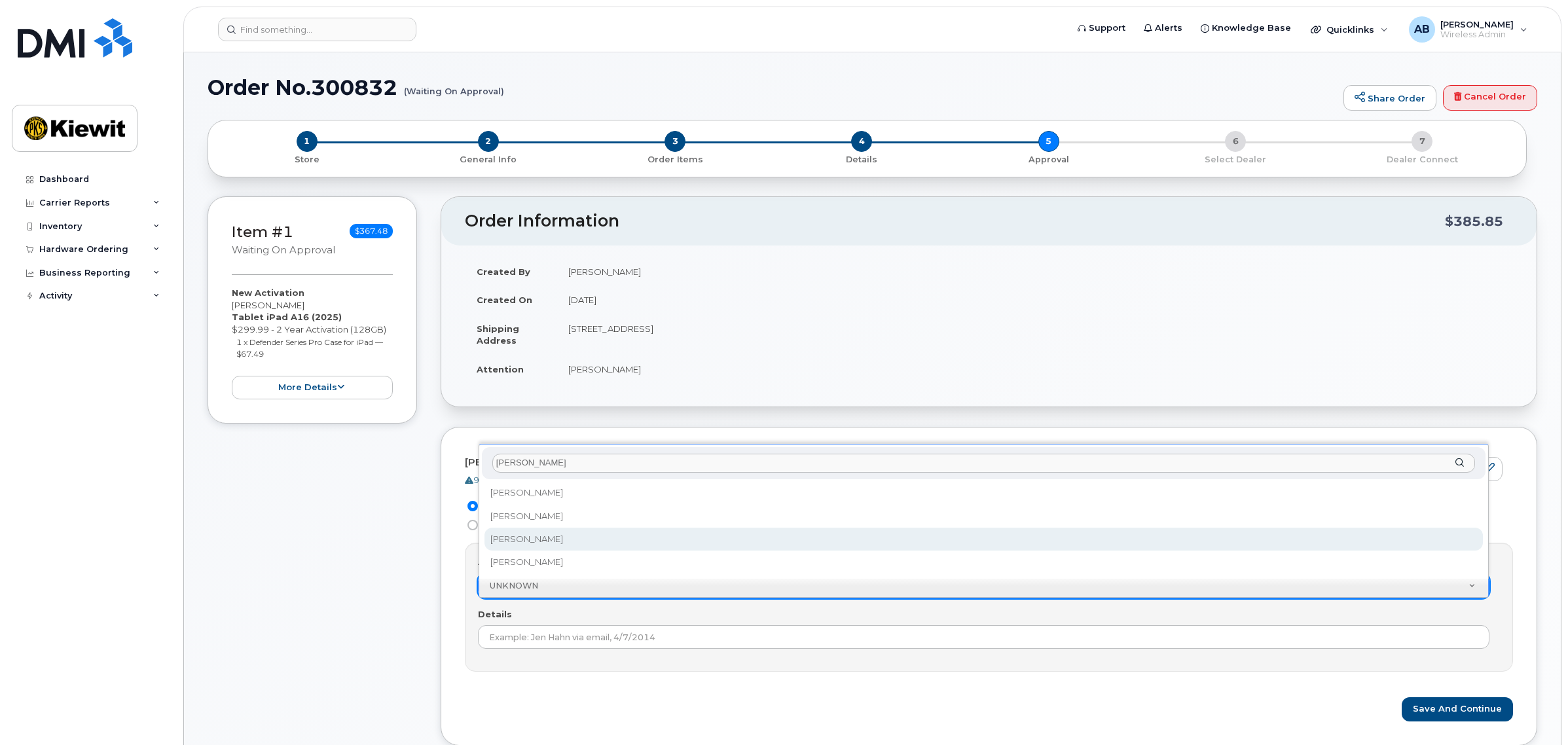
type input "alex"
select select "2144287"
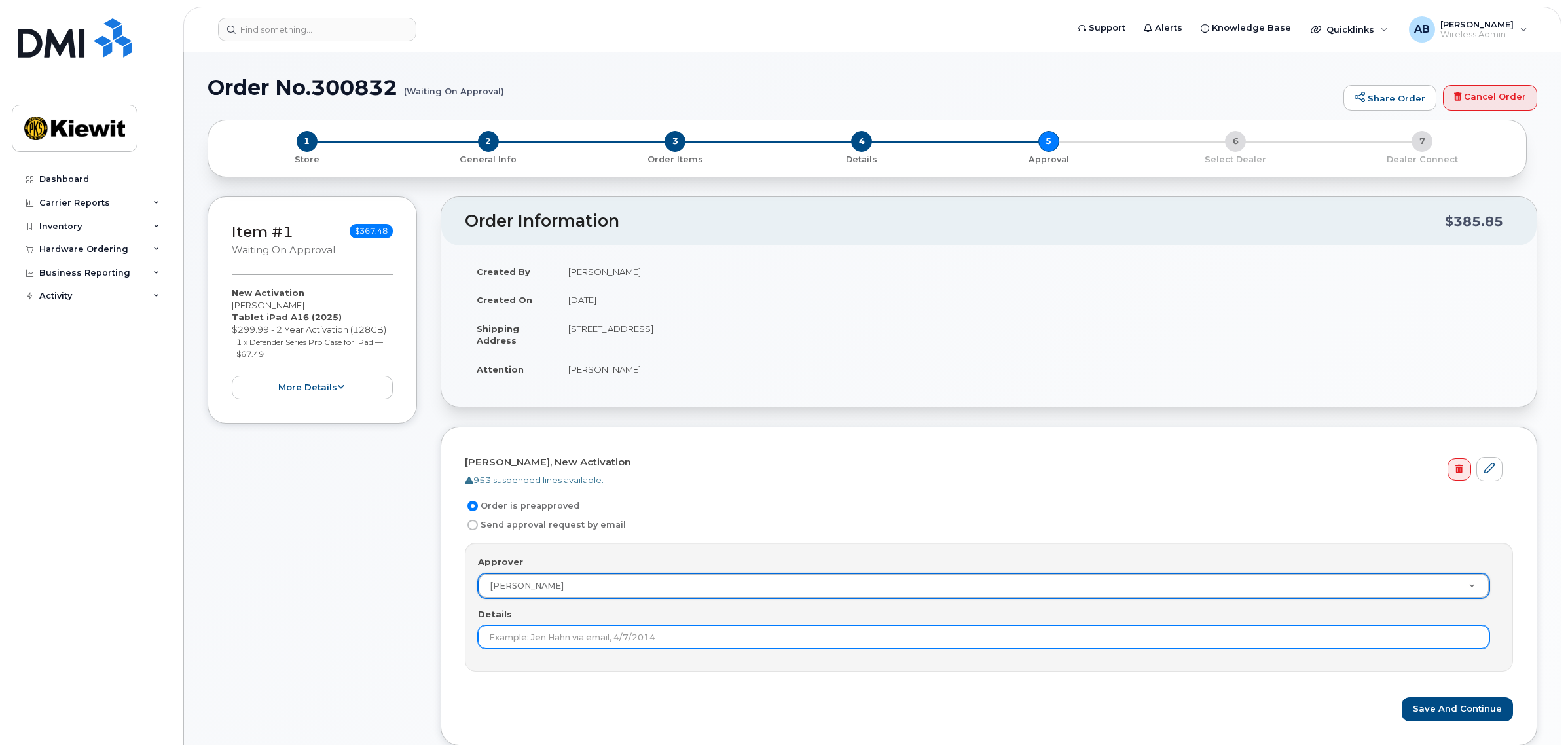
click at [625, 643] on input "Details" at bounding box center [983, 637] width 1011 height 23
type input "Via Email"
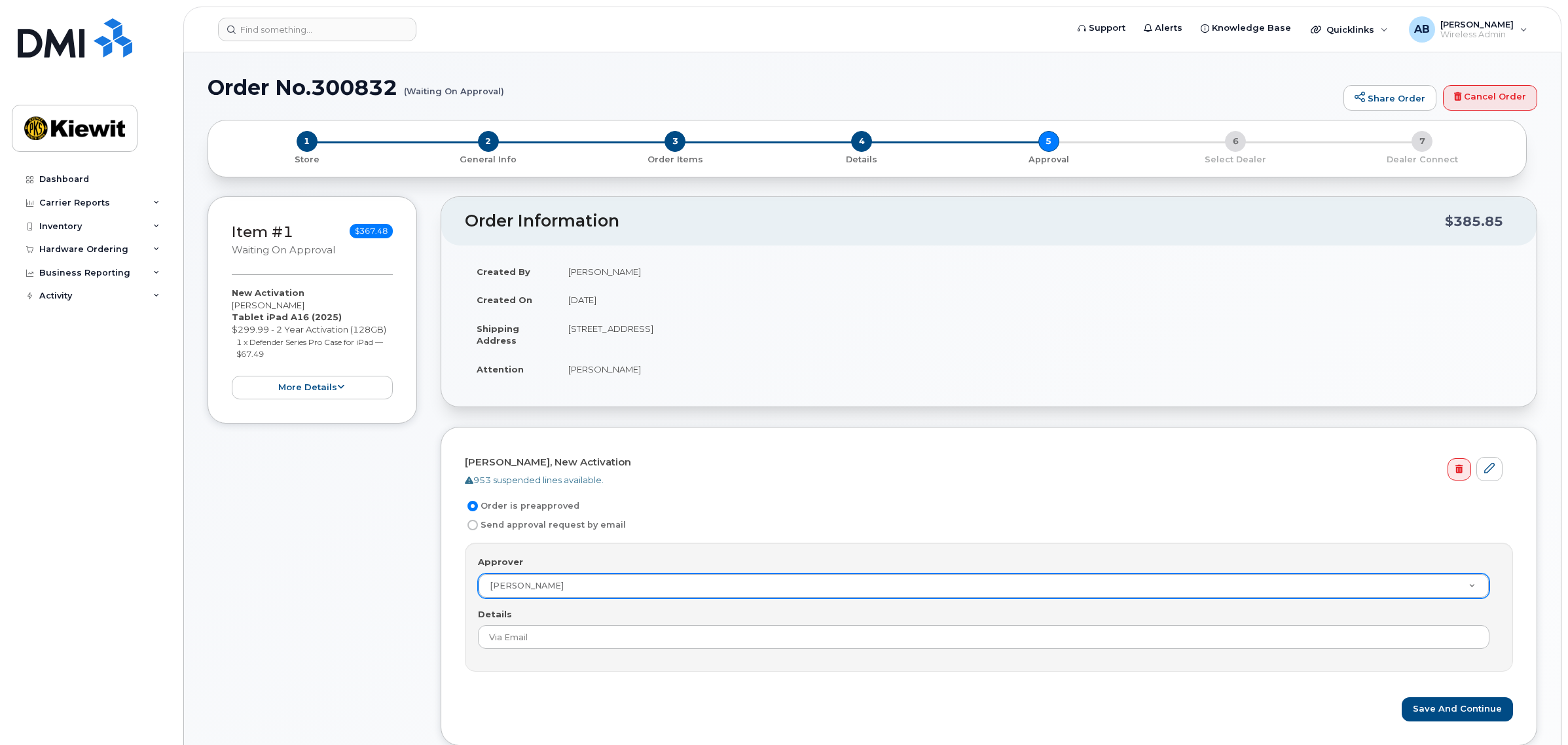
click at [1196, 686] on form "Jeffrey Stehle, New Activation 953 suspended lines available. Order is preappro…" at bounding box center [988, 586] width 1048 height 270
click at [1448, 717] on button "Save and Continue" at bounding box center [1457, 709] width 111 height 24
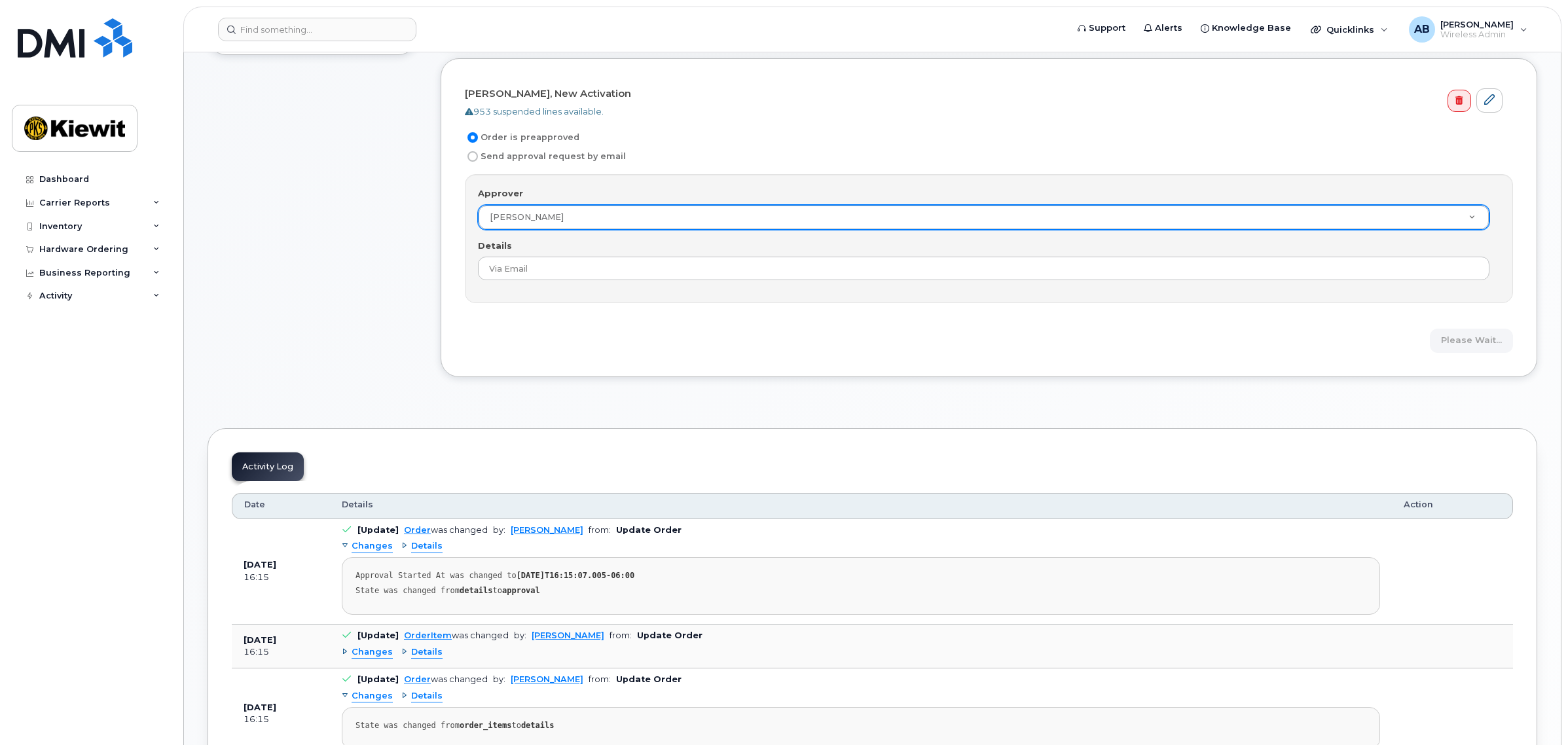
scroll to position [409, 0]
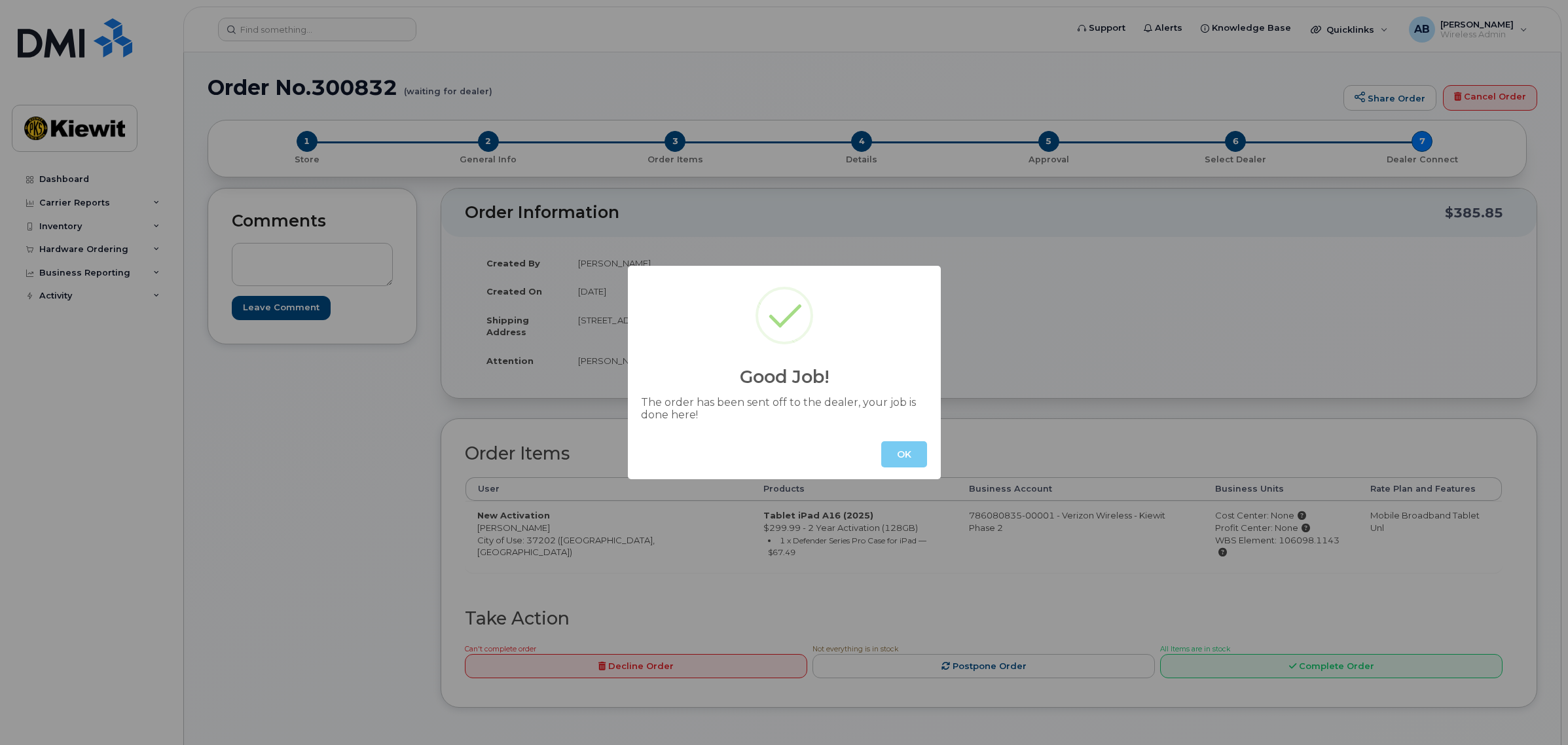
click at [902, 456] on button "OK" at bounding box center [903, 454] width 46 height 26
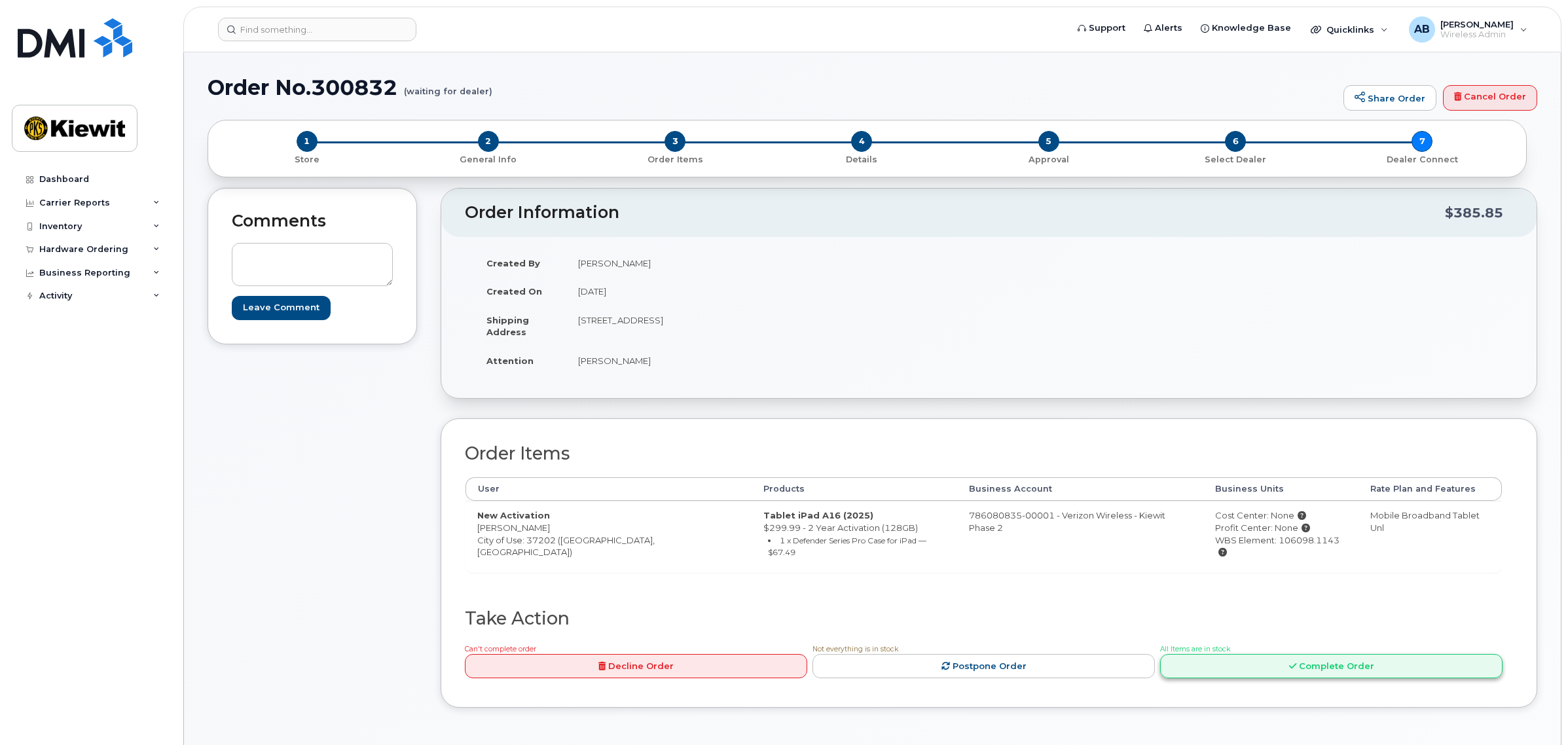
click at [1204, 659] on link "Complete Order" at bounding box center [1331, 665] width 343 height 24
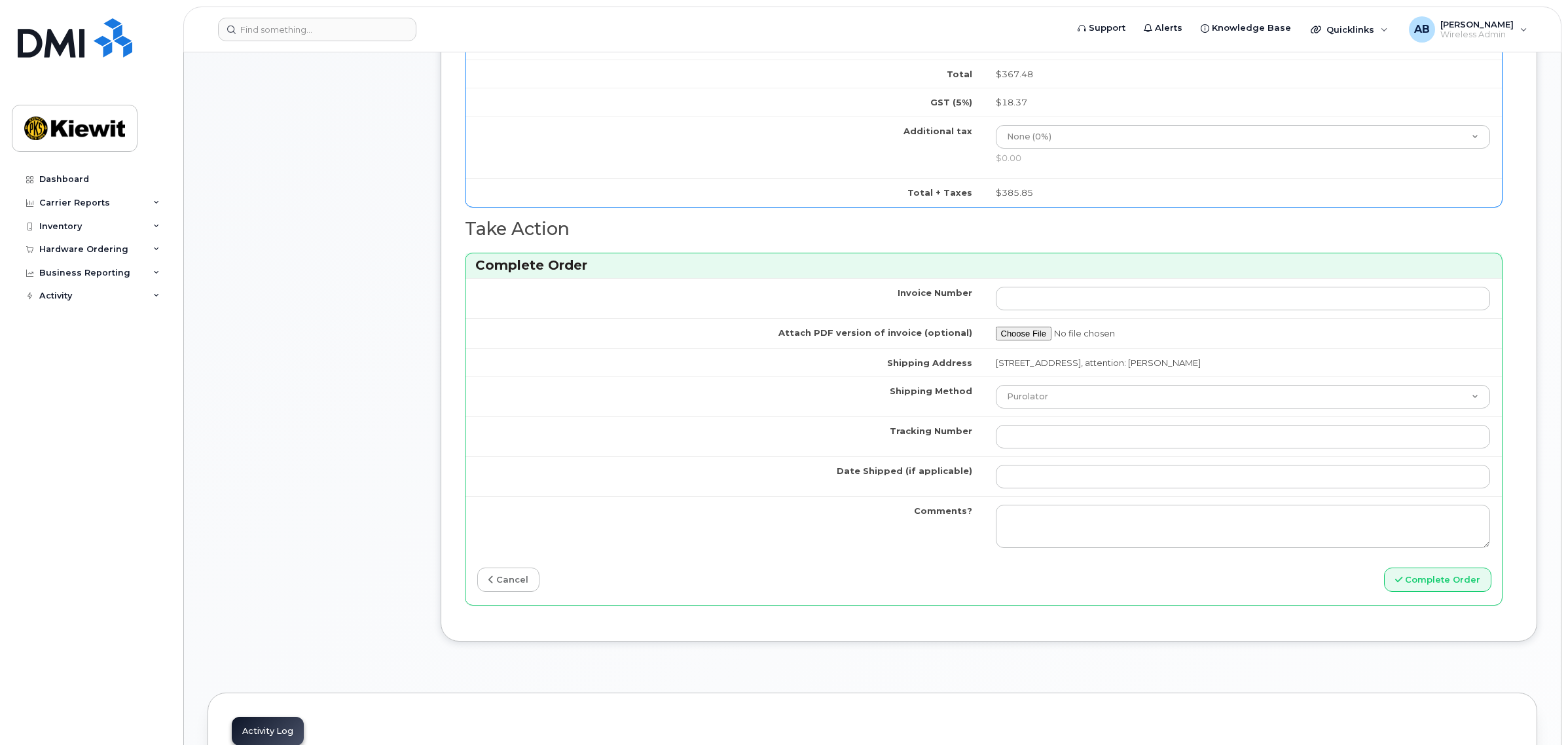
scroll to position [818, 0]
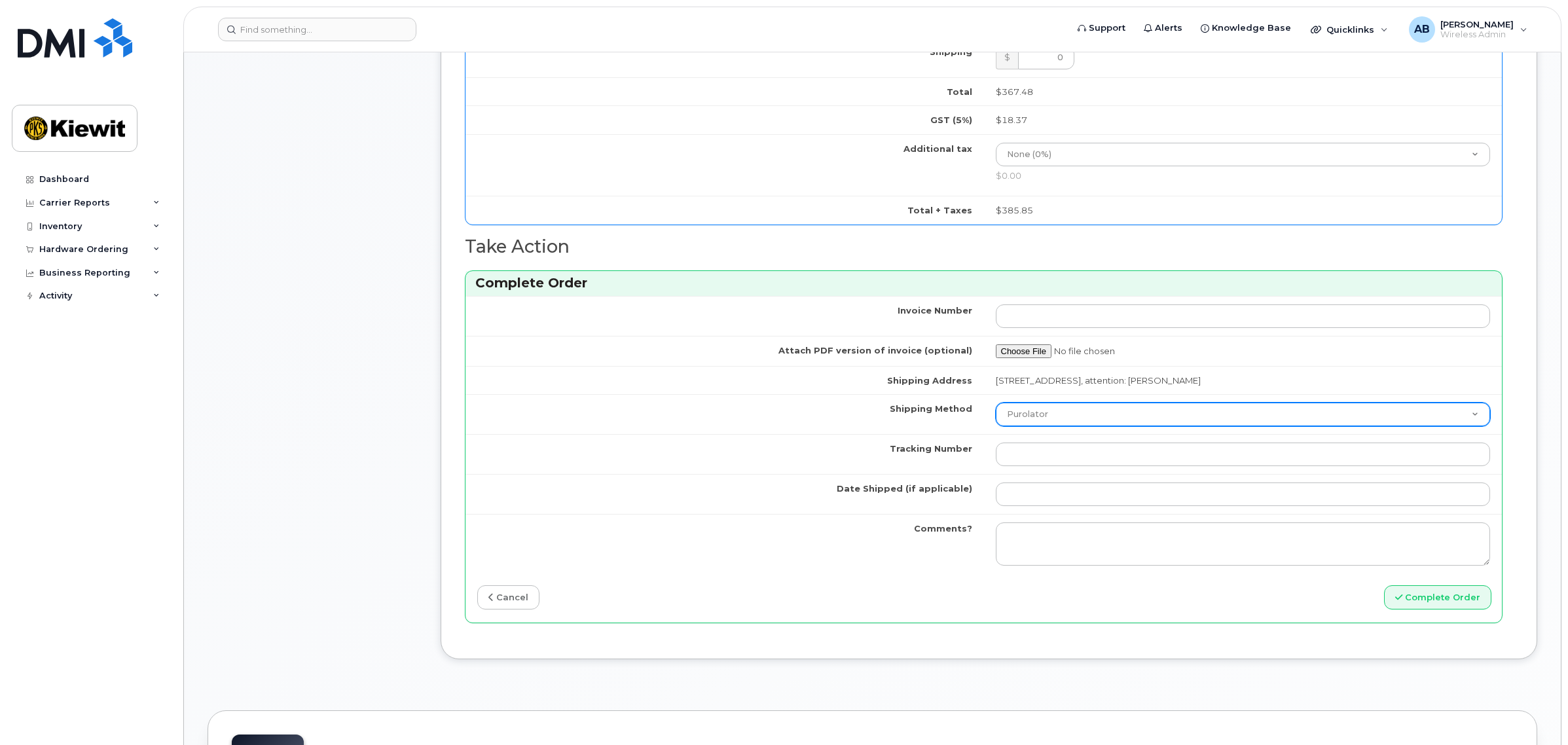
click at [1080, 410] on select "Purolator UPS FedEx Canada Post Courier Other Drop Off Pick Up" at bounding box center [1243, 414] width 495 height 23
click at [995, 405] on select "Purolator UPS FedEx Canada Post Courier Other Drop Off Pick Up" at bounding box center [1243, 414] width 495 height 23
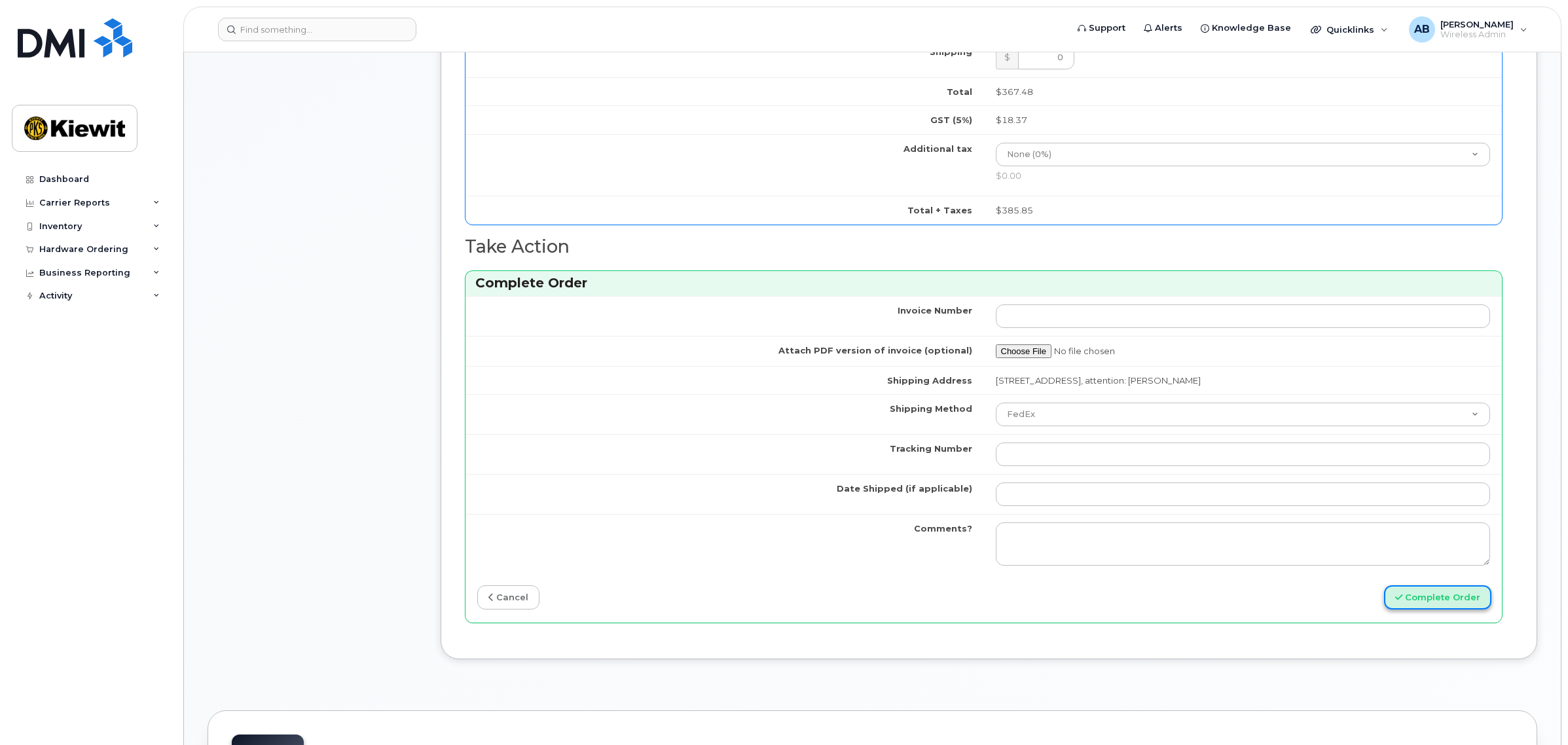
click at [1429, 597] on button "Complete Order" at bounding box center [1437, 597] width 107 height 24
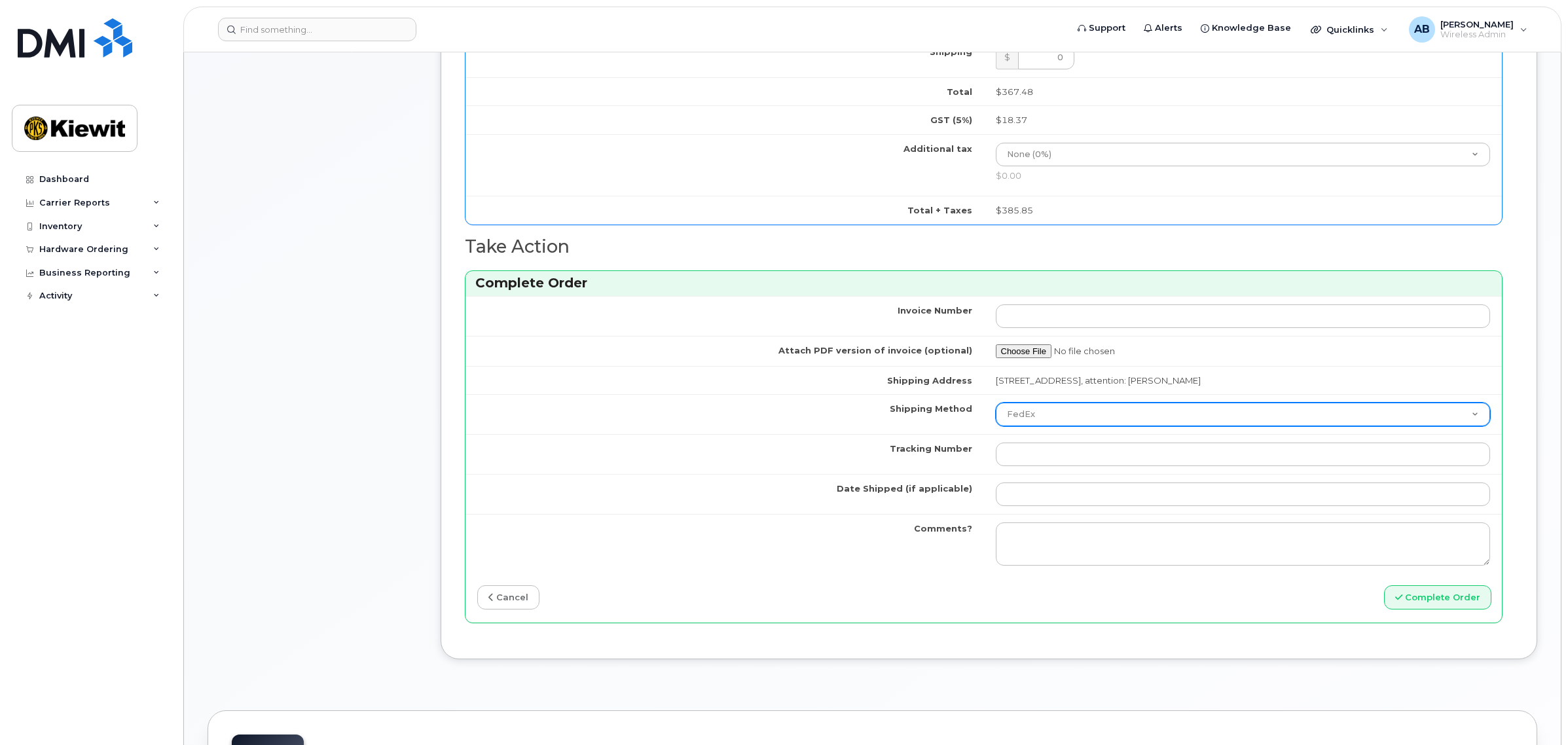
click at [1058, 411] on select "Purolator UPS FedEx Canada Post Courier Other Drop Off Pick Up" at bounding box center [1243, 414] width 495 height 23
select select "UPS"
click at [995, 405] on select "Purolator UPS FedEx Canada Post Courier Other Drop Off Pick Up" at bounding box center [1243, 414] width 495 height 23
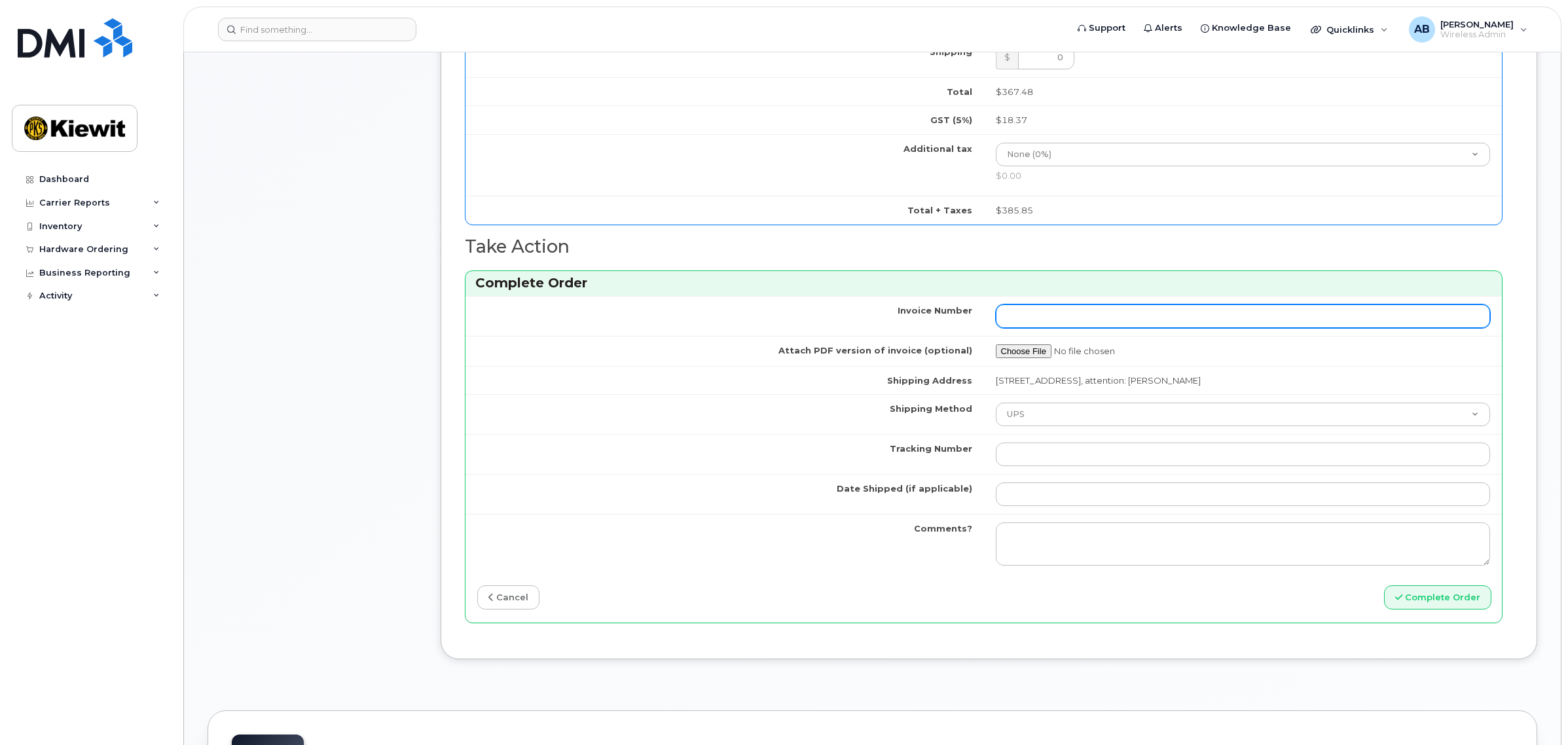
click at [1067, 322] on input "Invoice Number" at bounding box center [1243, 316] width 495 height 23
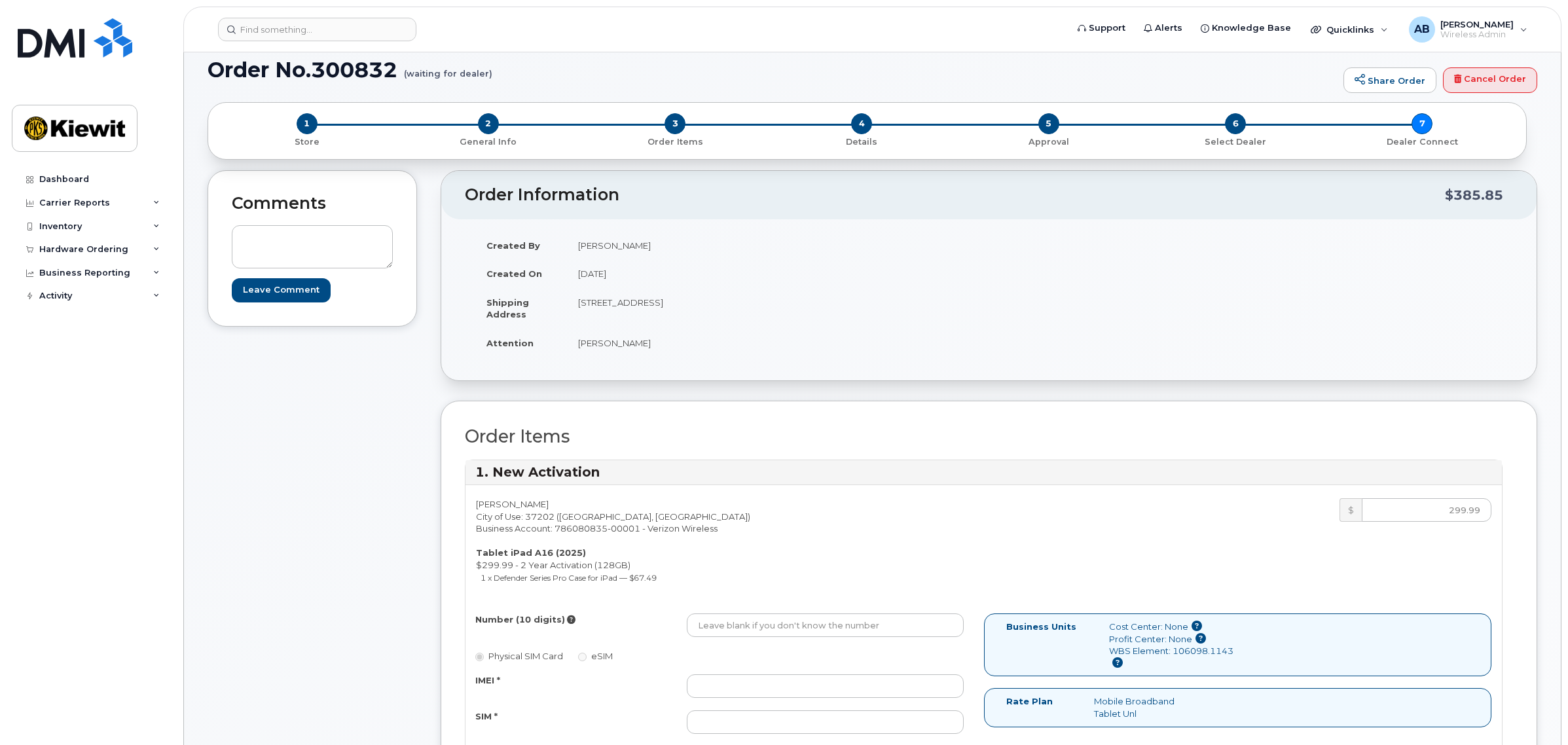
scroll to position [0, 0]
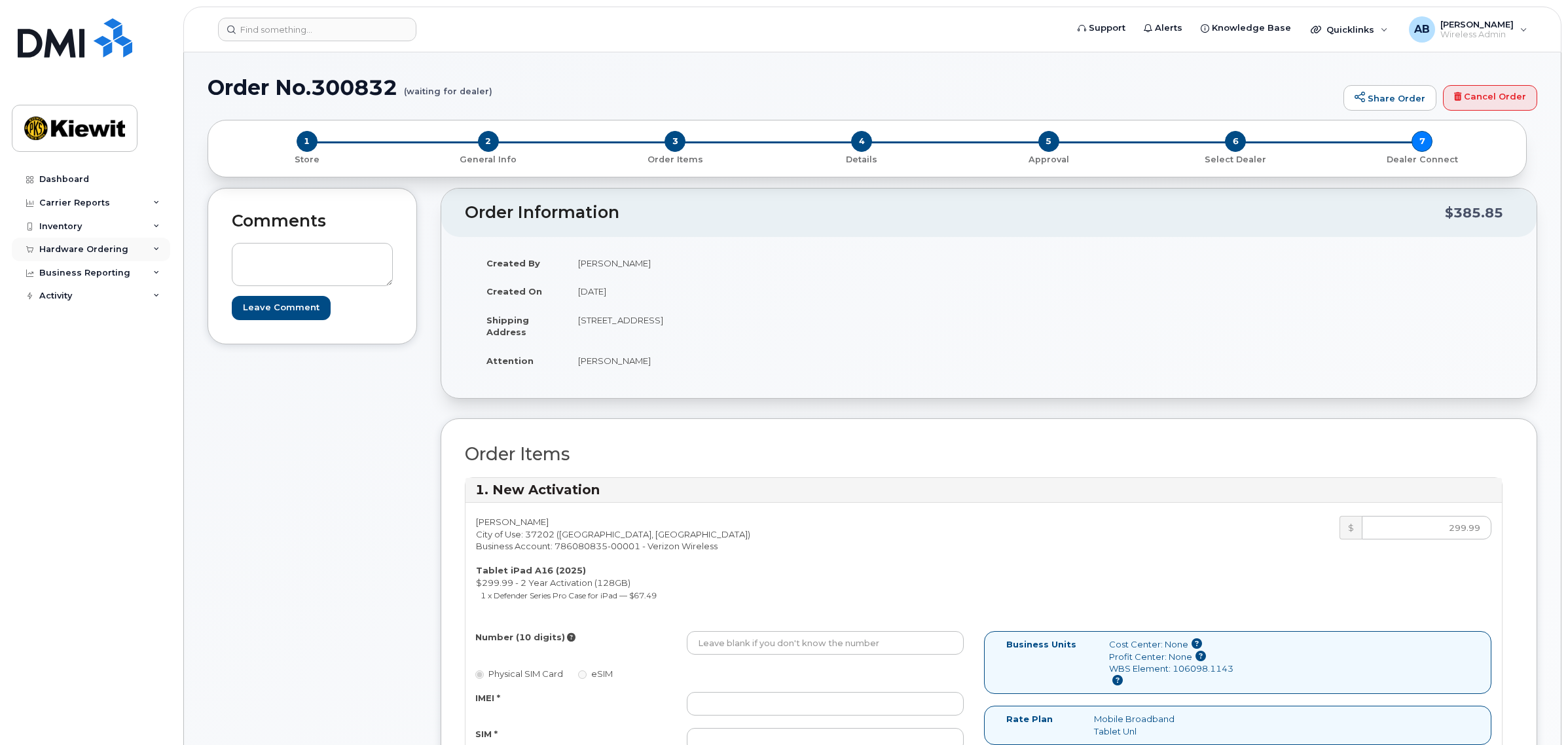
click at [99, 252] on div "Hardware Ordering" at bounding box center [84, 249] width 89 height 10
click at [69, 291] on link "Orders" at bounding box center [103, 299] width 136 height 25
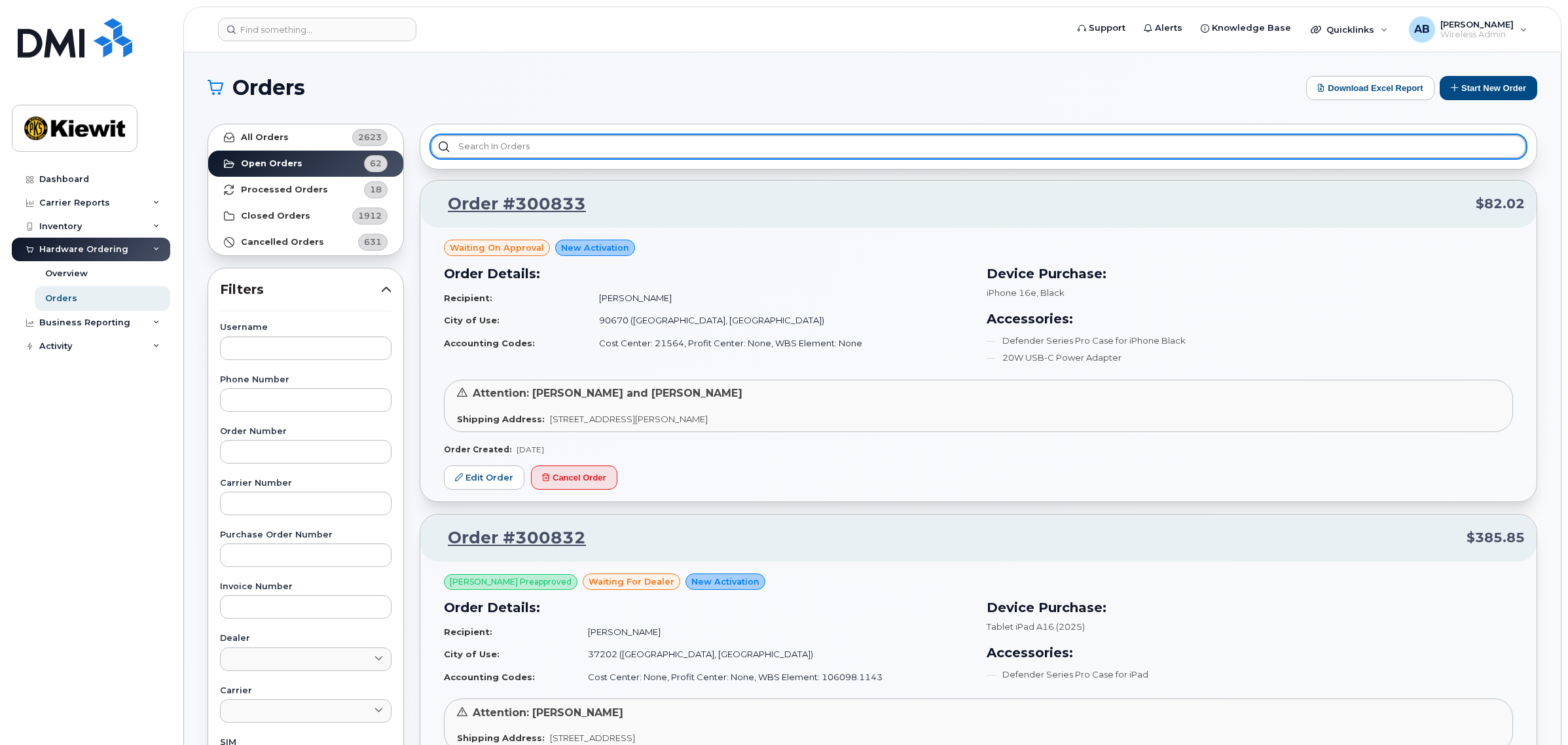
click at [565, 149] on input "text" at bounding box center [979, 147] width 1095 height 23
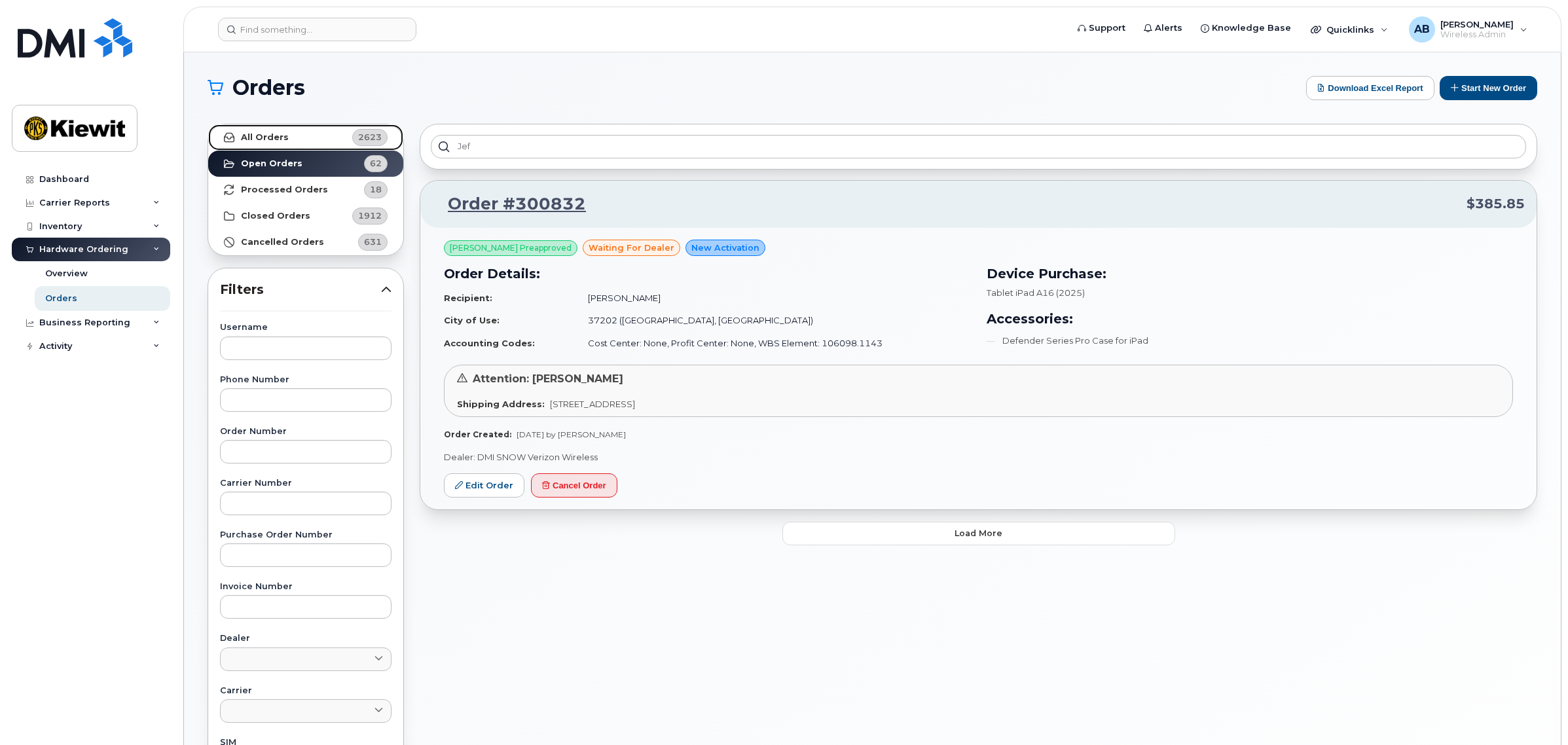
click at [278, 142] on strong "All Orders" at bounding box center [264, 137] width 47 height 10
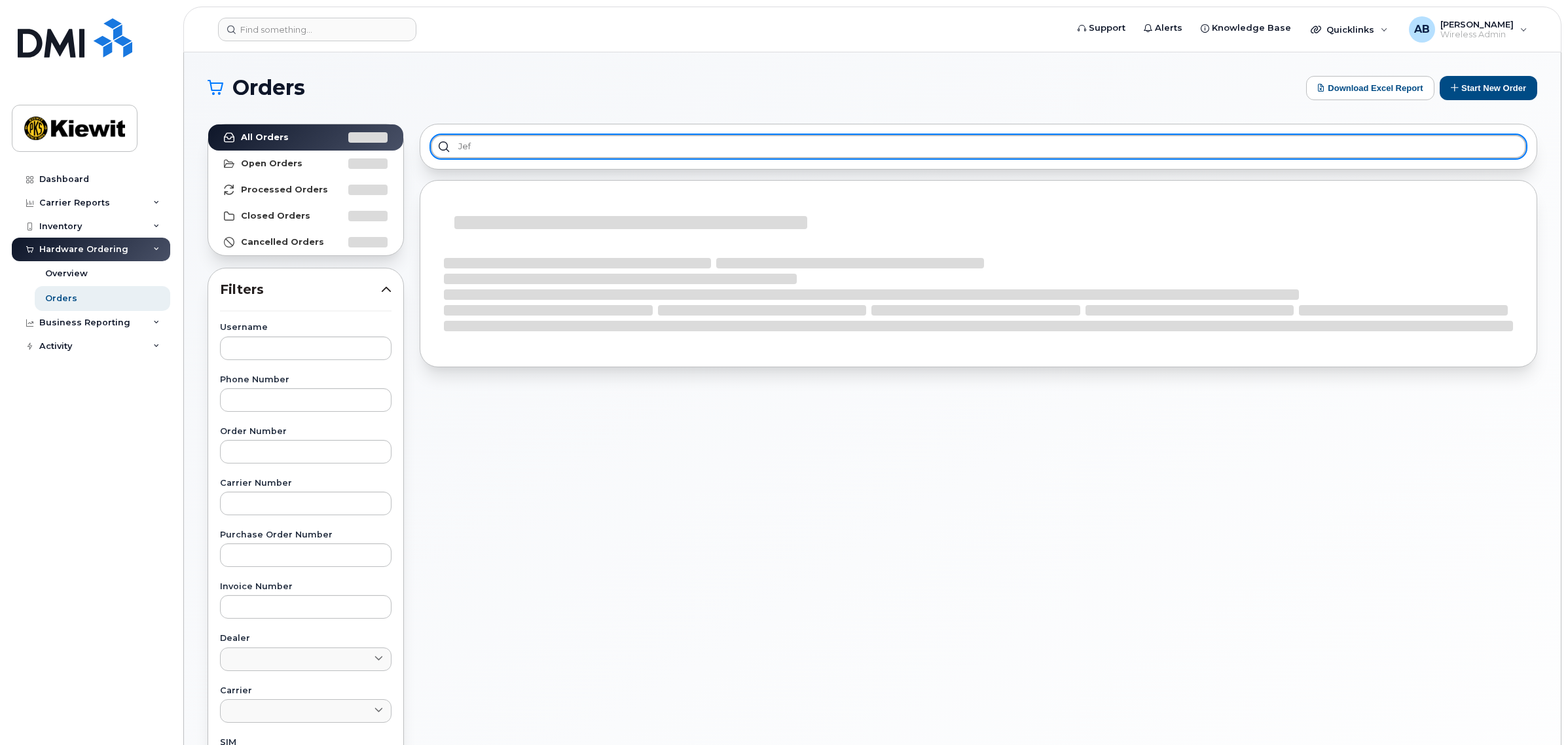
click at [575, 146] on input "jef" at bounding box center [979, 147] width 1095 height 23
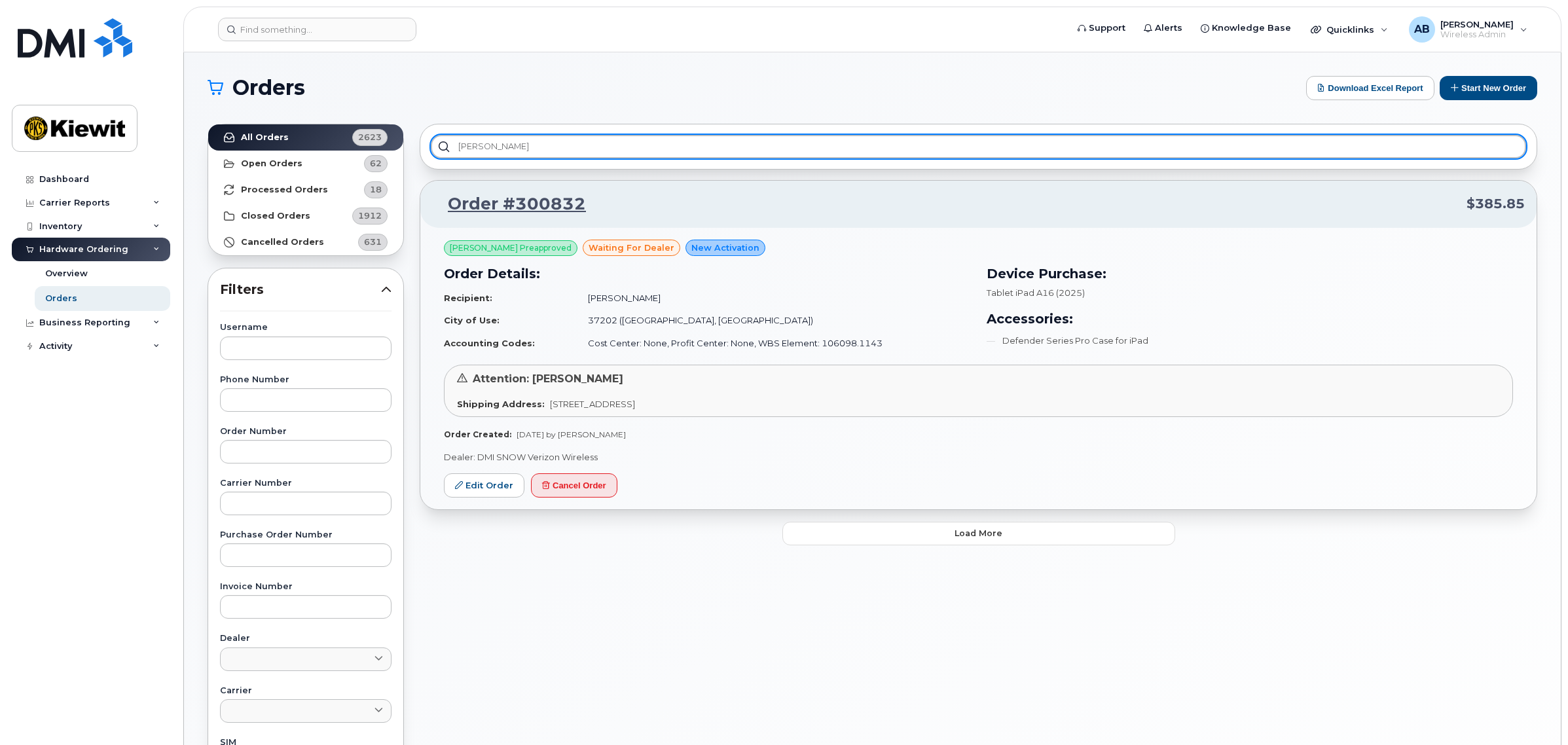
type input "[PERSON_NAME]"
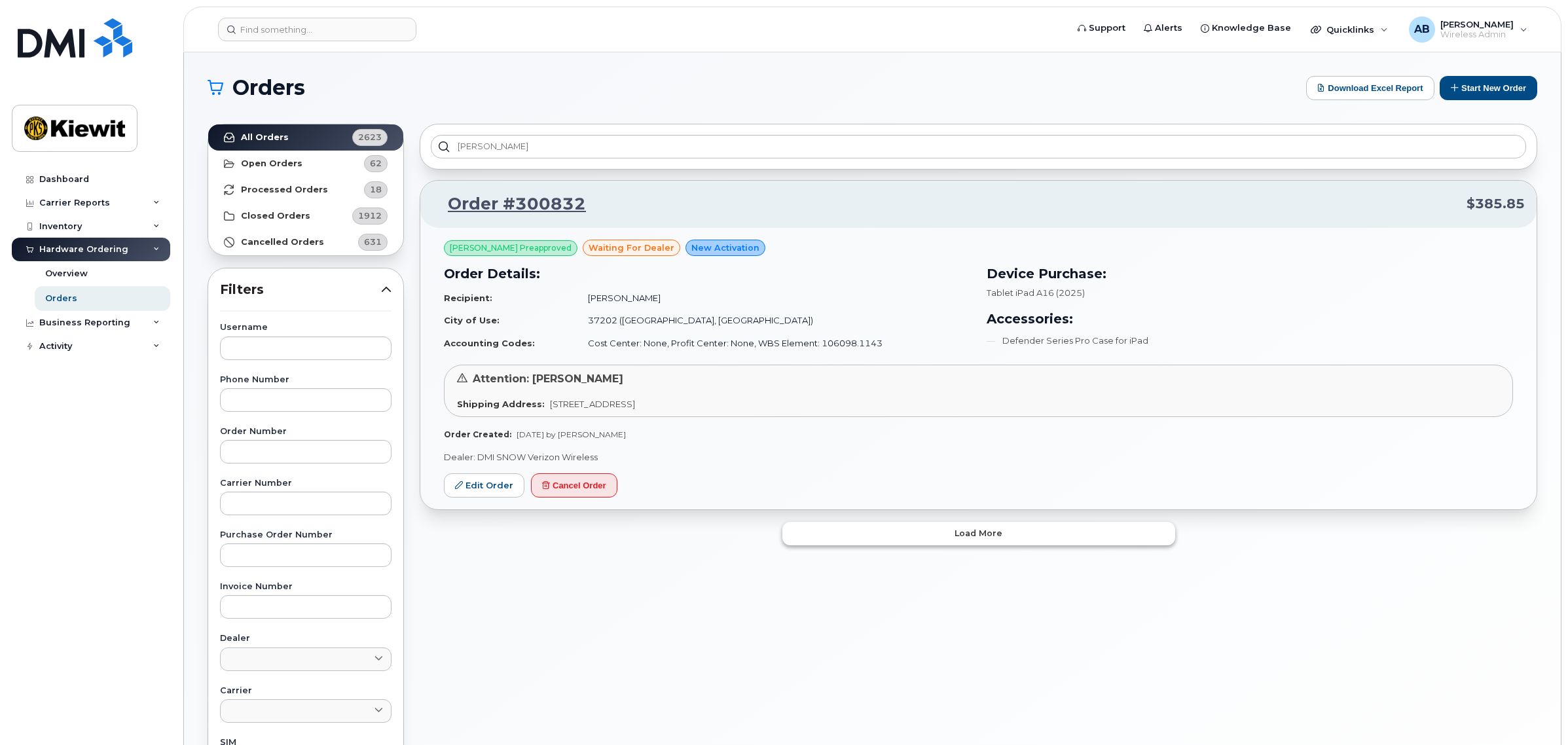
click at [917, 537] on button "Load more" at bounding box center [979, 533] width 393 height 23
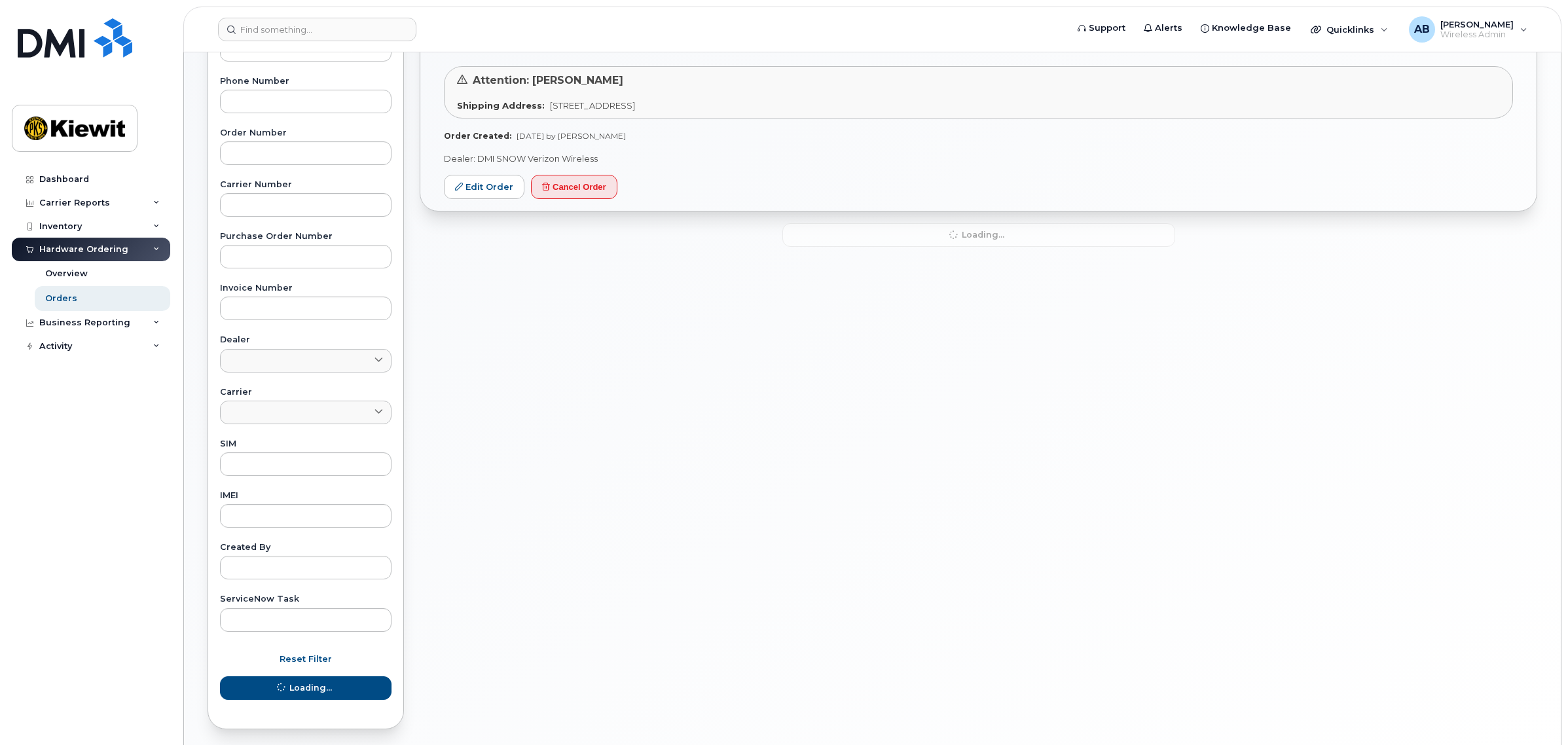
scroll to position [327, 0]
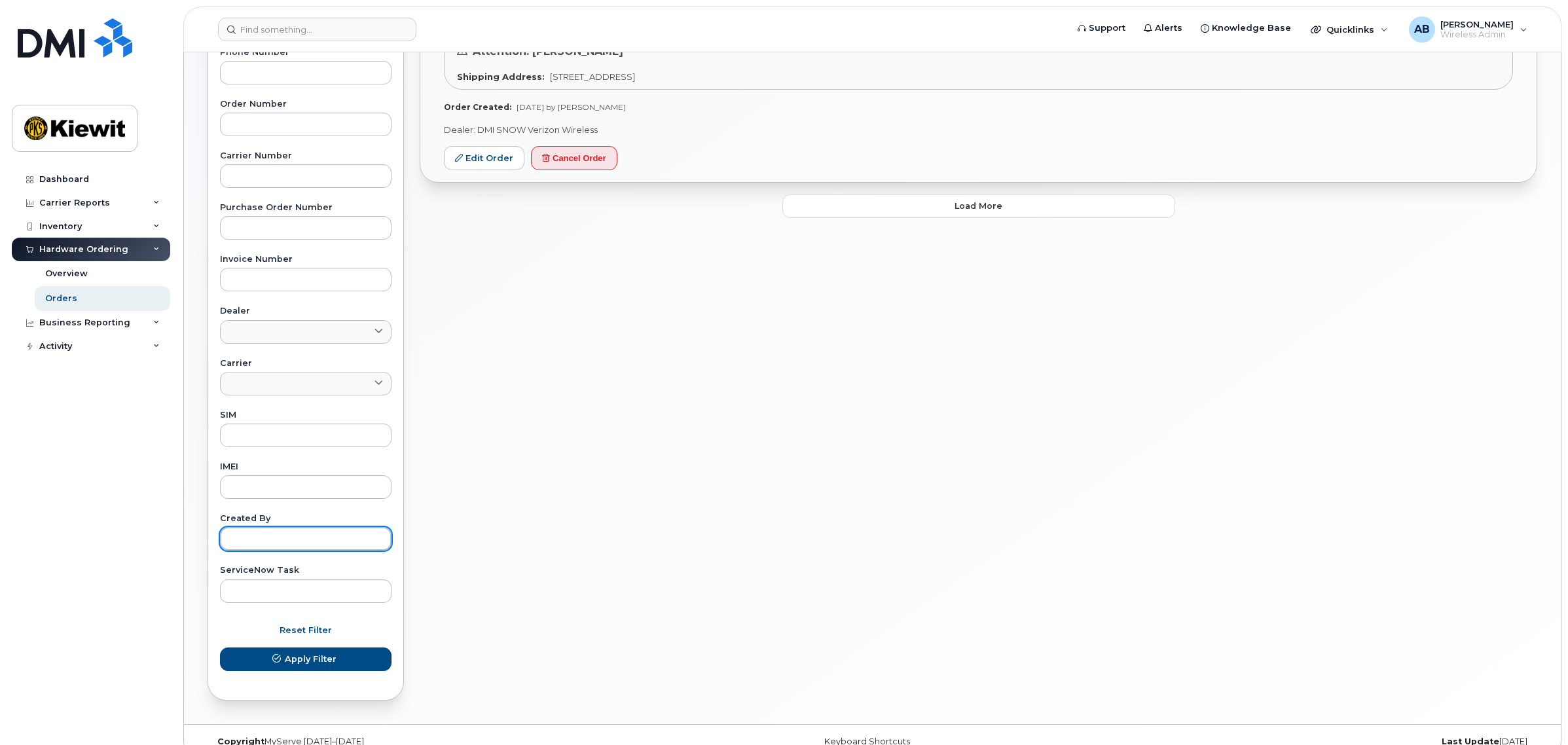
click at [247, 531] on input "text" at bounding box center [305, 539] width 172 height 23
type input "[PERSON_NAME]"
click at [220, 647] on button "Apply Filter" at bounding box center [305, 659] width 172 height 23
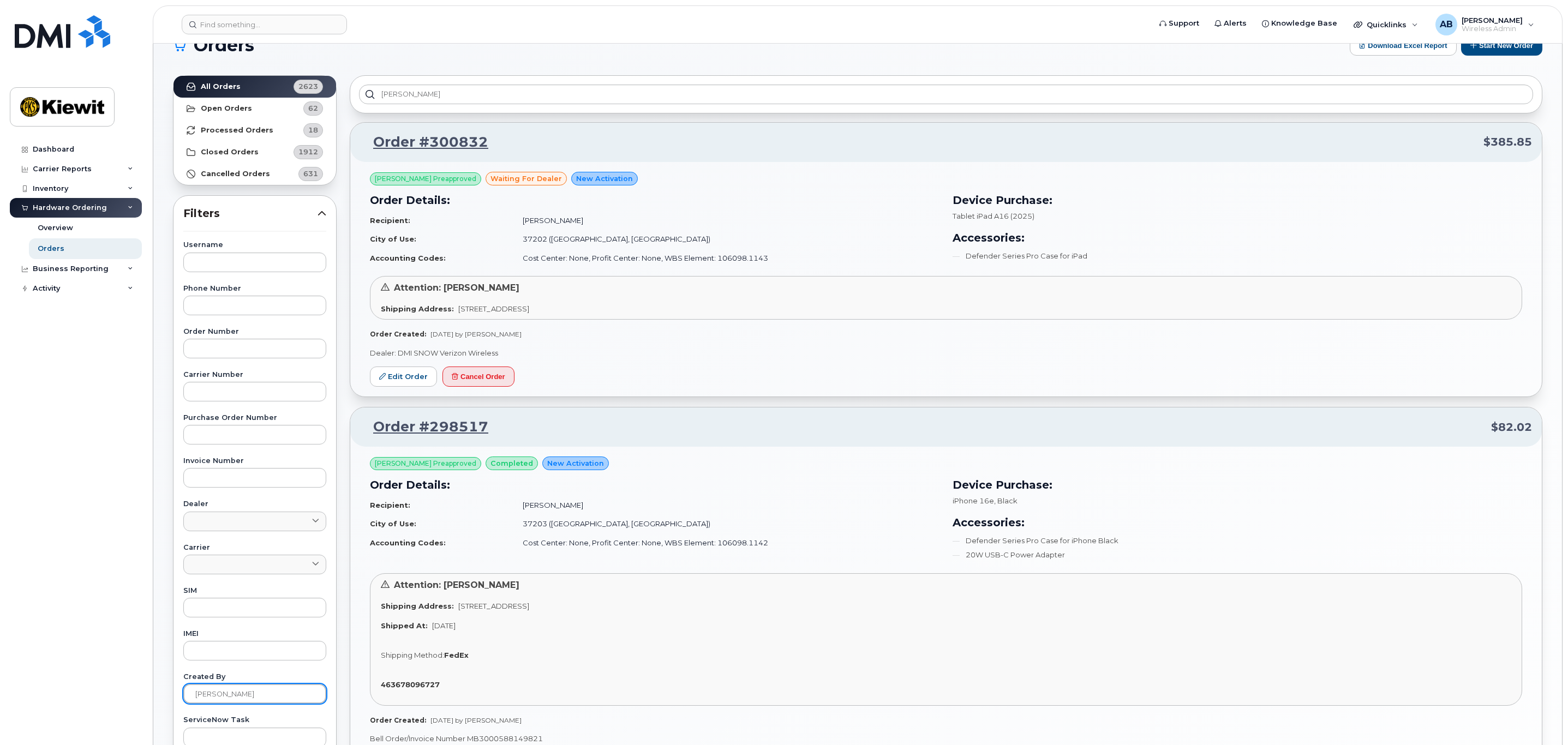
scroll to position [0, 0]
